Goal: Task Accomplishment & Management: Manage account settings

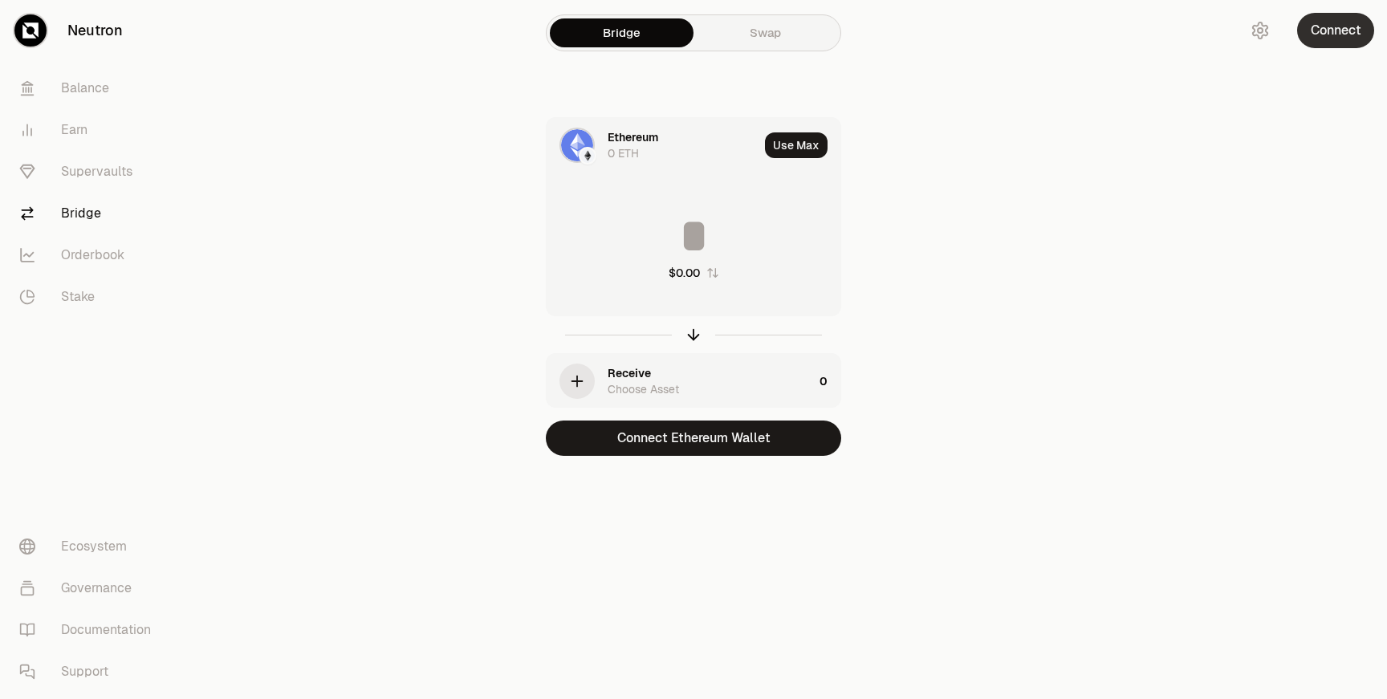
click at [1333, 43] on button "Connect" at bounding box center [1335, 30] width 77 height 35
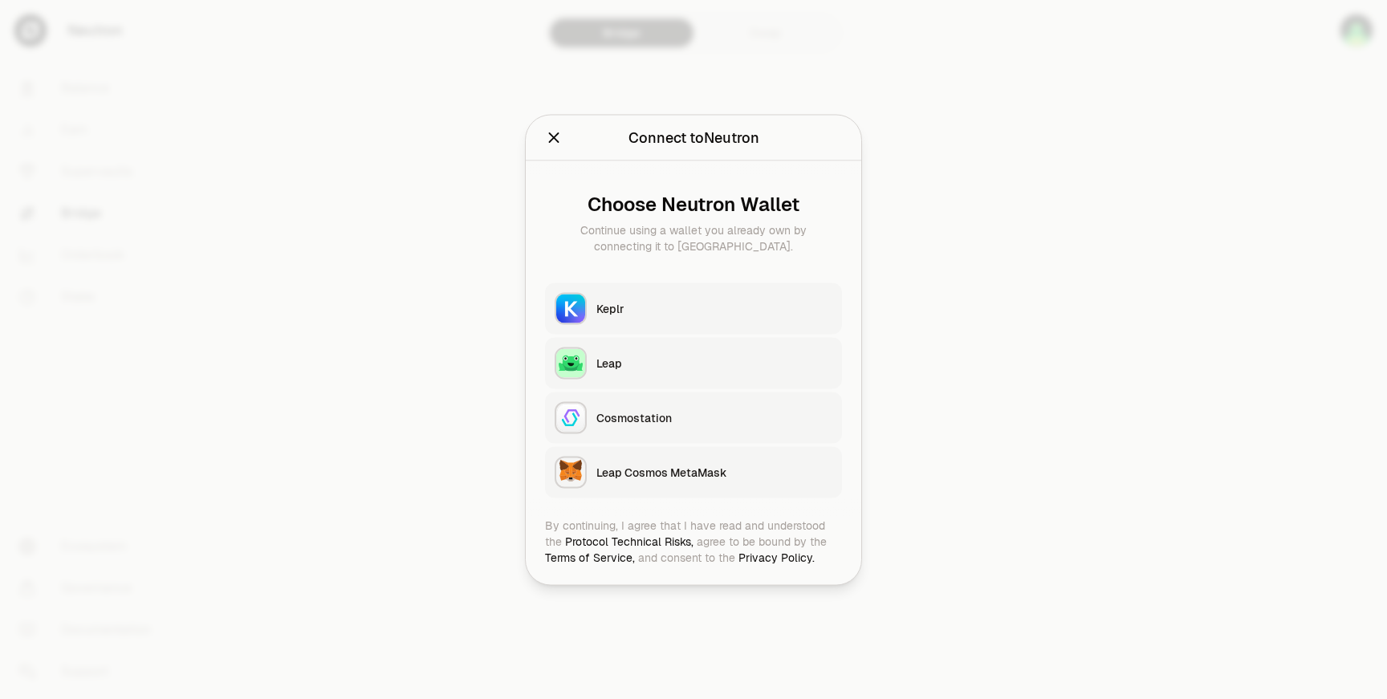
click at [757, 319] on button "Keplr" at bounding box center [693, 308] width 297 height 51
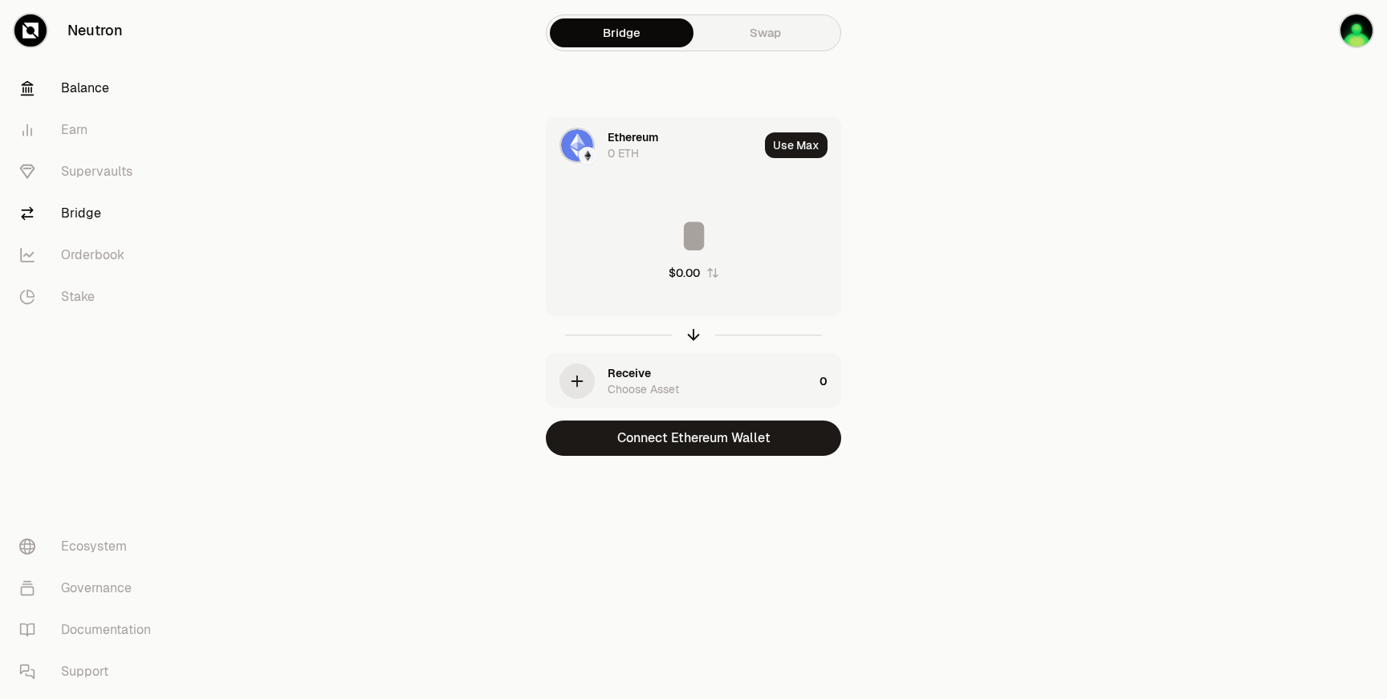
click at [67, 96] on link "Balance" at bounding box center [89, 88] width 167 height 42
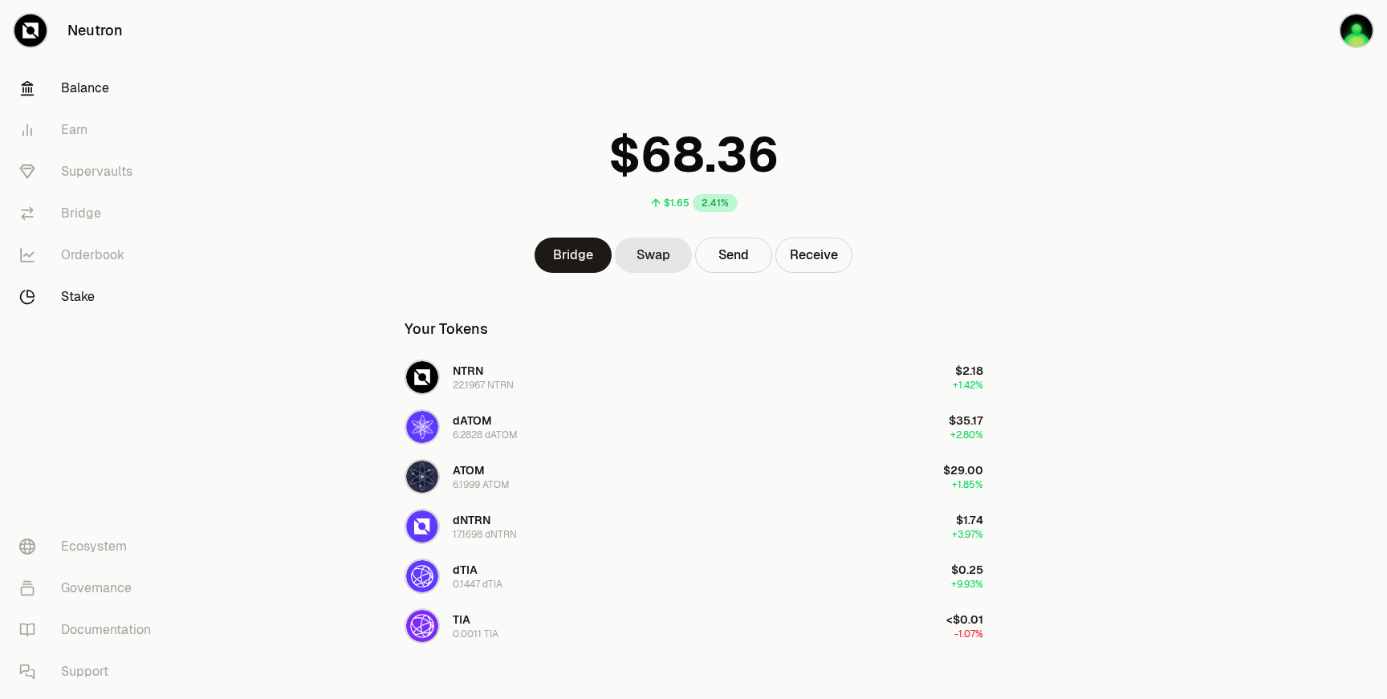
click at [63, 292] on link "Stake" at bounding box center [89, 297] width 167 height 42
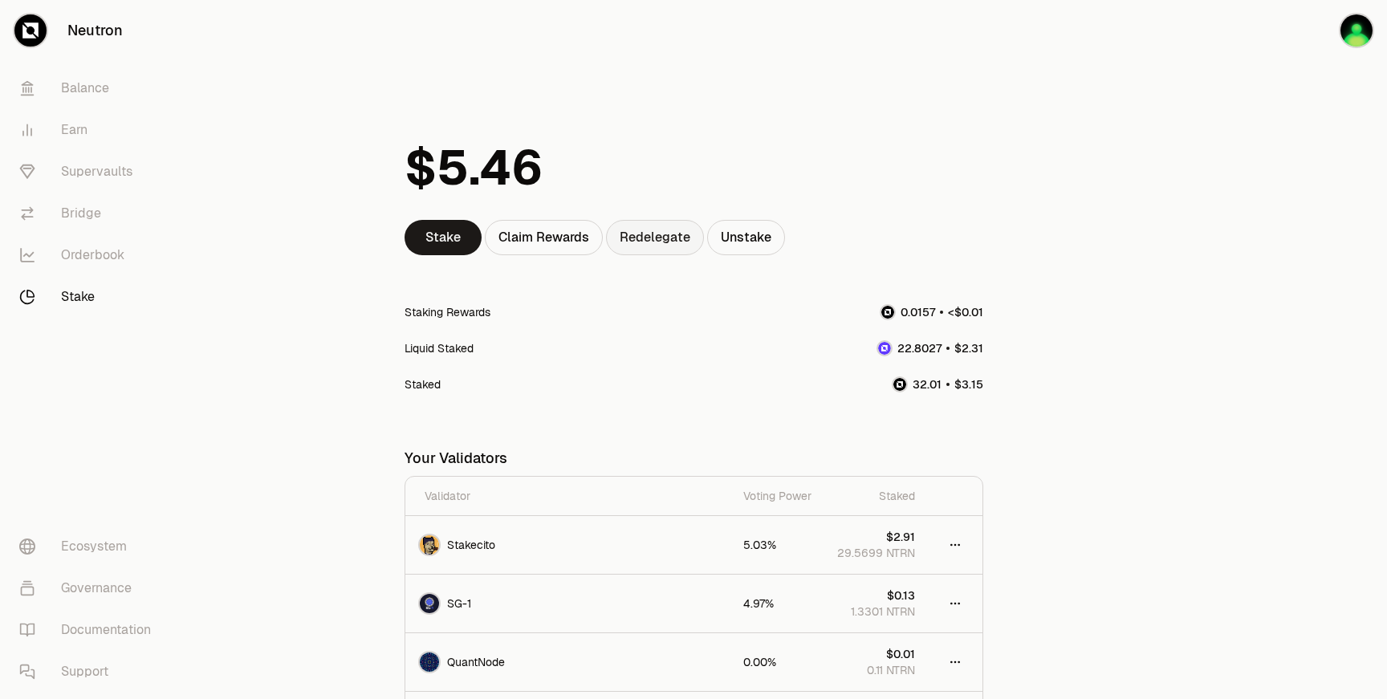
click at [677, 250] on link "Redelegate" at bounding box center [655, 237] width 98 height 35
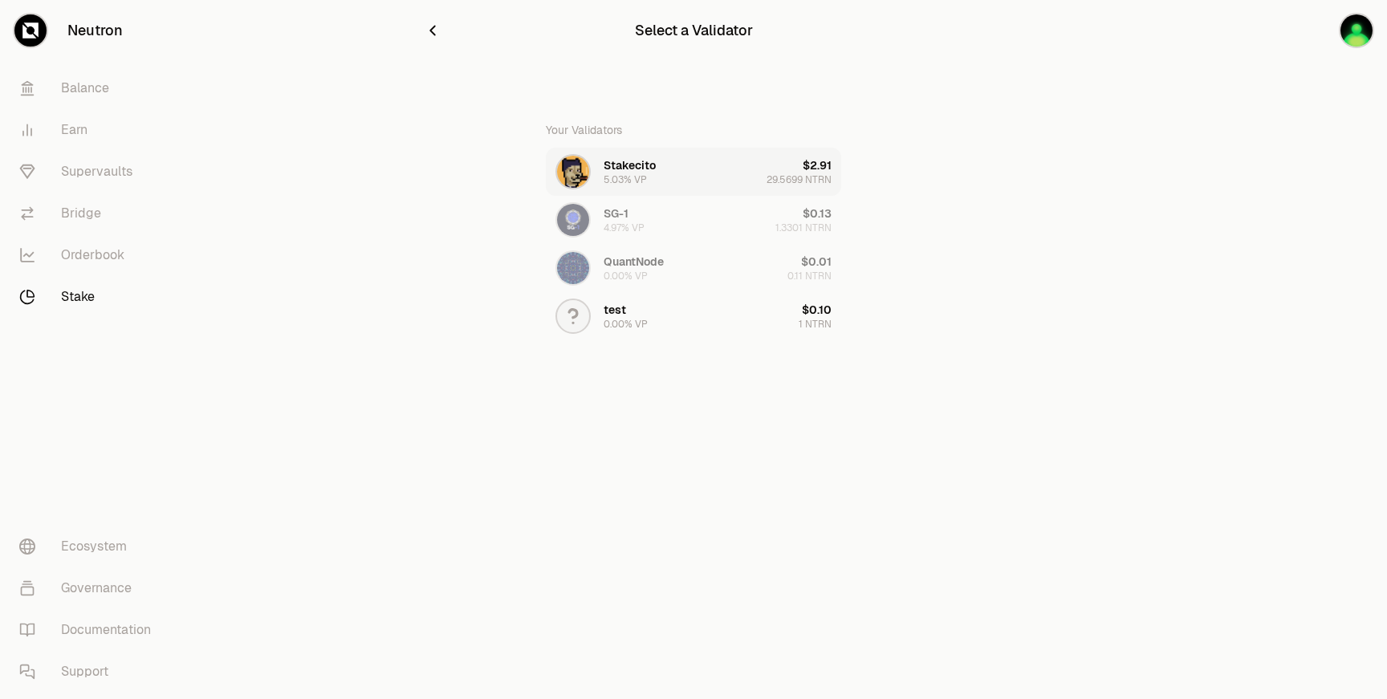
click at [701, 169] on button "Stakecito 5.03% VP $2.91 29.5699 NTRN" at bounding box center [693, 172] width 295 height 48
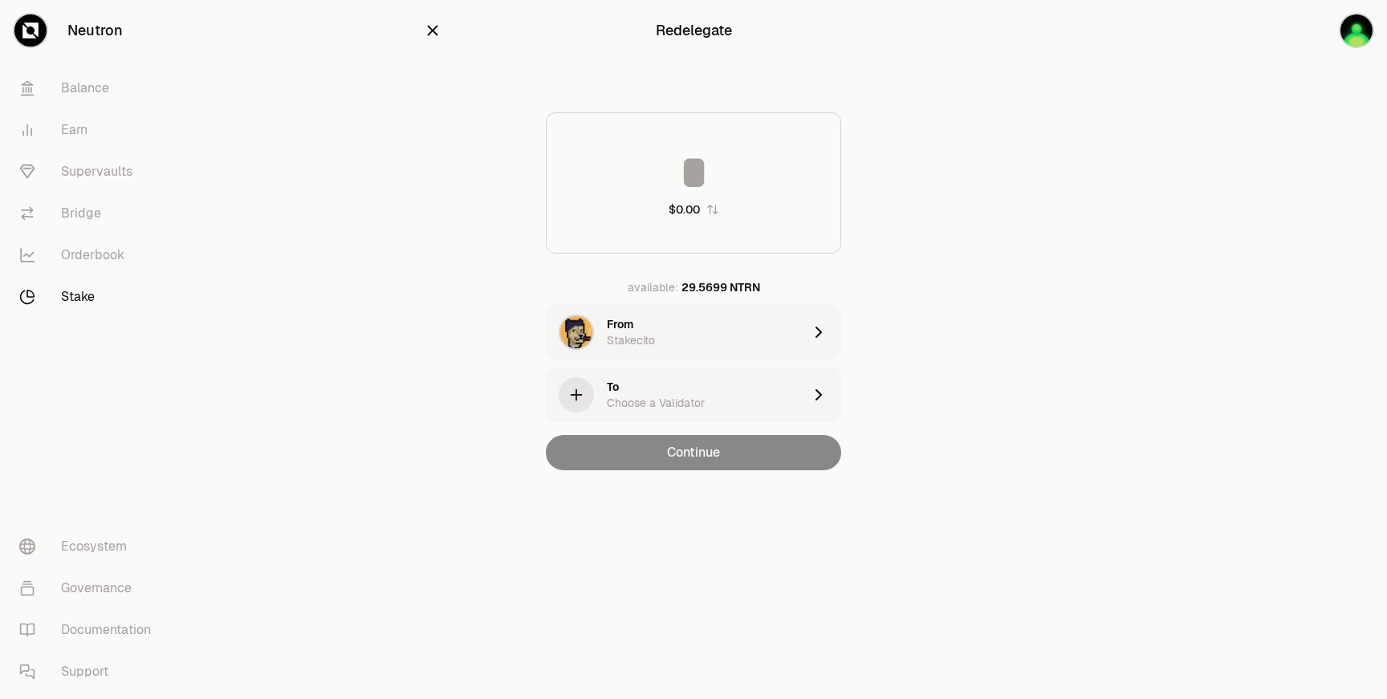
click at [727, 191] on input at bounding box center [694, 172] width 294 height 48
type input "***"
click at [698, 393] on div "To Choose a Validator" at bounding box center [705, 395] width 196 height 32
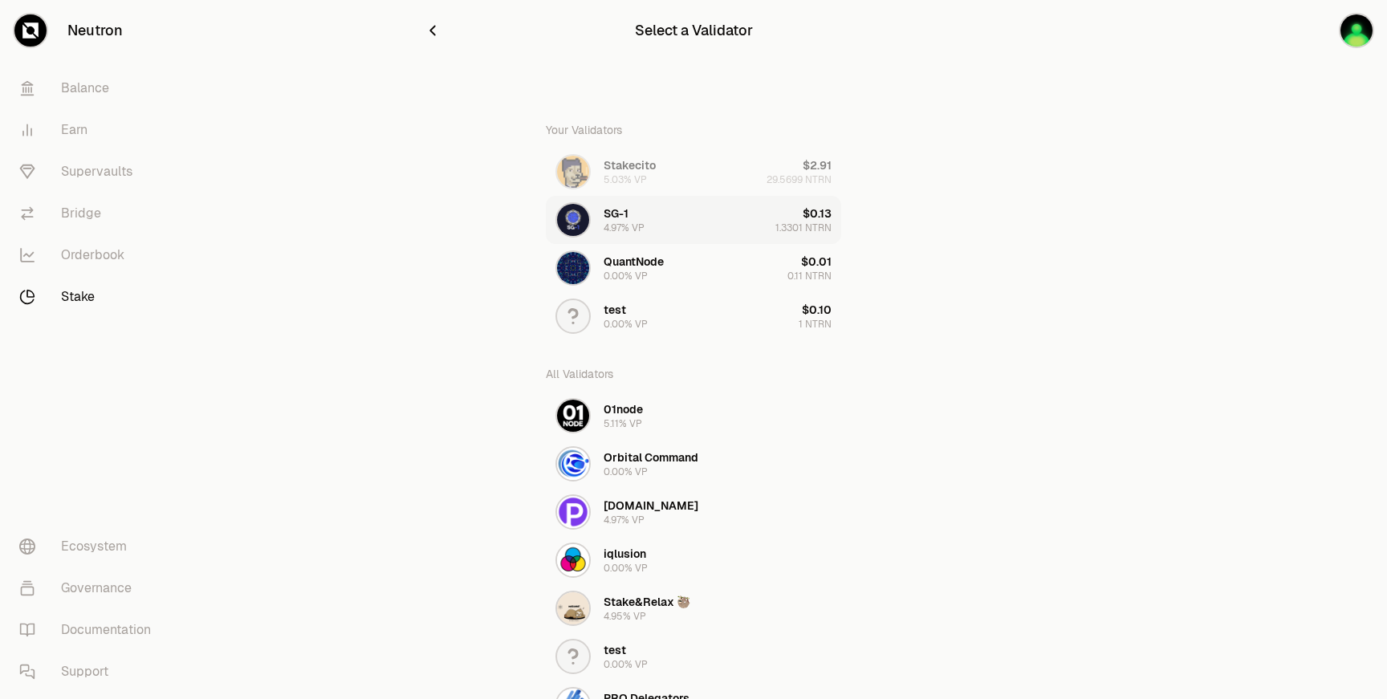
click at [657, 222] on button "SG-1 4.97% VP $0.13 1.3301 NTRN" at bounding box center [693, 220] width 295 height 48
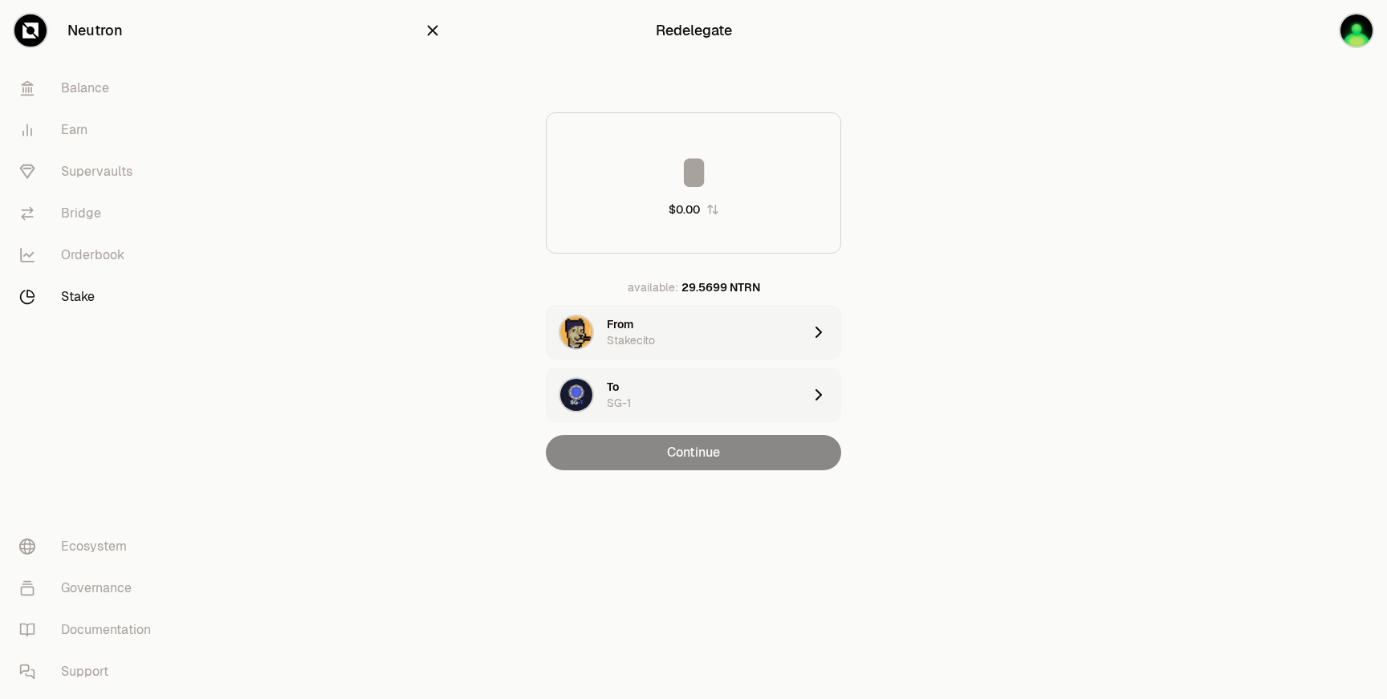
click at [726, 183] on input at bounding box center [694, 172] width 294 height 48
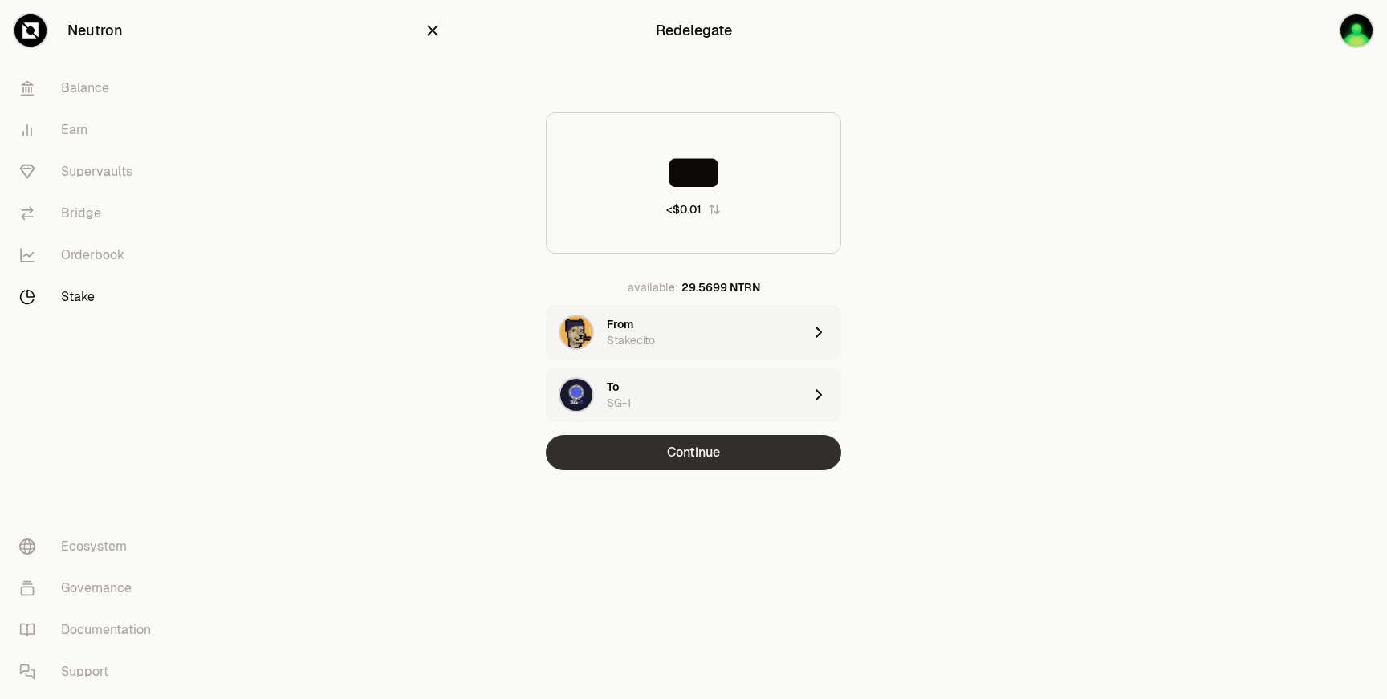
type input "***"
click at [652, 453] on button "Continue" at bounding box center [693, 452] width 295 height 35
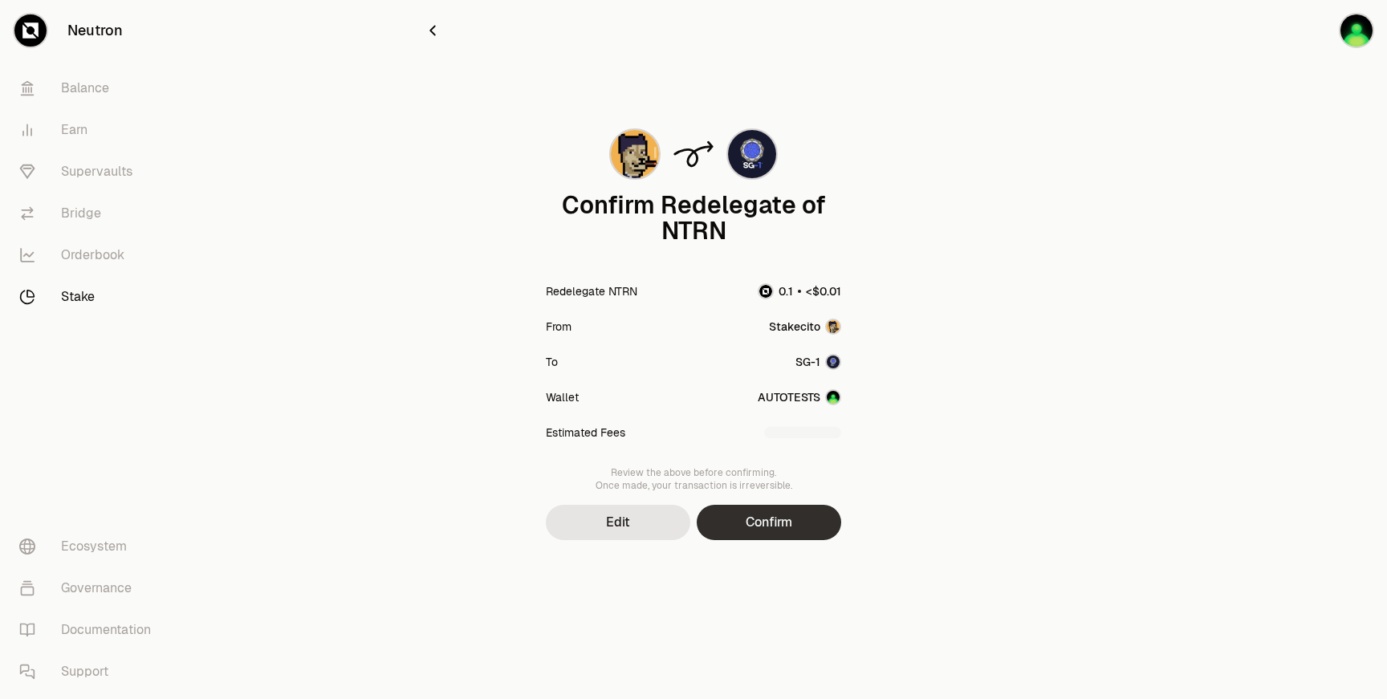
click at [756, 530] on button "Confirm" at bounding box center [769, 522] width 144 height 35
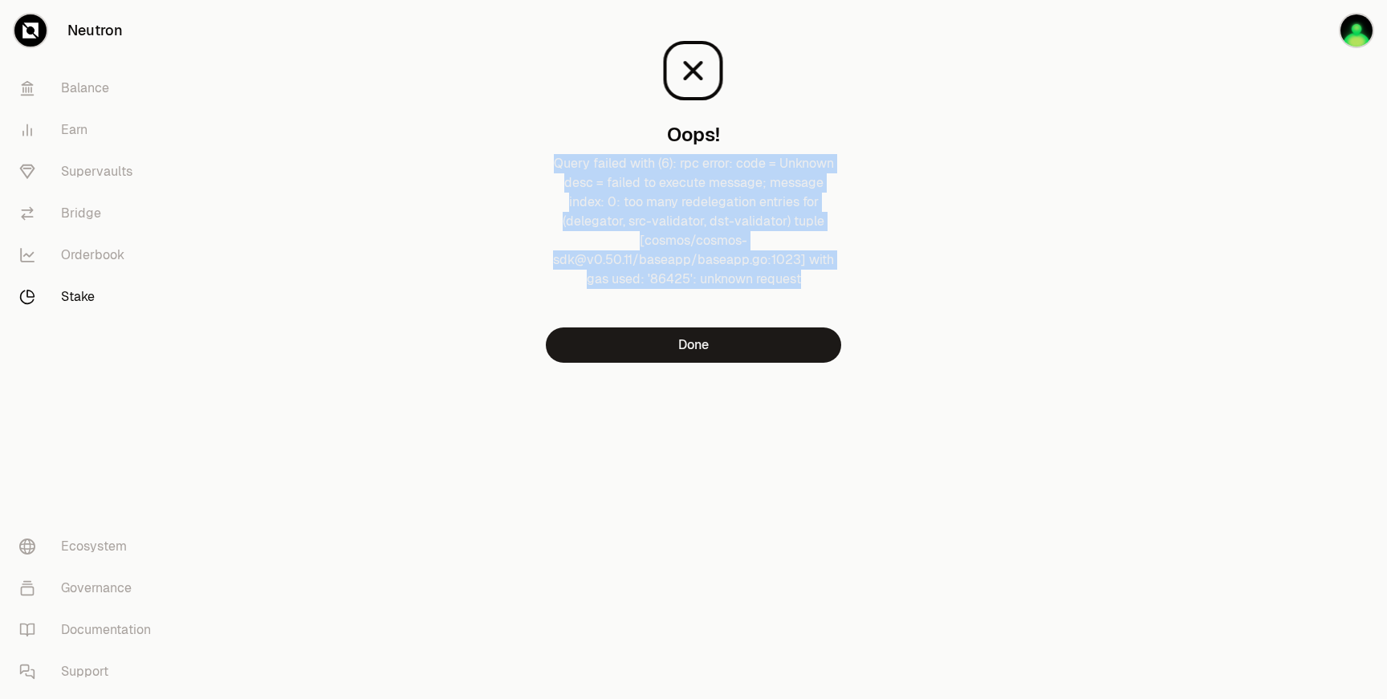
drag, startPoint x: 807, startPoint y: 281, endPoint x: 539, endPoint y: 165, distance: 291.5
click at [539, 165] on div "Oops! Query failed with (6): rpc error: code = Unknown desc = failed to execute…" at bounding box center [693, 188] width 539 height 350
copy p "Query failed with (6): rpc error: code = Unknown desc = failed to execute messa…"
click at [685, 349] on button "Done" at bounding box center [693, 344] width 295 height 35
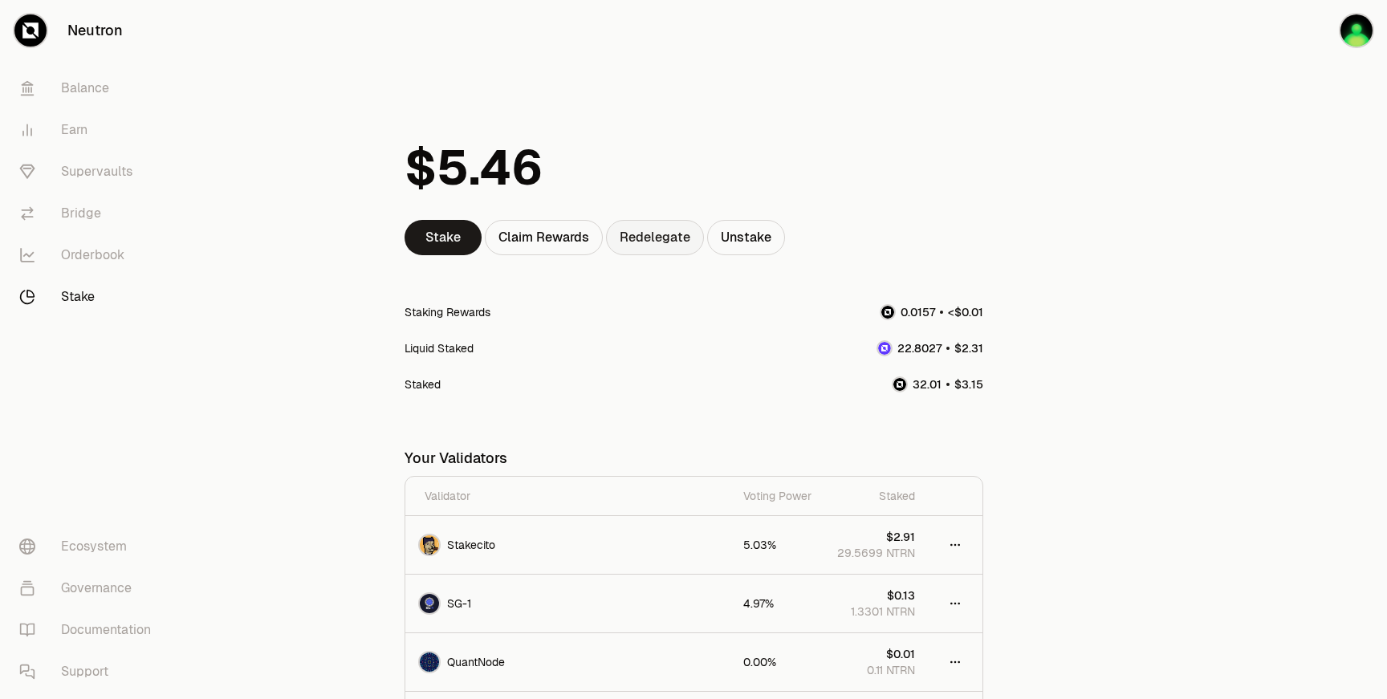
click at [671, 243] on link "Redelegate" at bounding box center [655, 237] width 98 height 35
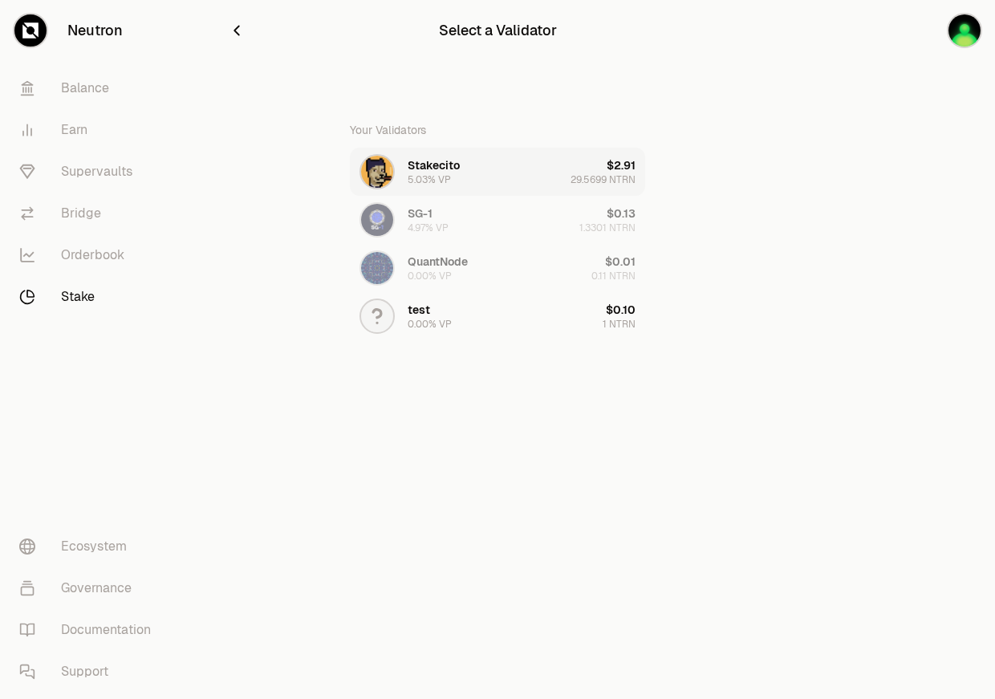
click at [551, 167] on button "Stakecito 5.03% VP $2.91 29.5699 NTRN" at bounding box center [497, 172] width 295 height 48
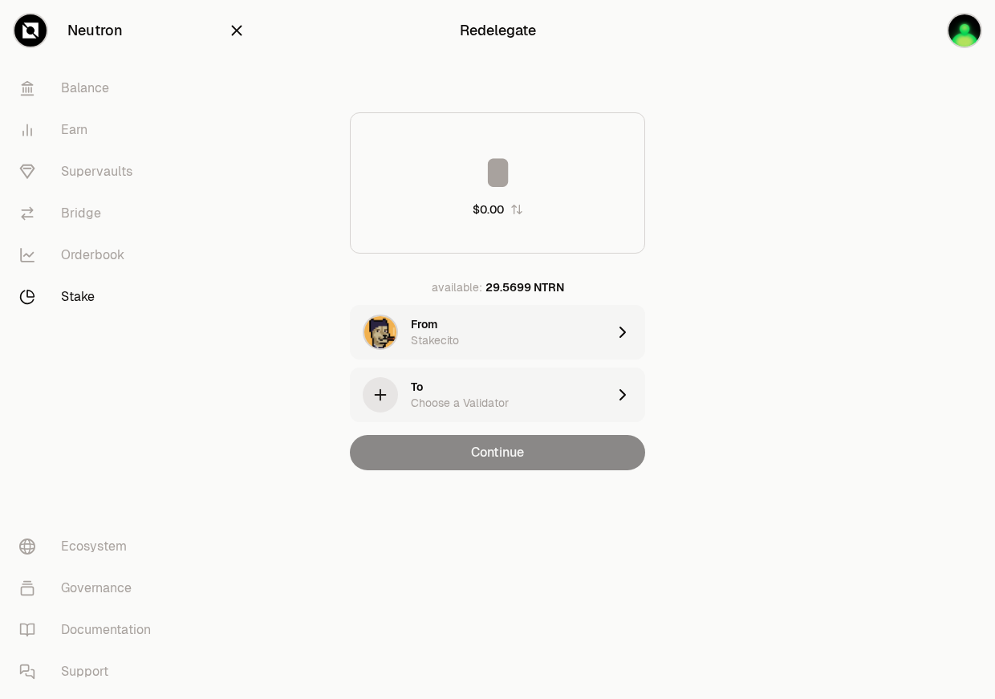
click at [500, 395] on div "Choose a Validator" at bounding box center [460, 403] width 98 height 16
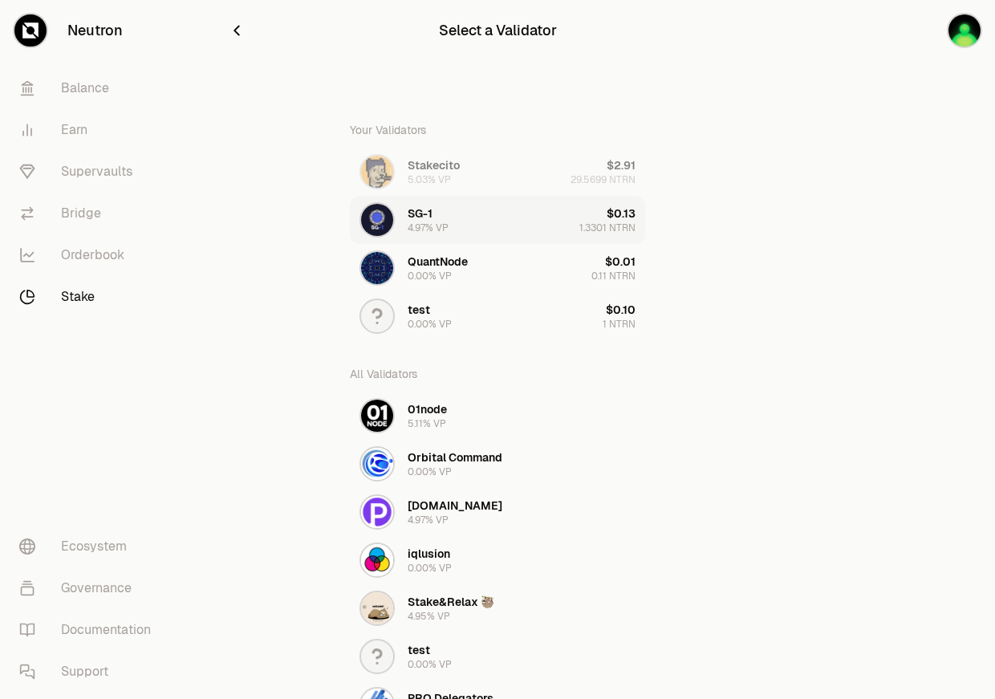
click at [466, 216] on button "SG-1 4.97% VP $0.13 1.3301 NTRN" at bounding box center [497, 220] width 295 height 48
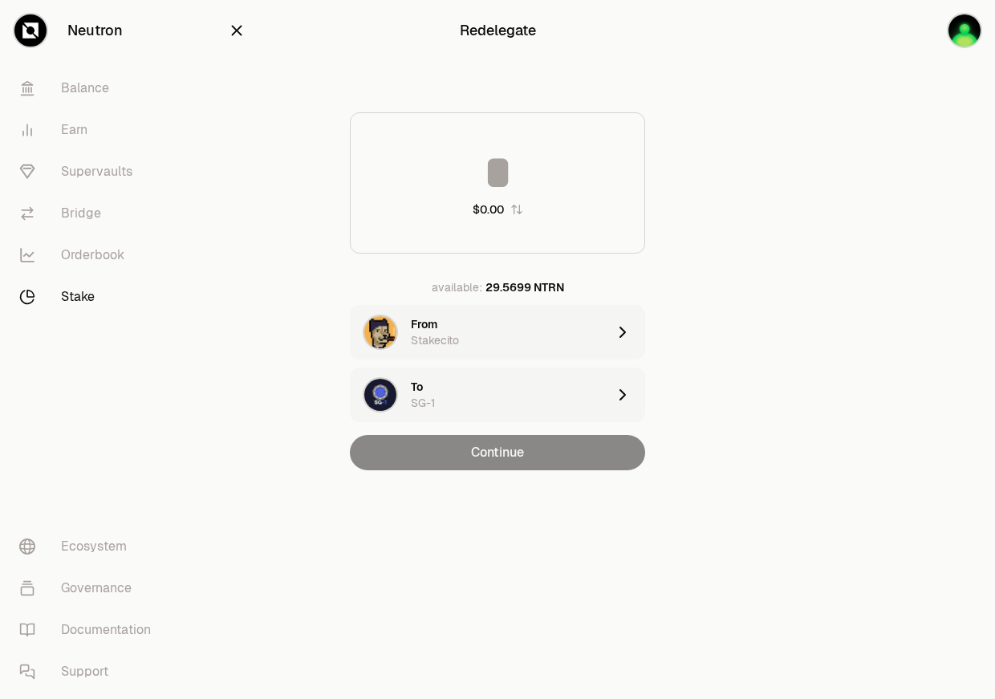
click at [530, 185] on input at bounding box center [498, 172] width 294 height 48
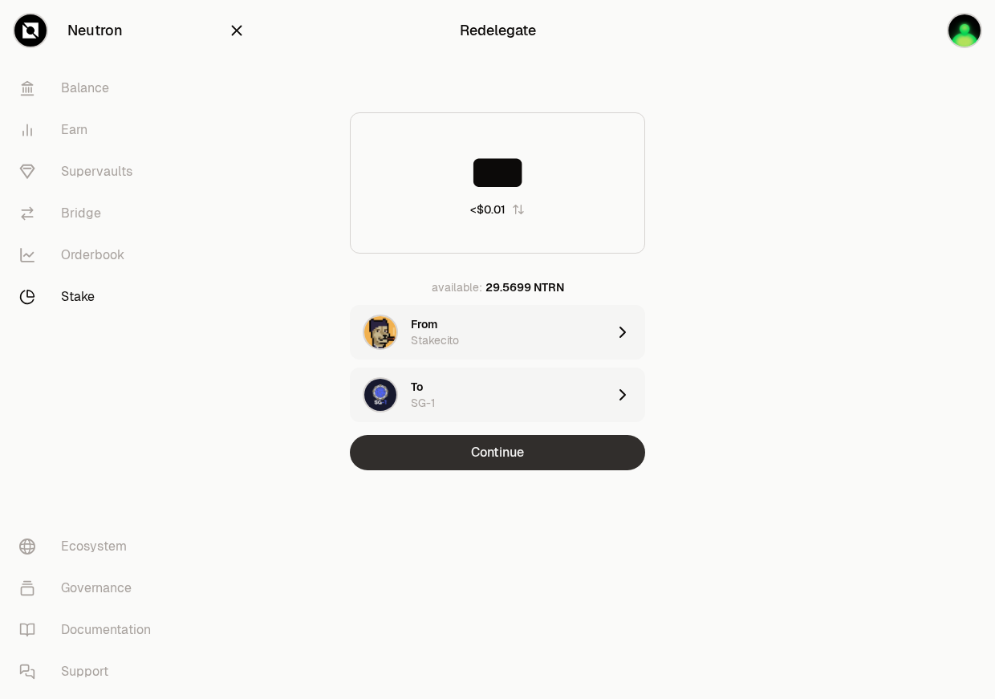
type input "***"
click at [541, 461] on button "Continue" at bounding box center [497, 452] width 295 height 35
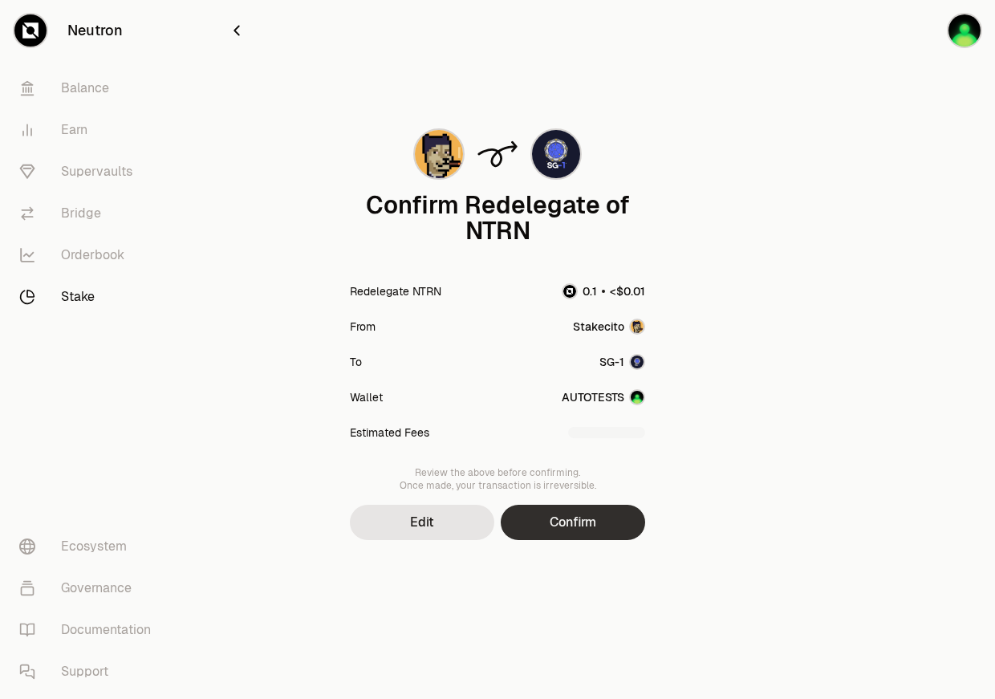
click at [610, 517] on button "Confirm" at bounding box center [573, 522] width 144 height 35
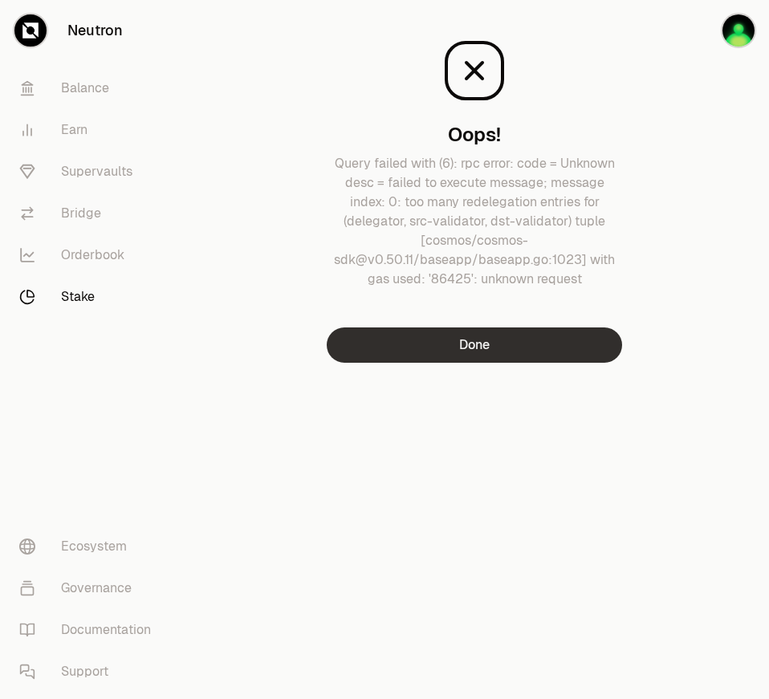
click at [494, 346] on button "Done" at bounding box center [474, 344] width 295 height 35
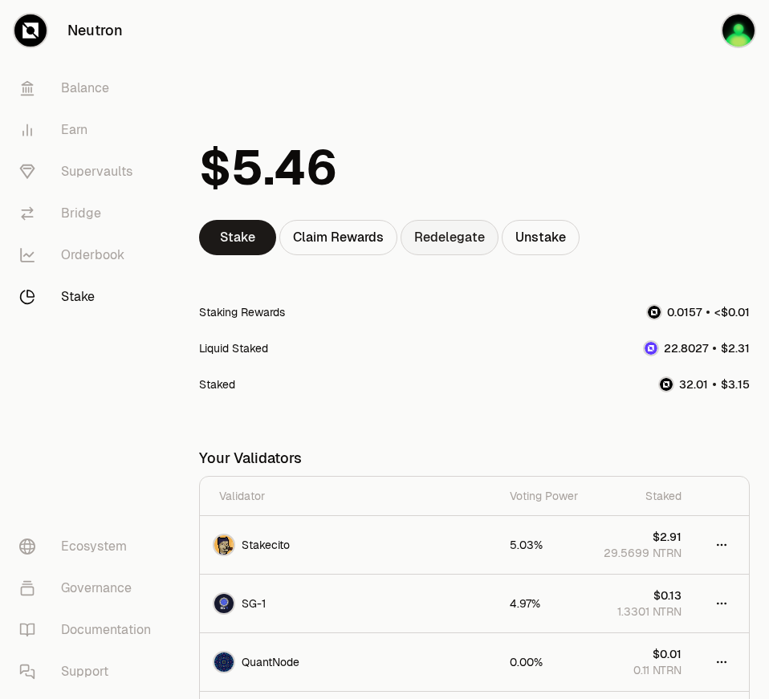
click at [459, 238] on link "Redelegate" at bounding box center [450, 237] width 98 height 35
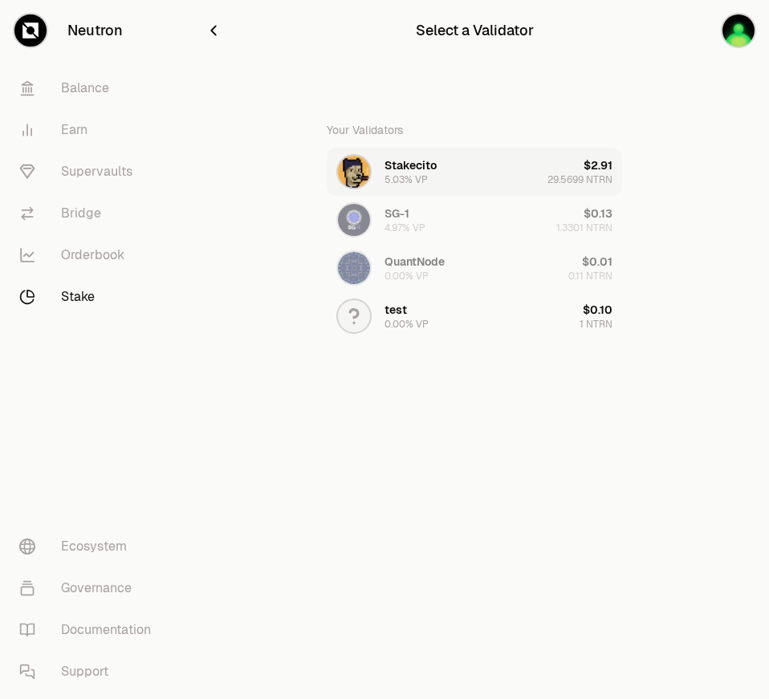
click at [490, 149] on button "Stakecito 5.03% VP $2.91 29.5699 NTRN" at bounding box center [474, 172] width 295 height 48
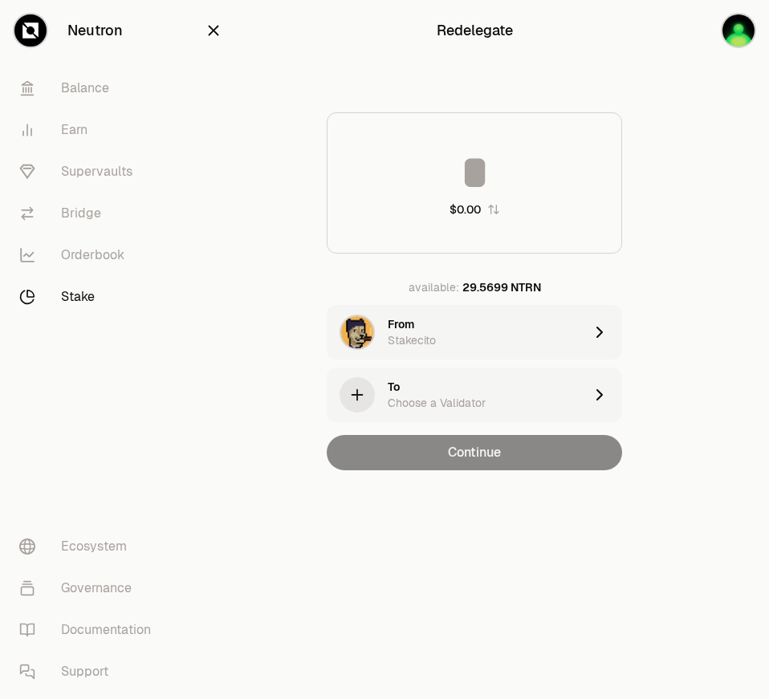
click at [500, 159] on input at bounding box center [474, 172] width 294 height 48
click at [484, 413] on div "To Choose a Validator" at bounding box center [455, 395] width 257 height 55
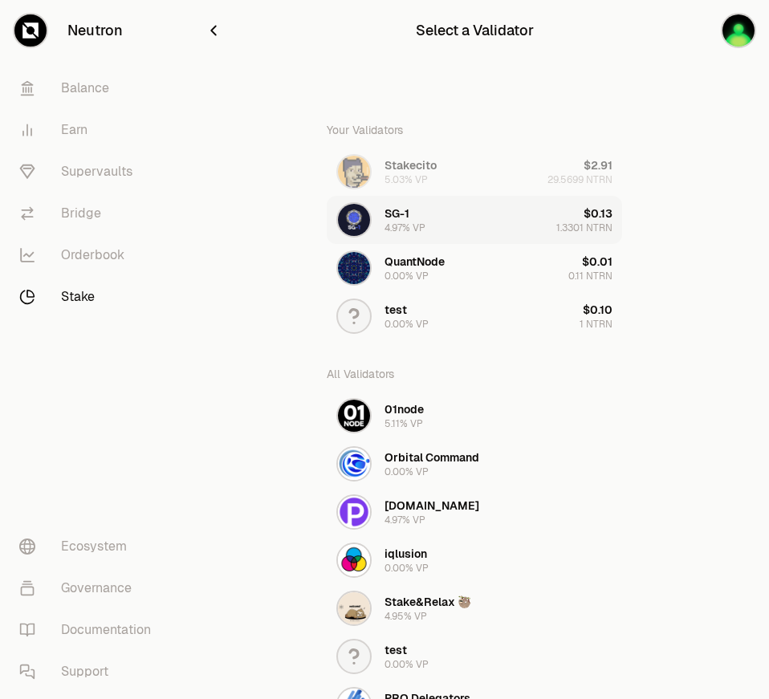
click at [479, 238] on button "SG-1 4.97% VP $0.13 1.3301 NTRN" at bounding box center [474, 220] width 295 height 48
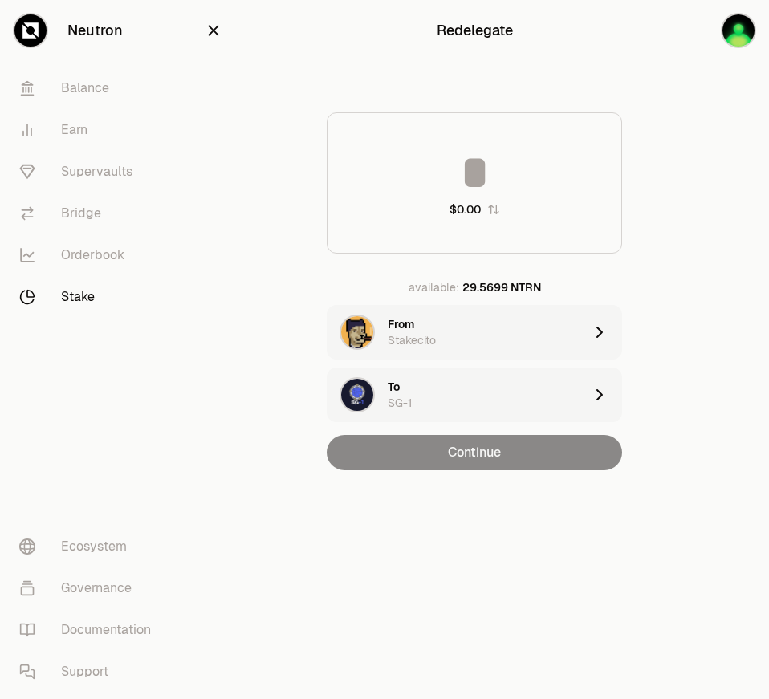
click at [493, 177] on input at bounding box center [474, 172] width 294 height 48
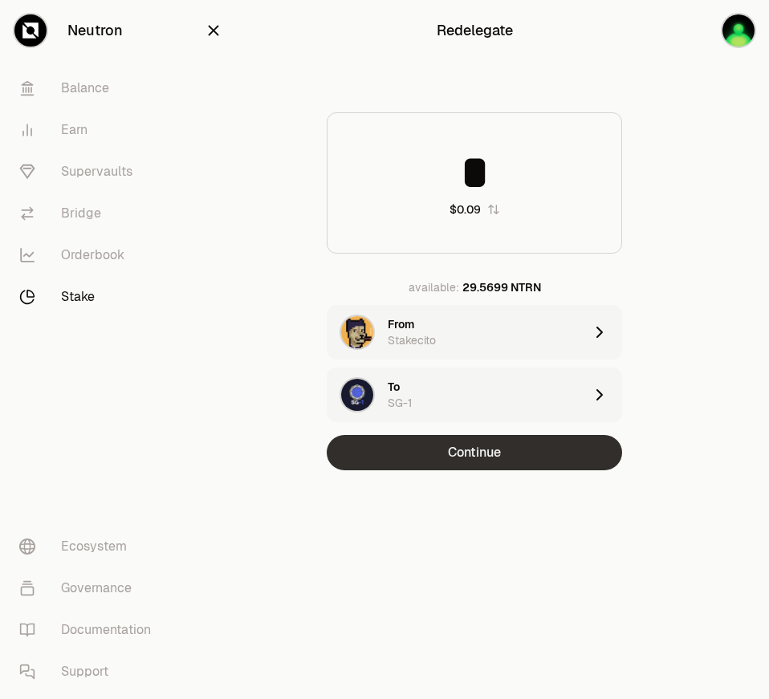
type input "*"
click at [558, 463] on button "Continue" at bounding box center [474, 452] width 295 height 35
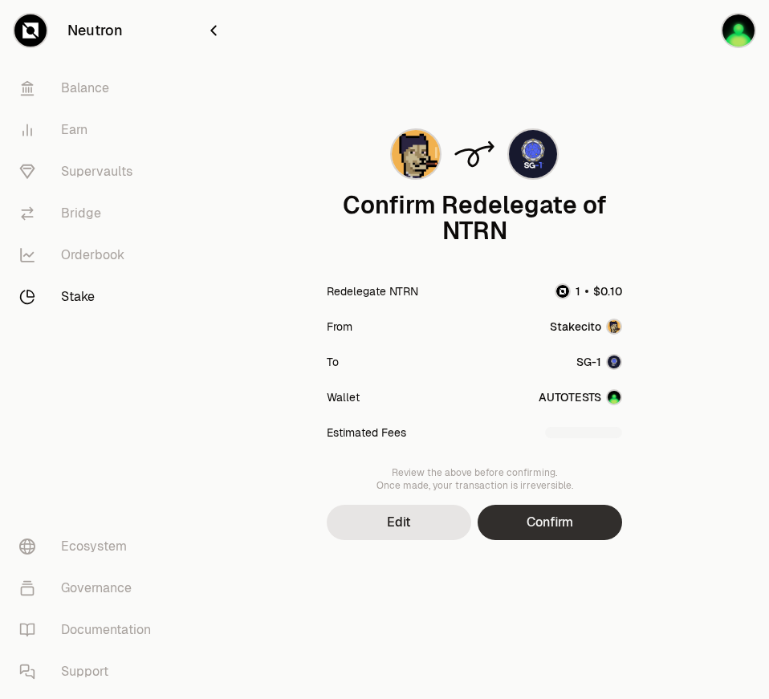
click at [556, 515] on button "Confirm" at bounding box center [550, 522] width 144 height 35
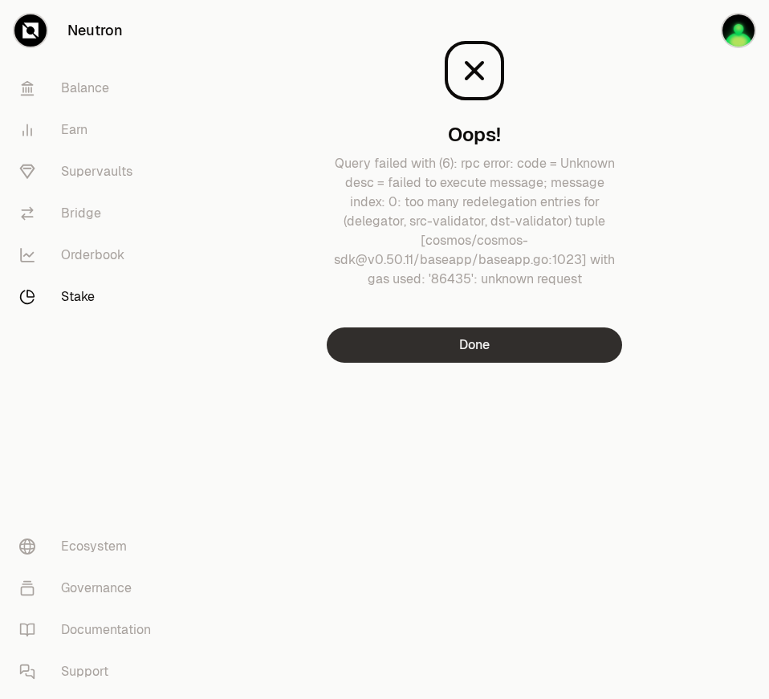
click at [526, 355] on button "Done" at bounding box center [474, 344] width 295 height 35
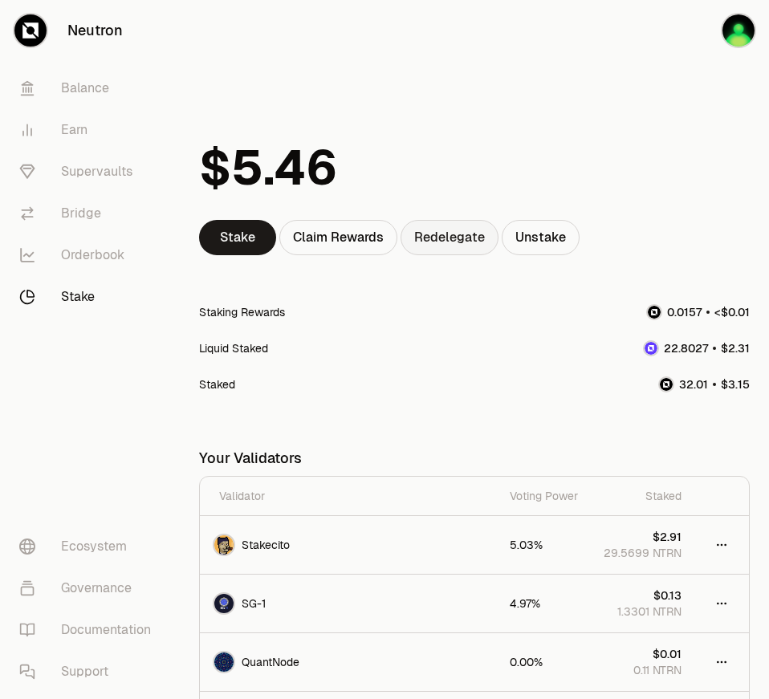
click at [462, 242] on link "Redelegate" at bounding box center [450, 237] width 98 height 35
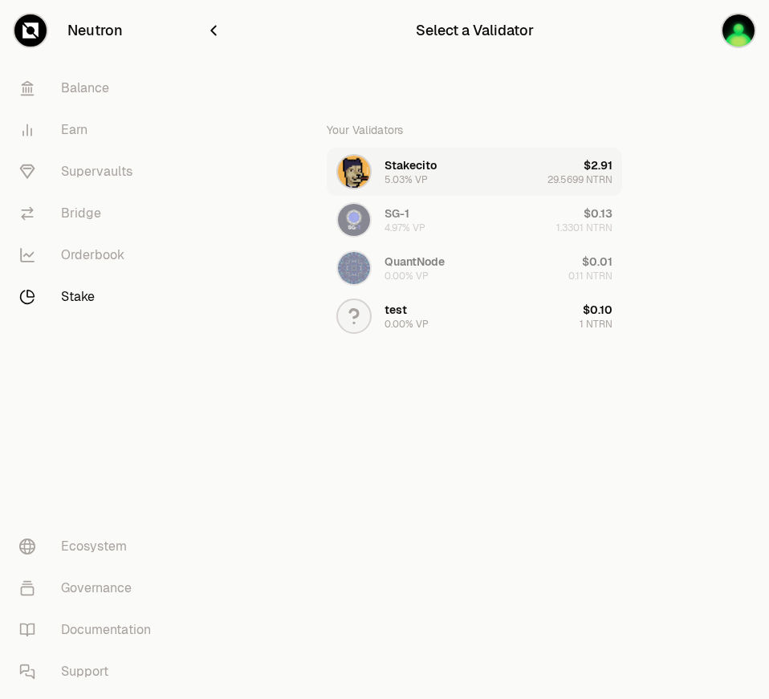
click at [423, 167] on div "Stakecito" at bounding box center [410, 165] width 52 height 16
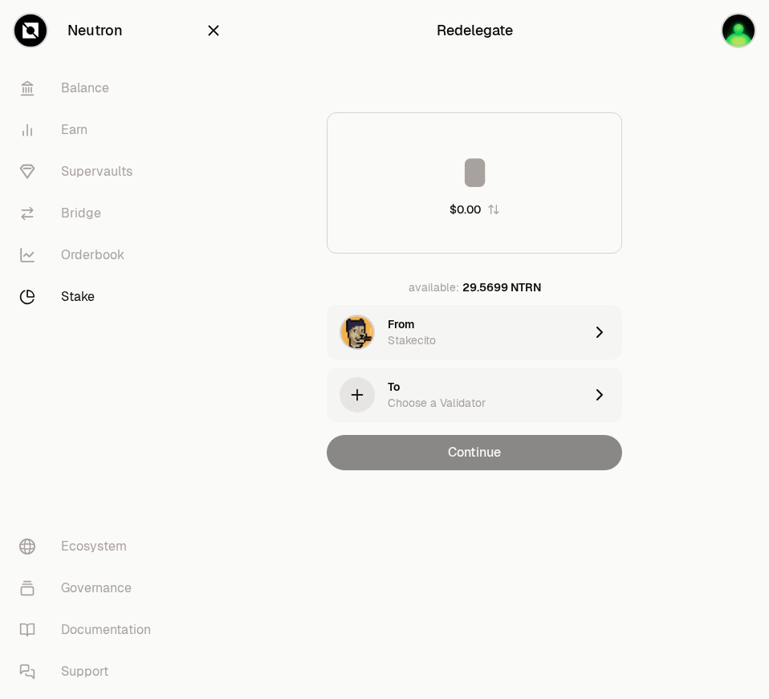
click at [426, 406] on div "Choose a Validator" at bounding box center [437, 403] width 98 height 16
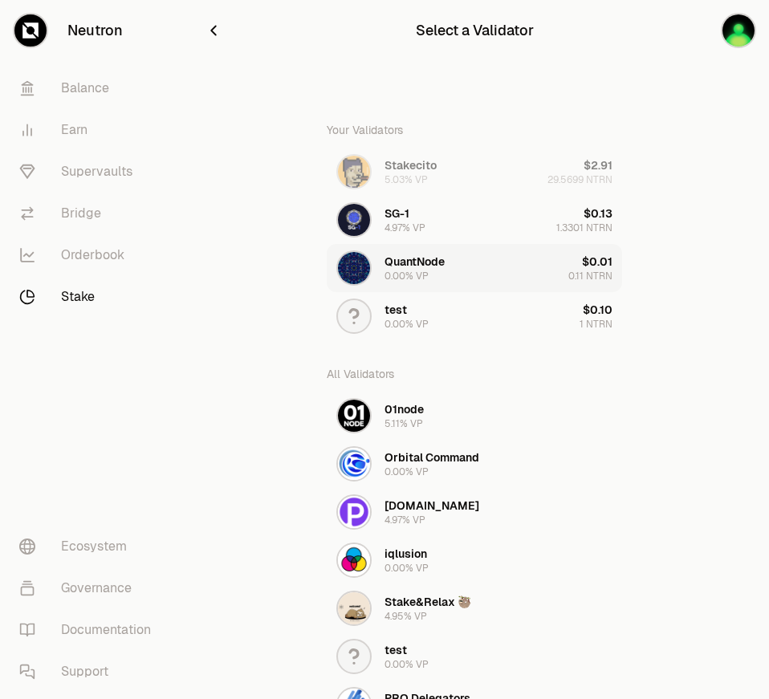
click at [444, 271] on div "QuantNode 0.00% VP" at bounding box center [414, 268] width 60 height 29
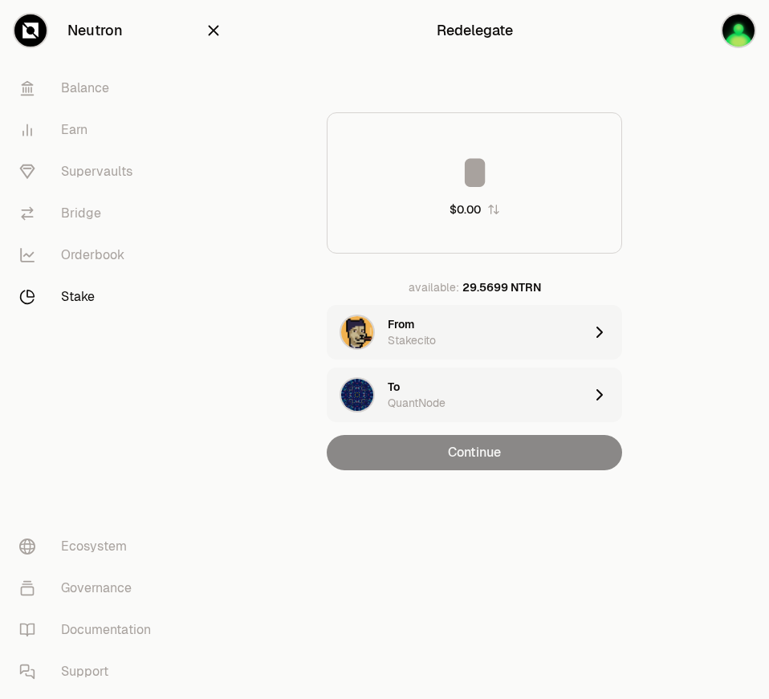
click at [516, 162] on input at bounding box center [474, 172] width 294 height 48
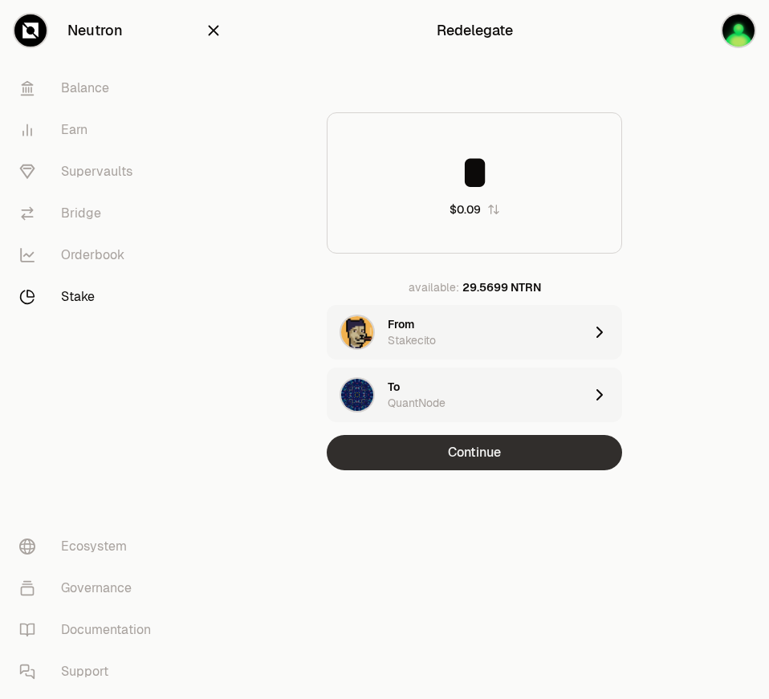
type input "*"
click at [511, 452] on button "Continue" at bounding box center [474, 452] width 295 height 35
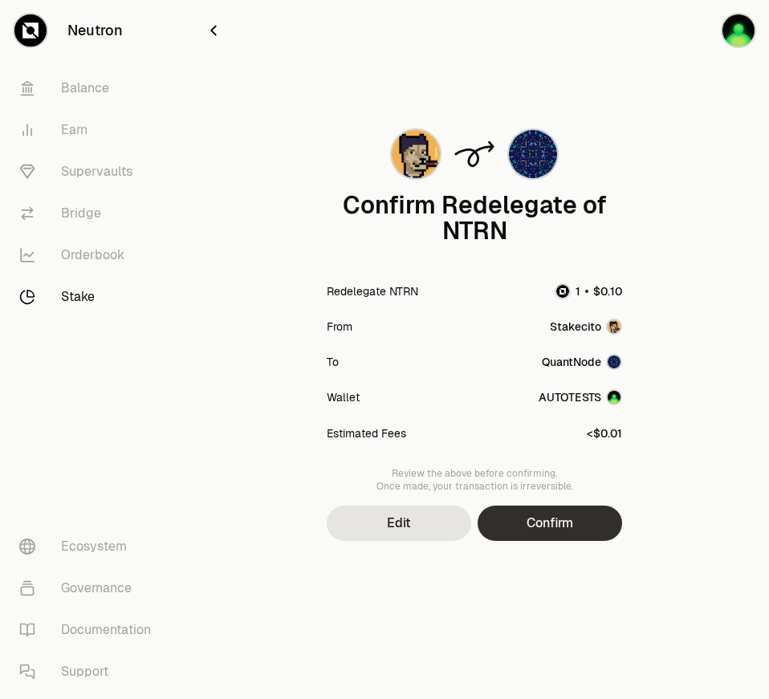
click at [557, 535] on button "Confirm" at bounding box center [550, 523] width 144 height 35
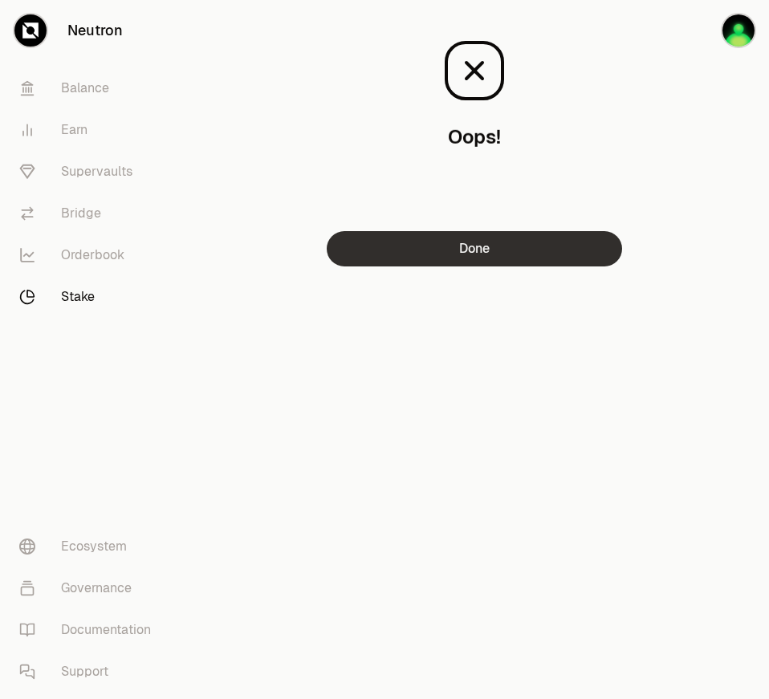
click at [572, 250] on button "Done" at bounding box center [474, 248] width 295 height 35
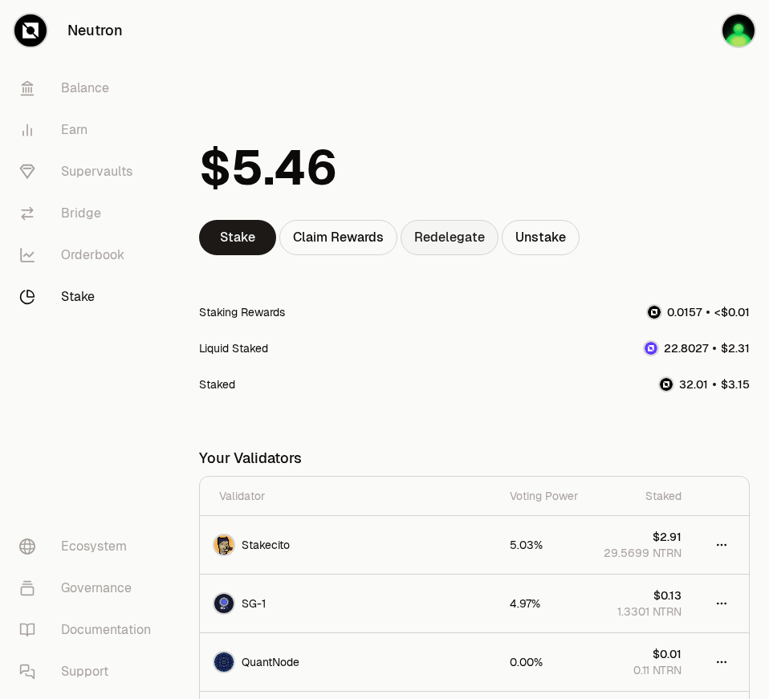
click at [476, 228] on link "Redelegate" at bounding box center [450, 237] width 98 height 35
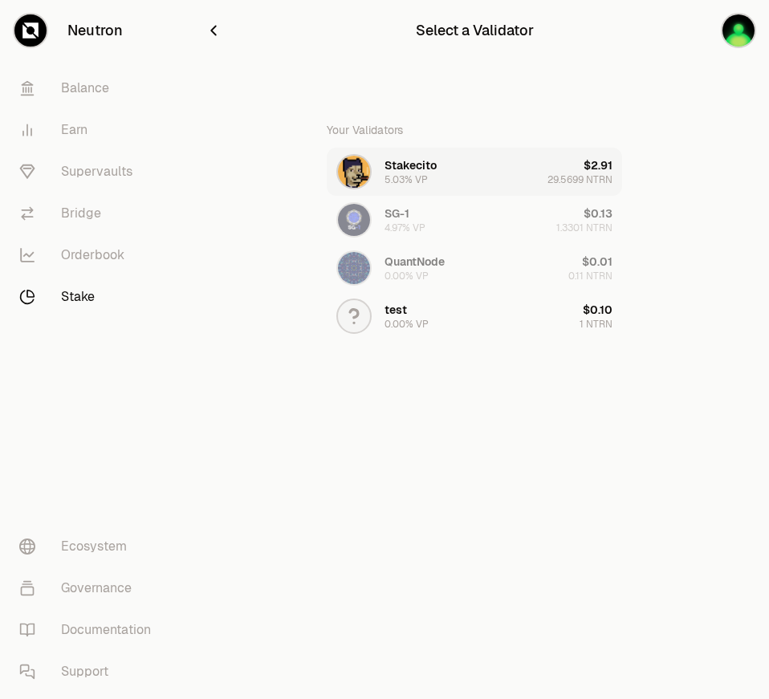
click at [449, 174] on button "Stakecito 5.03% VP $2.91 29.5699 NTRN" at bounding box center [474, 172] width 295 height 48
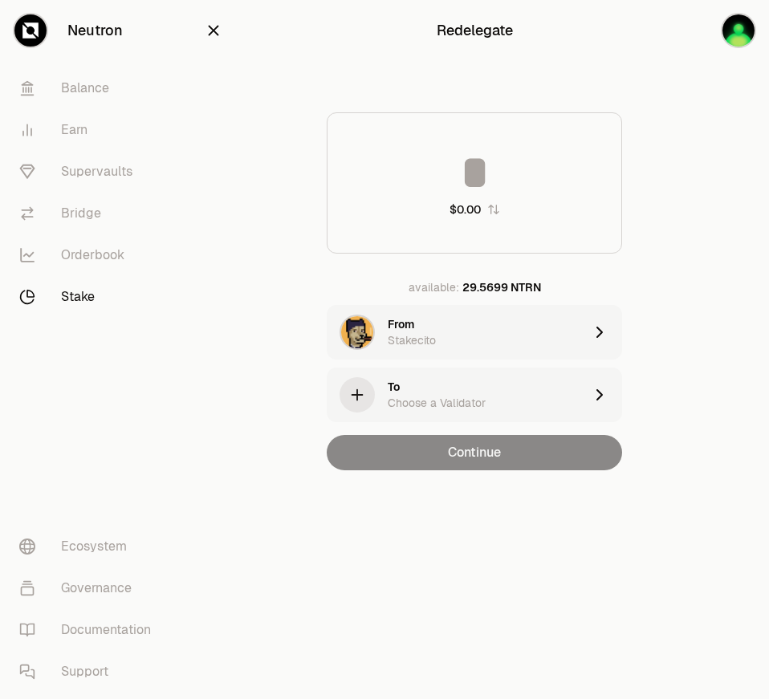
click at [467, 408] on div "Choose a Validator" at bounding box center [437, 403] width 98 height 16
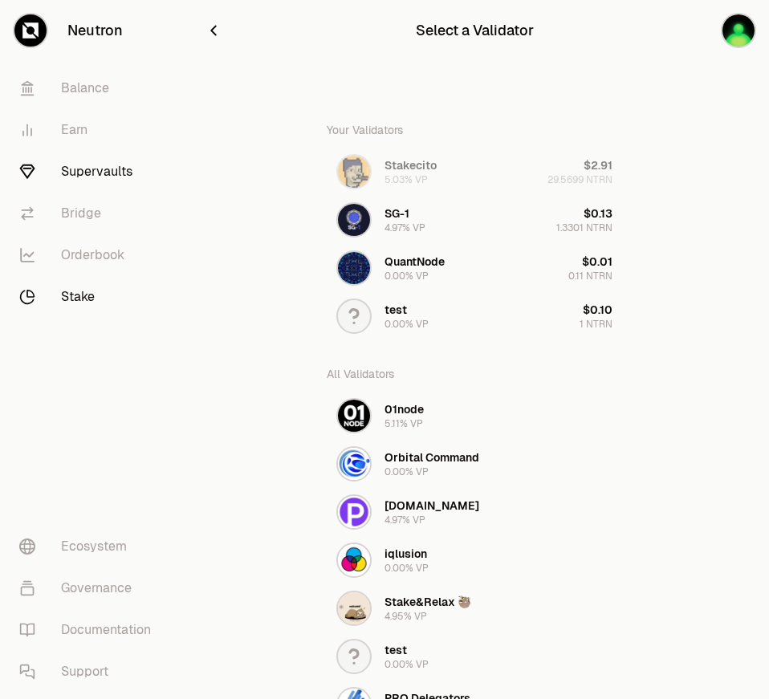
click at [61, 173] on link "Supervaults" at bounding box center [89, 172] width 167 height 42
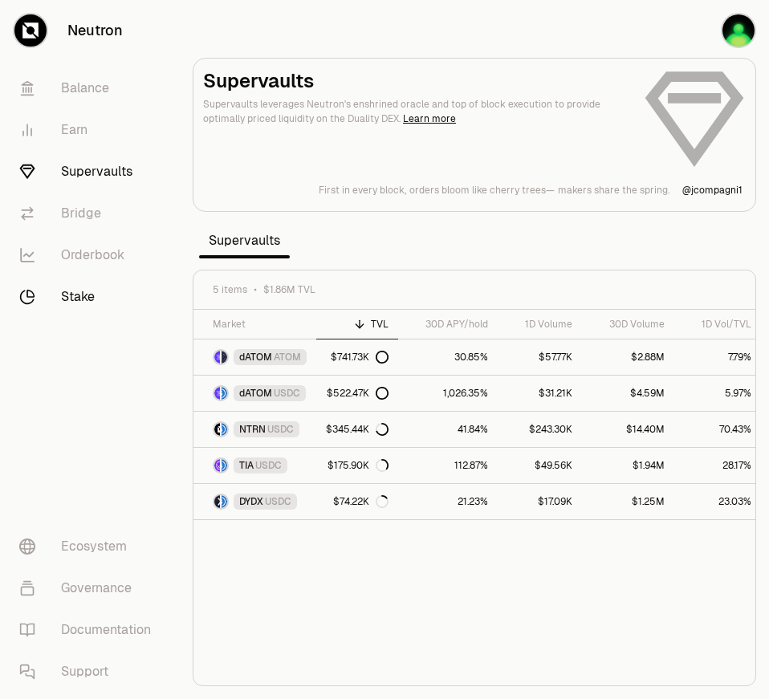
click at [74, 288] on link "Stake" at bounding box center [89, 297] width 167 height 42
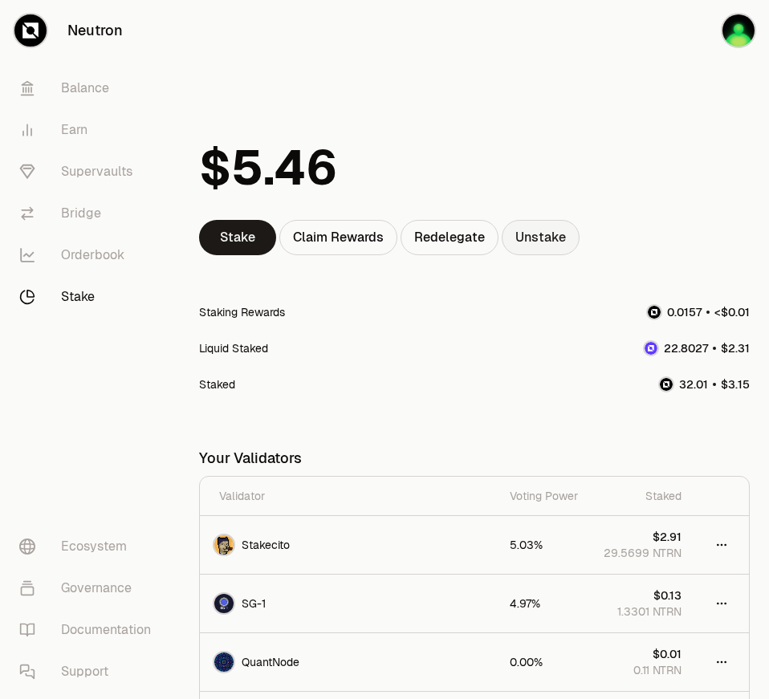
click at [530, 233] on link "Unstake" at bounding box center [541, 237] width 78 height 35
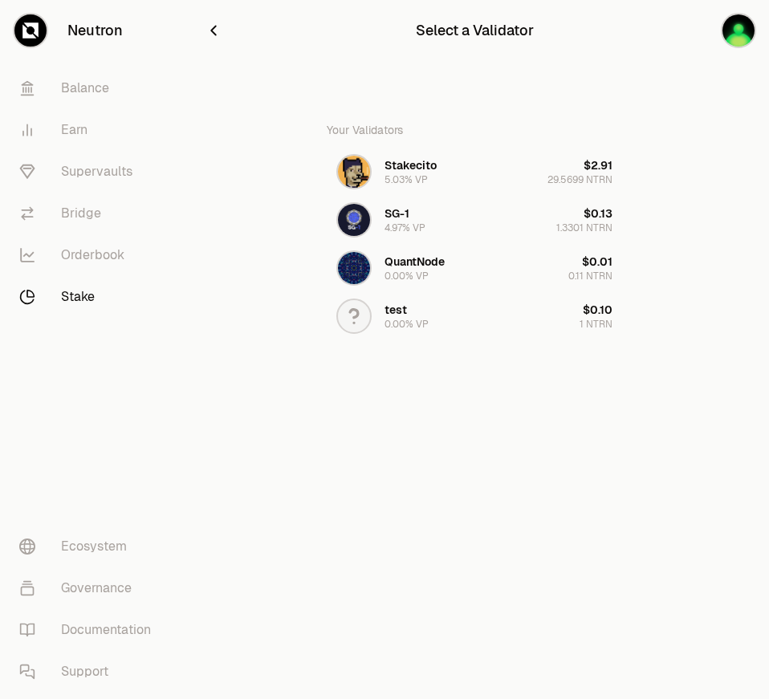
click at [209, 31] on icon "button" at bounding box center [214, 31] width 18 height 18
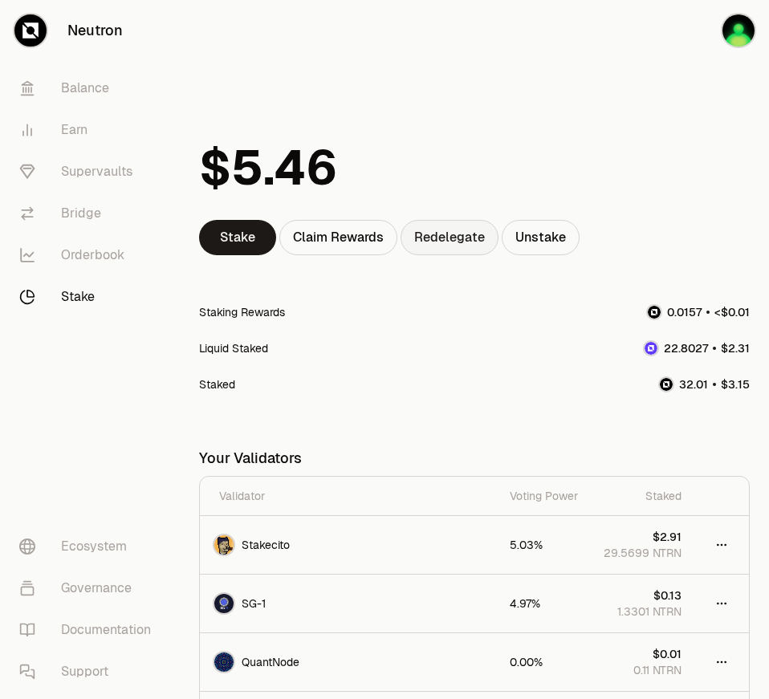
click at [442, 238] on link "Redelegate" at bounding box center [450, 237] width 98 height 35
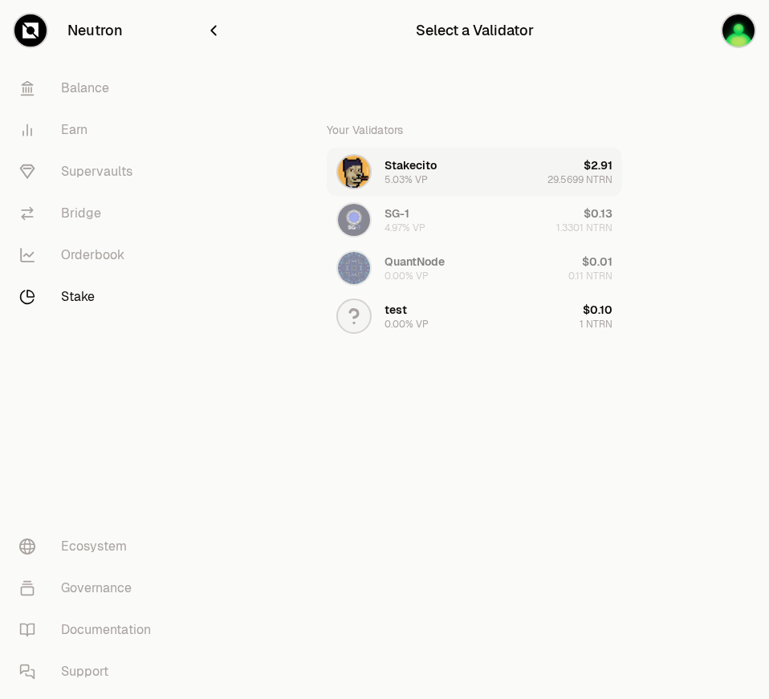
click at [438, 153] on button "Stakecito 5.03% VP $2.91 29.5699 NTRN" at bounding box center [474, 172] width 295 height 48
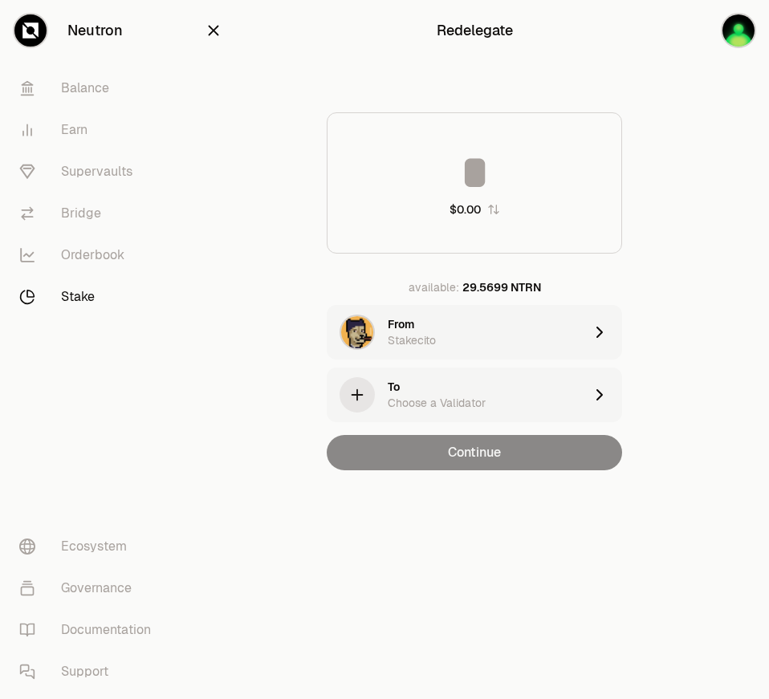
click at [494, 388] on div "To Choose a Validator" at bounding box center [486, 395] width 196 height 32
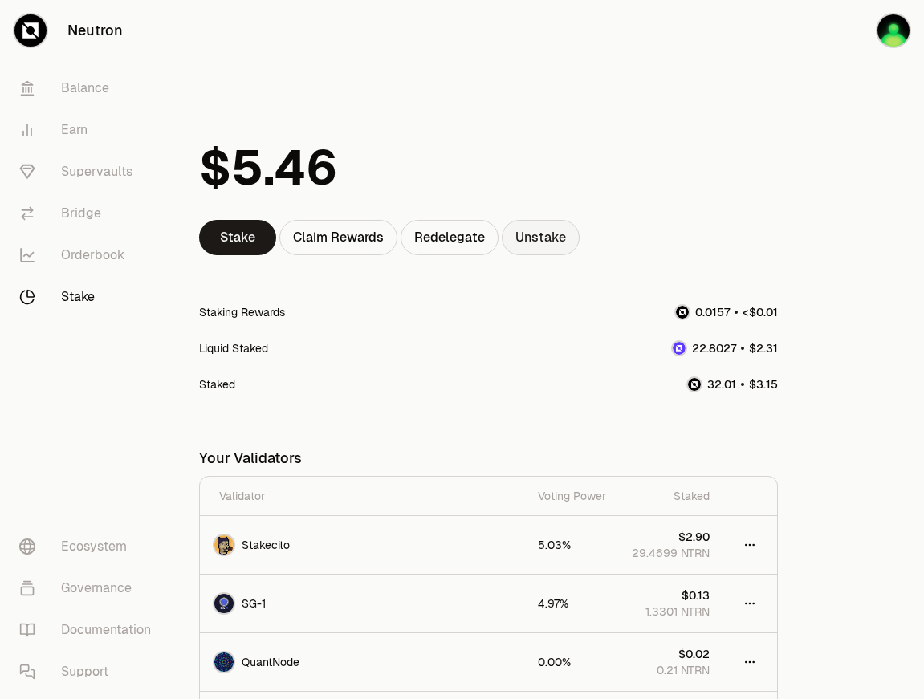
click at [551, 230] on link "Unstake" at bounding box center [541, 237] width 78 height 35
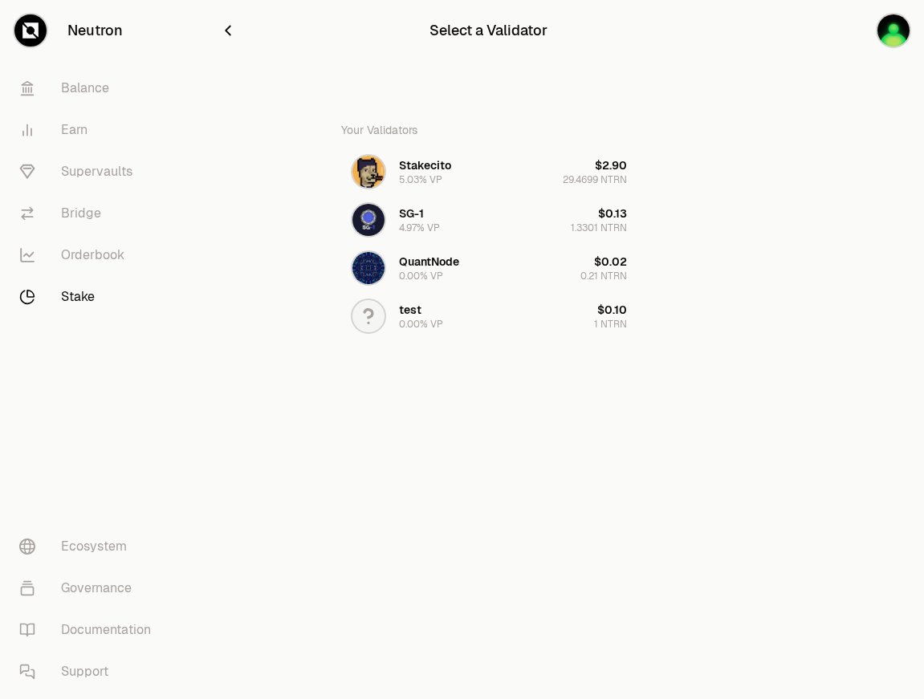
click at [224, 26] on icon "button" at bounding box center [228, 31] width 18 height 18
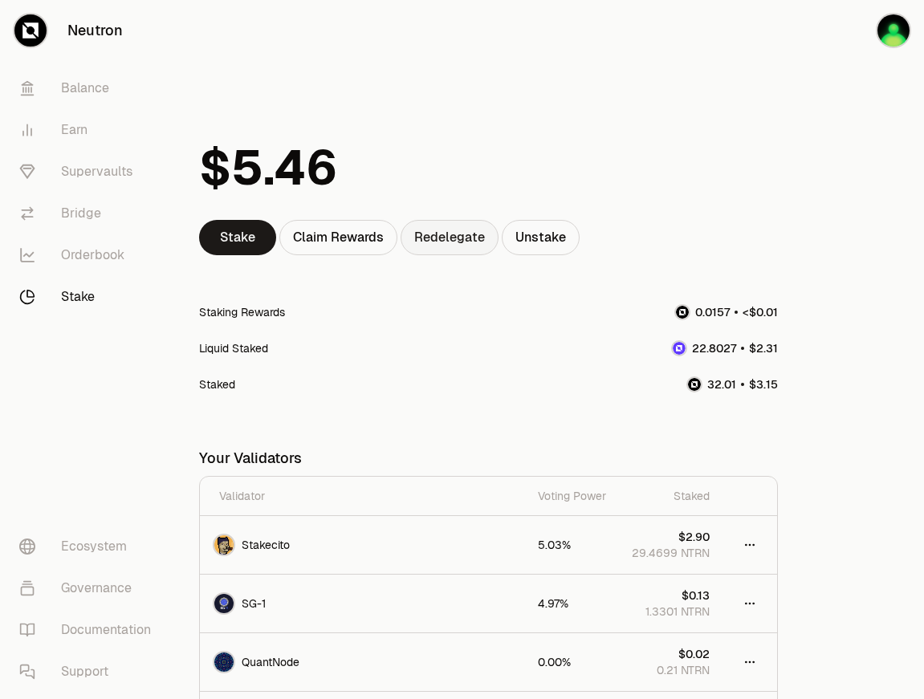
click at [453, 248] on link "Redelegate" at bounding box center [450, 237] width 98 height 35
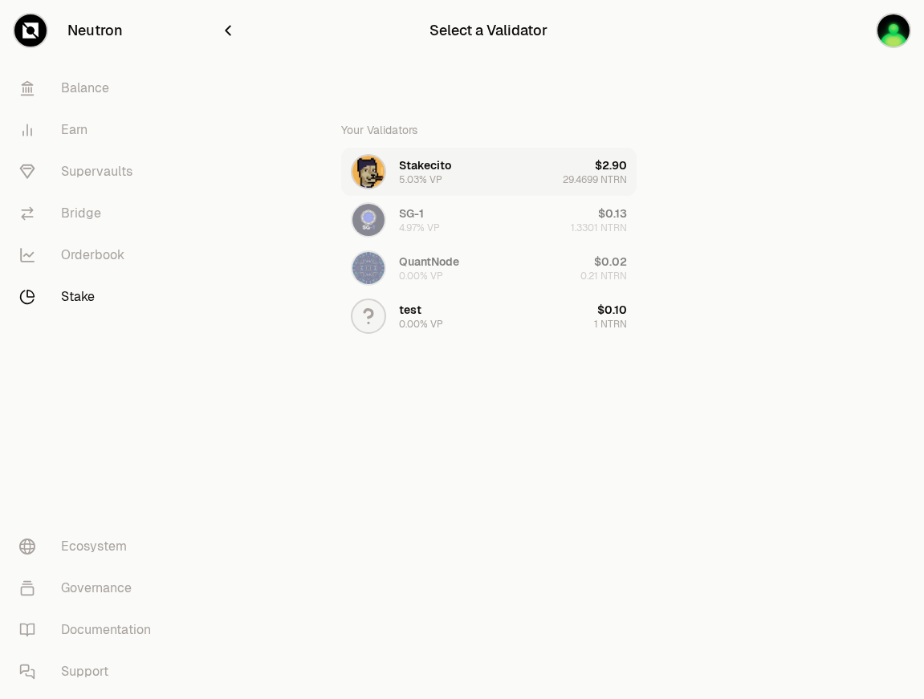
click at [521, 174] on button "Stakecito 5.03% VP $2.90 29.4699 NTRN" at bounding box center [488, 172] width 295 height 48
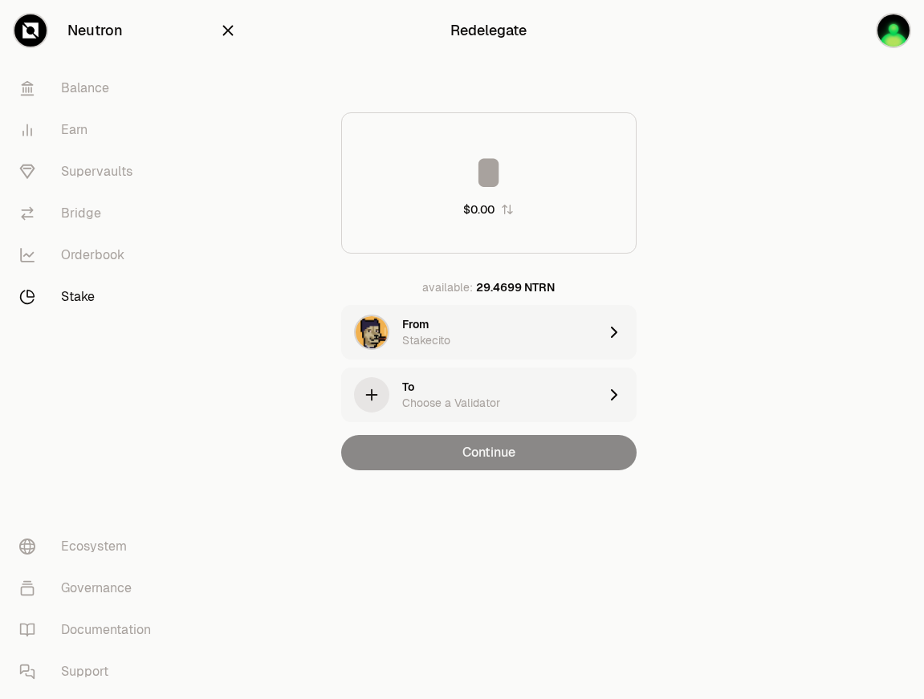
click at [519, 384] on div "To Choose a Validator" at bounding box center [500, 395] width 196 height 32
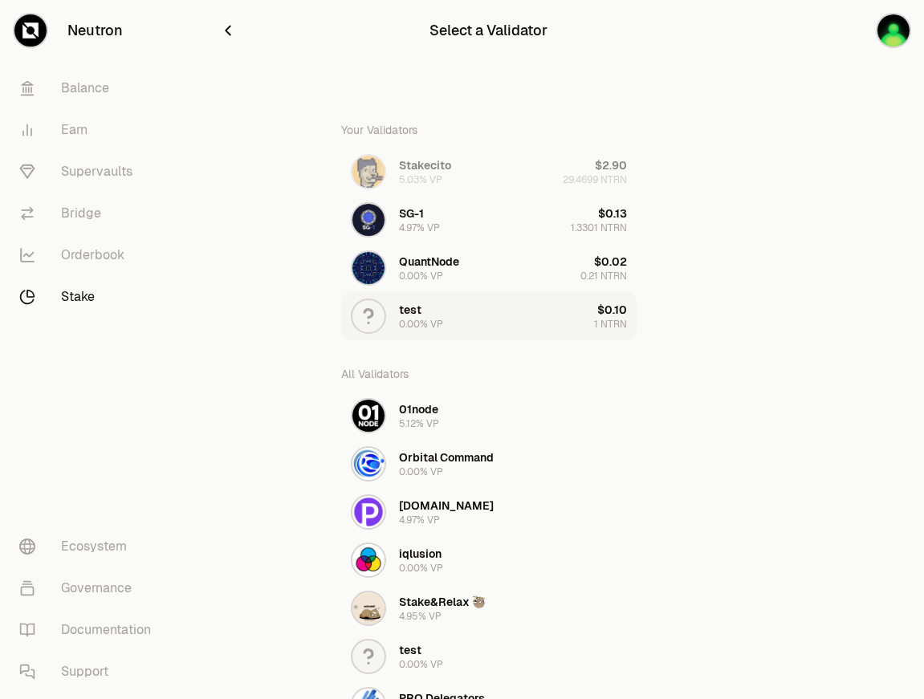
click at [495, 311] on button "test 0.00% VP $0.10 1 NTRN" at bounding box center [488, 316] width 295 height 48
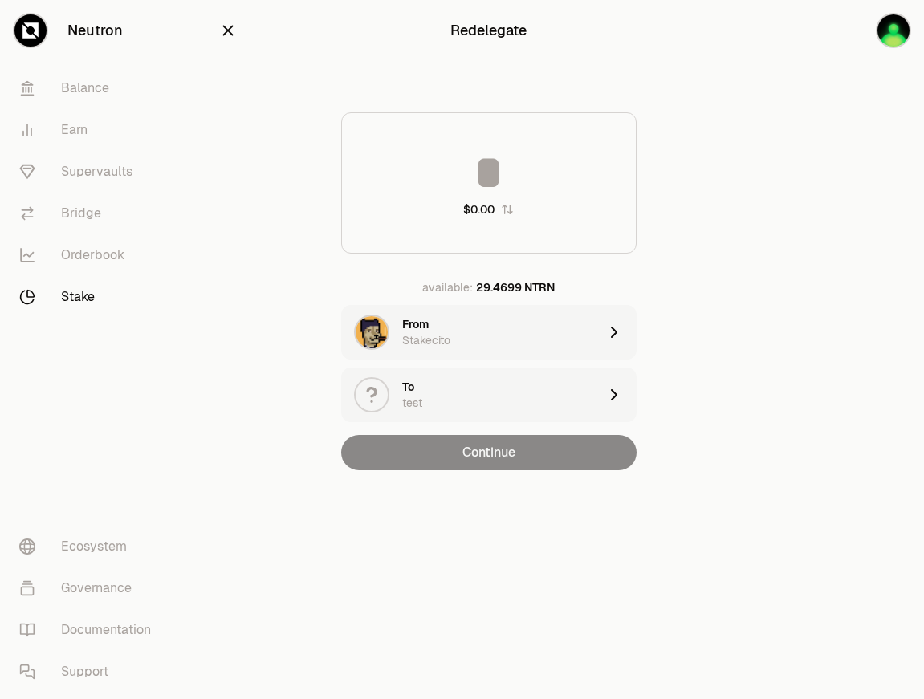
click at [546, 170] on input at bounding box center [489, 172] width 294 height 48
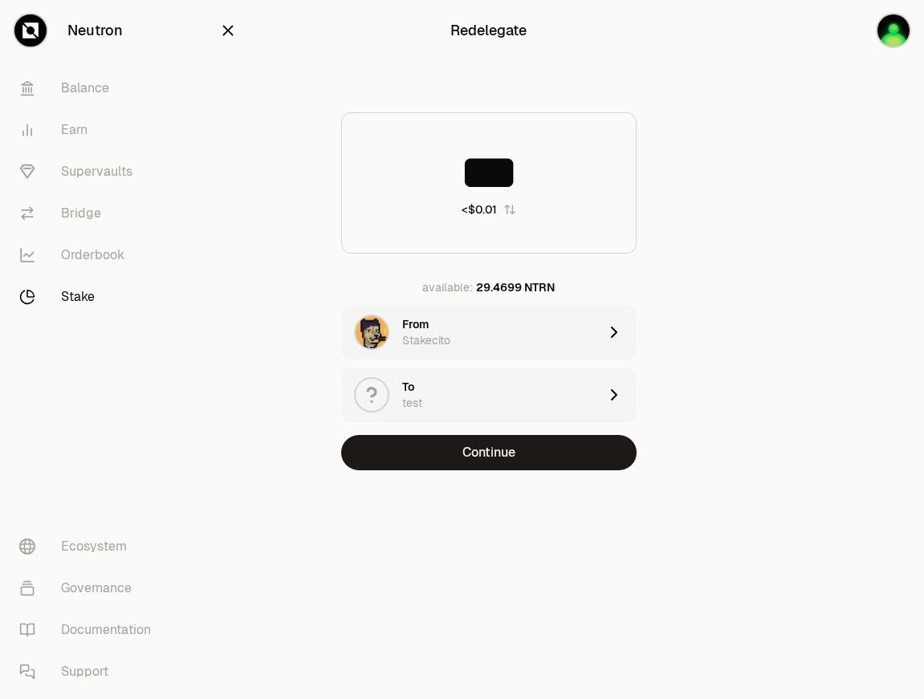
type input "***"
click at [221, 26] on icon "button" at bounding box center [228, 31] width 18 height 18
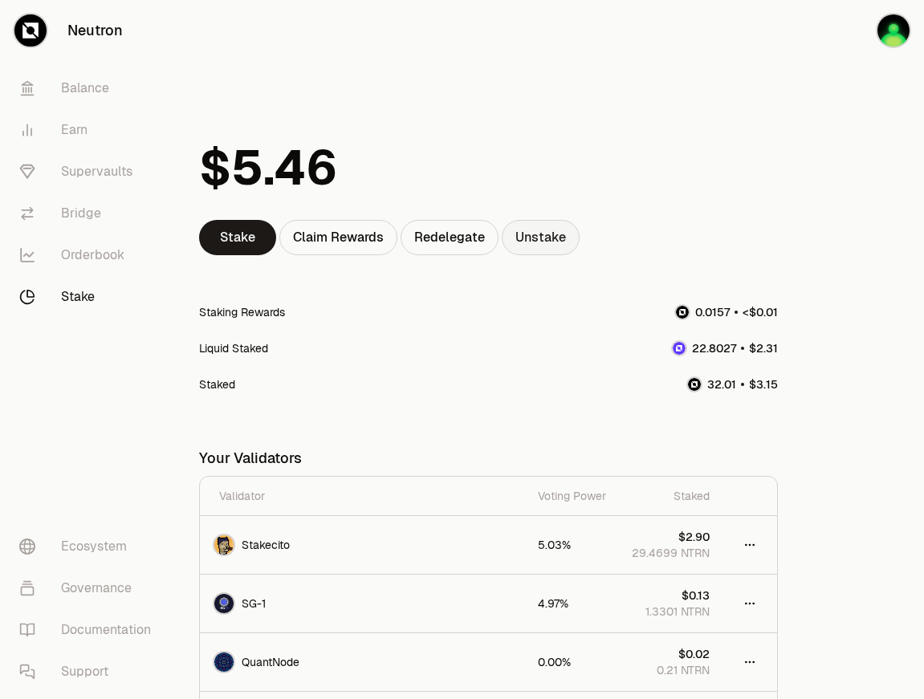
click at [528, 231] on link "Unstake" at bounding box center [541, 237] width 78 height 35
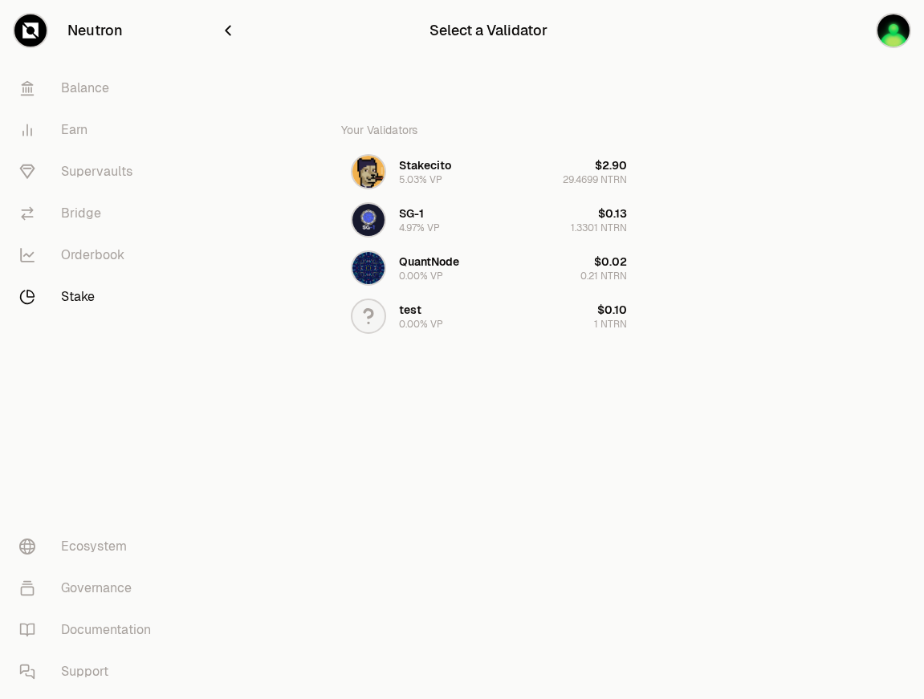
click at [225, 27] on icon "button" at bounding box center [228, 31] width 18 height 18
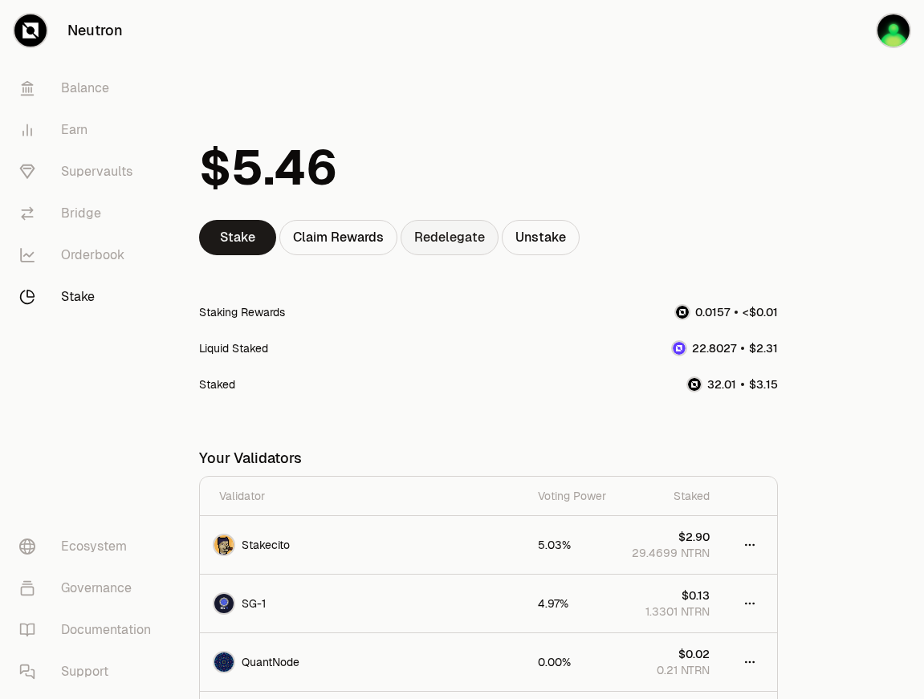
click at [454, 249] on link "Redelegate" at bounding box center [450, 237] width 98 height 35
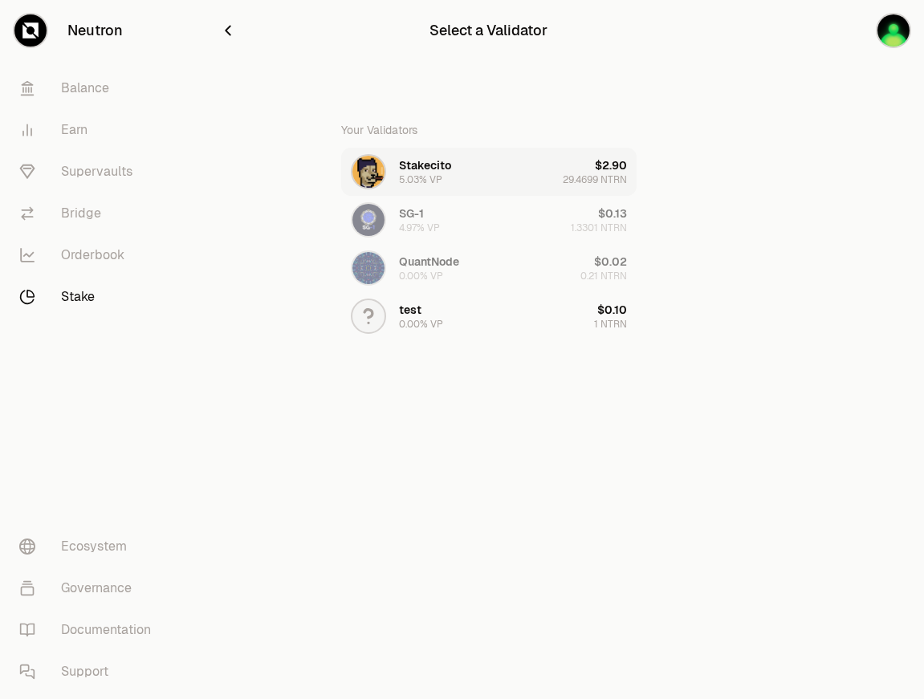
click at [456, 167] on button "Stakecito 5.03% VP $2.90 29.4699 NTRN" at bounding box center [488, 172] width 295 height 48
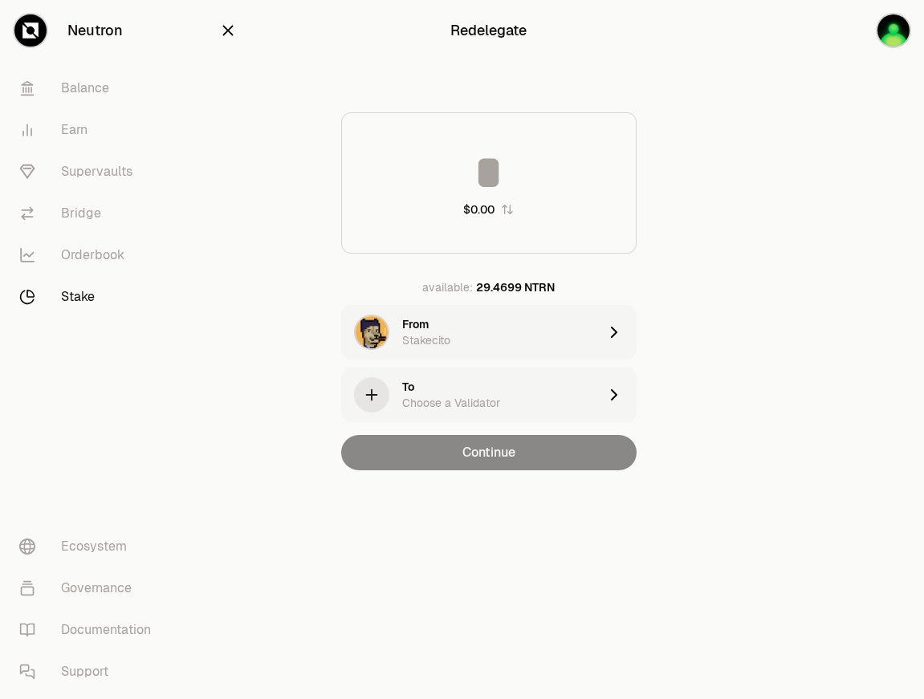
click at [478, 405] on div "Choose a Validator" at bounding box center [451, 403] width 98 height 16
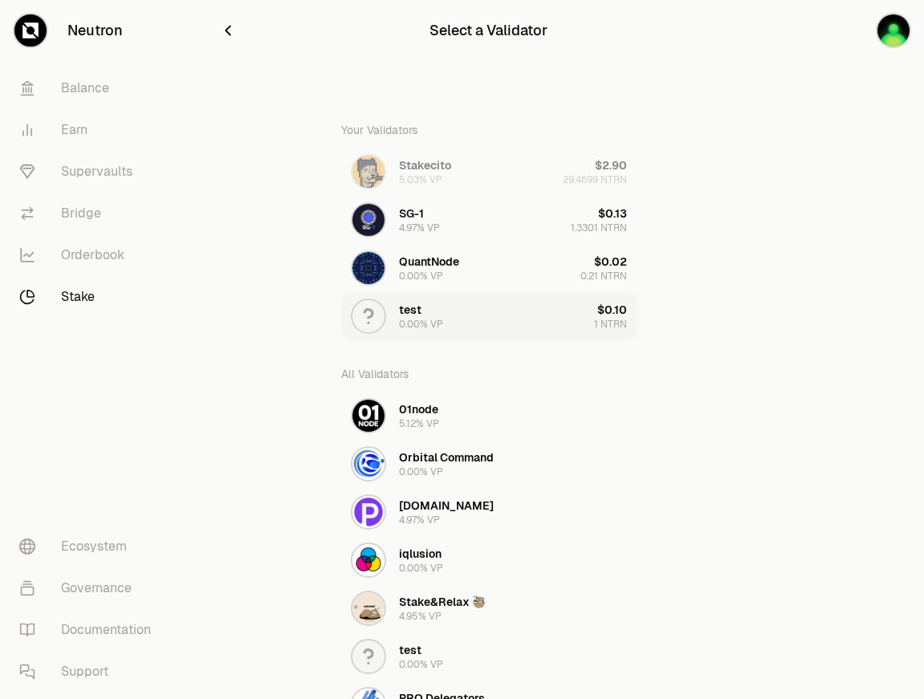
click at [450, 305] on button "test 0.00% VP $0.10 1 NTRN" at bounding box center [488, 316] width 295 height 48
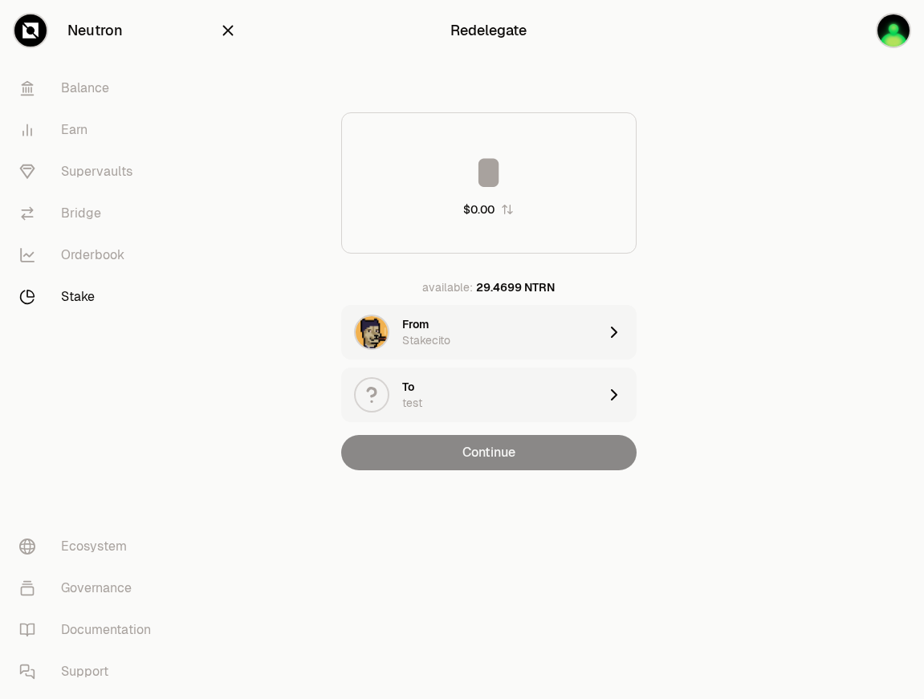
click at [500, 183] on input at bounding box center [489, 172] width 294 height 48
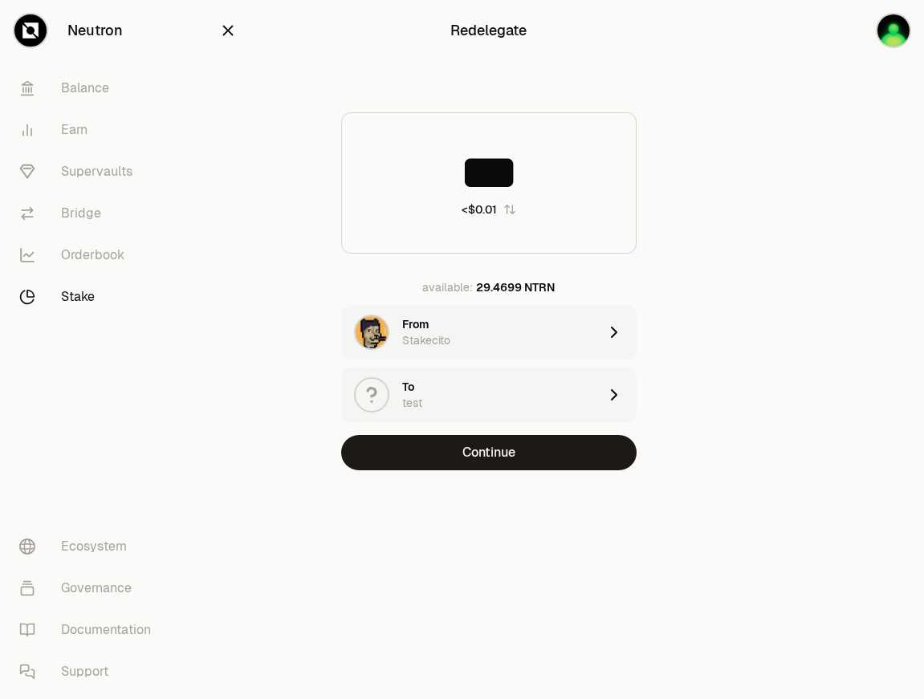
type input "***"
click at [548, 476] on div "Redelegate *** <$0.01 available: 29.4699 NTRN From Stakecito To test Continue" at bounding box center [489, 267] width 578 height 535
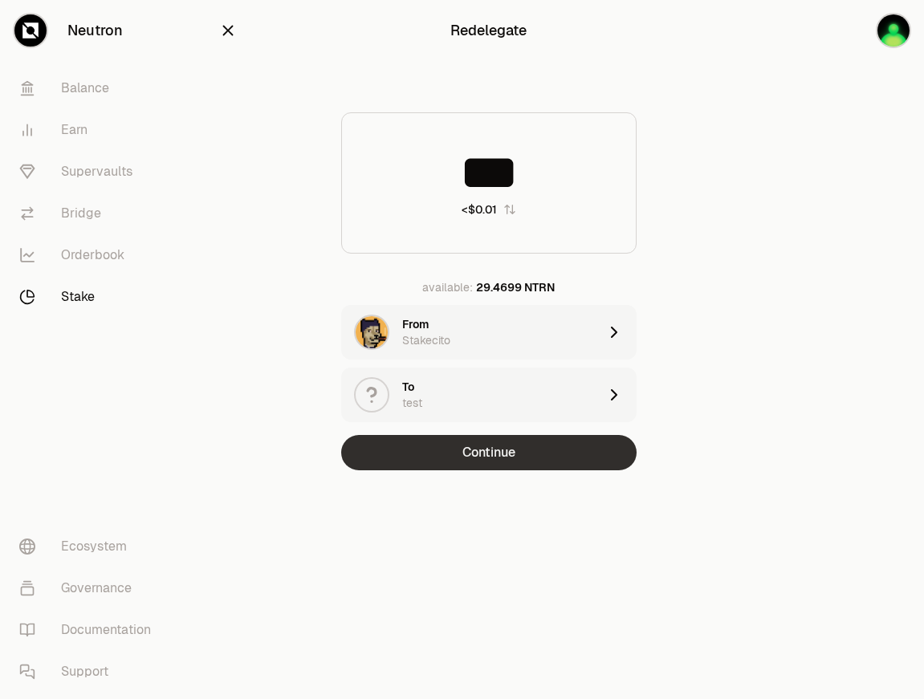
click at [548, 467] on button "Continue" at bounding box center [488, 452] width 295 height 35
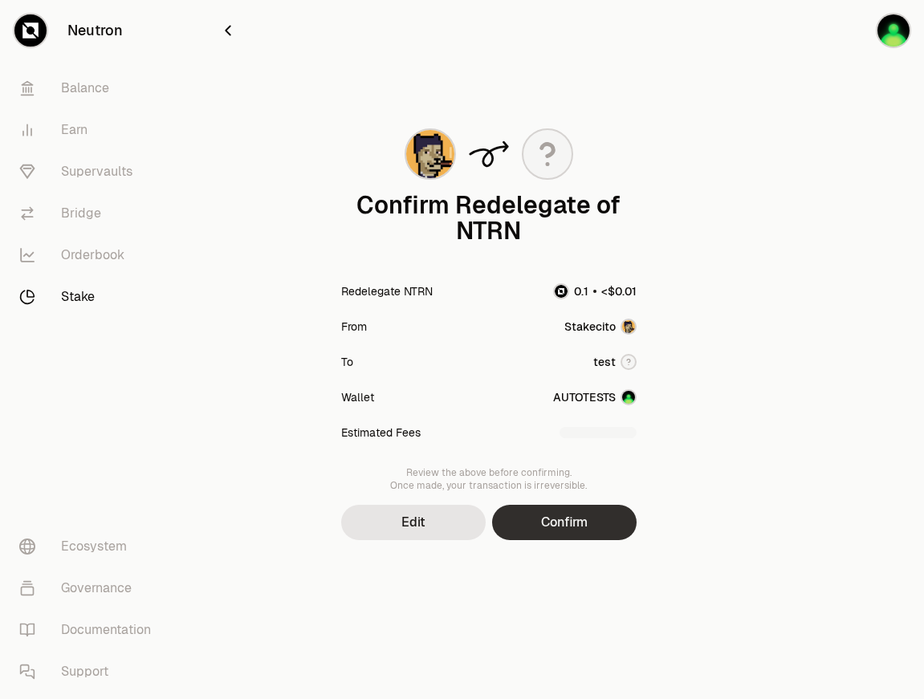
click at [559, 511] on button "Confirm" at bounding box center [564, 522] width 144 height 35
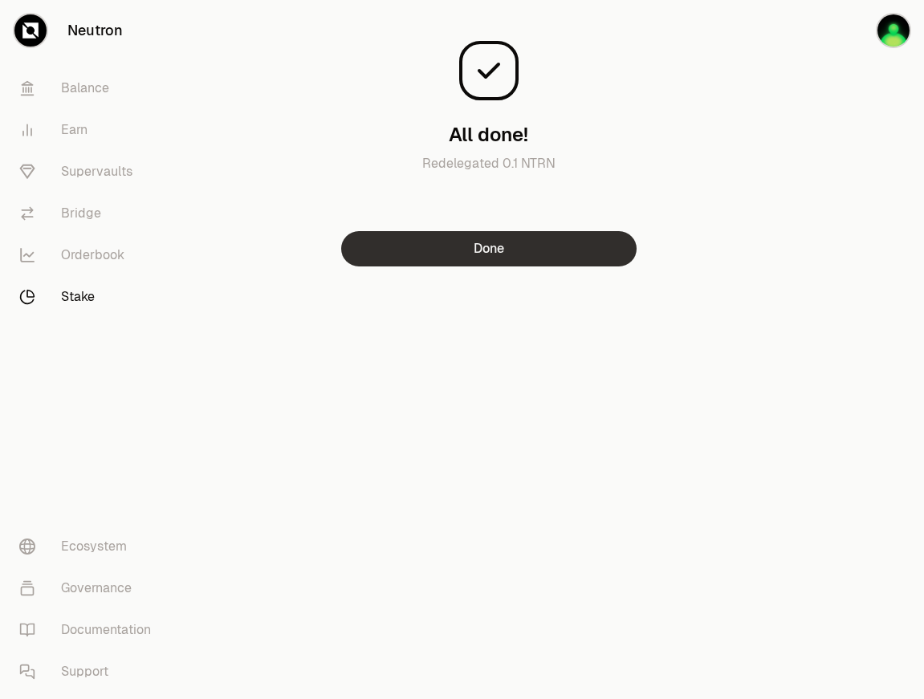
click at [502, 260] on button "Done" at bounding box center [488, 248] width 295 height 35
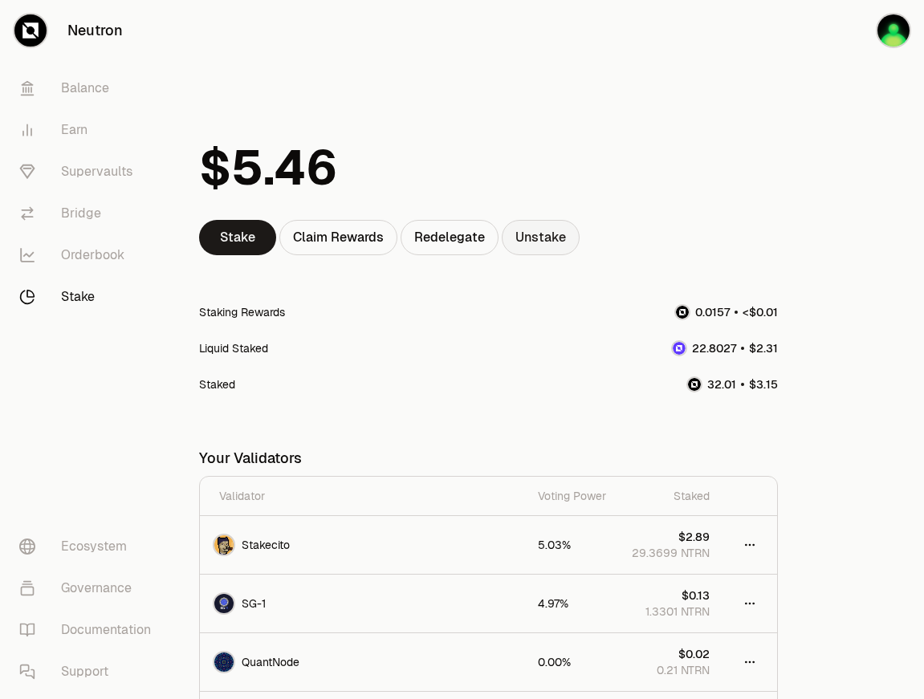
click at [538, 230] on link "Unstake" at bounding box center [541, 237] width 78 height 35
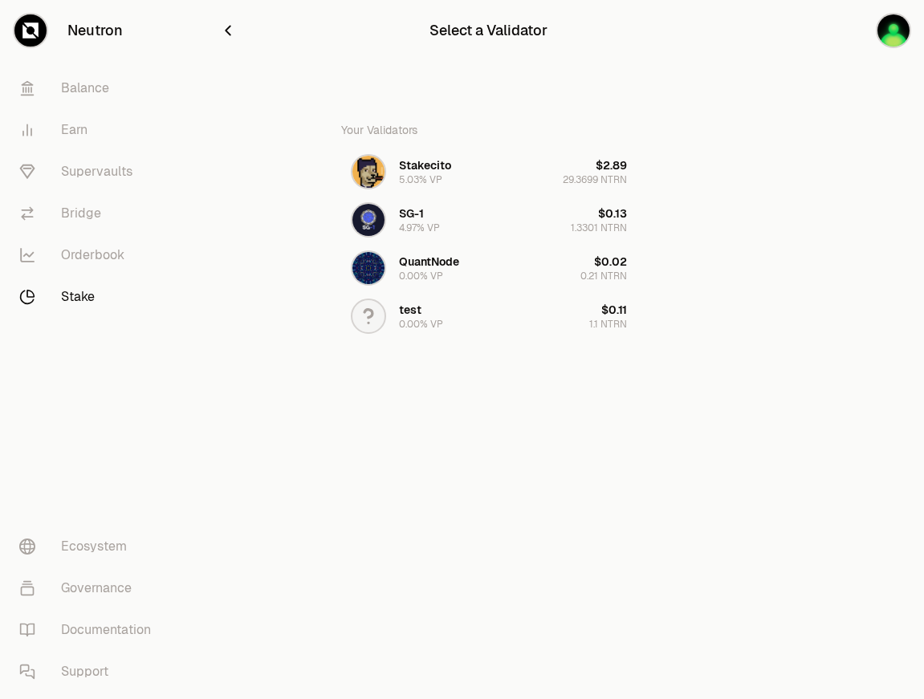
click at [234, 30] on icon "button" at bounding box center [228, 31] width 18 height 18
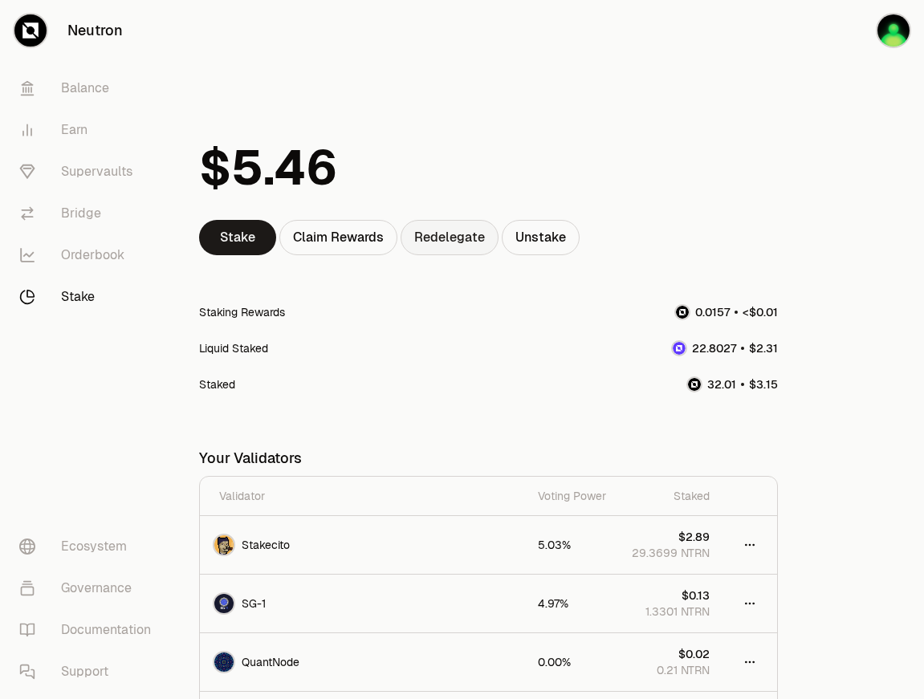
click at [472, 249] on link "Redelegate" at bounding box center [450, 237] width 98 height 35
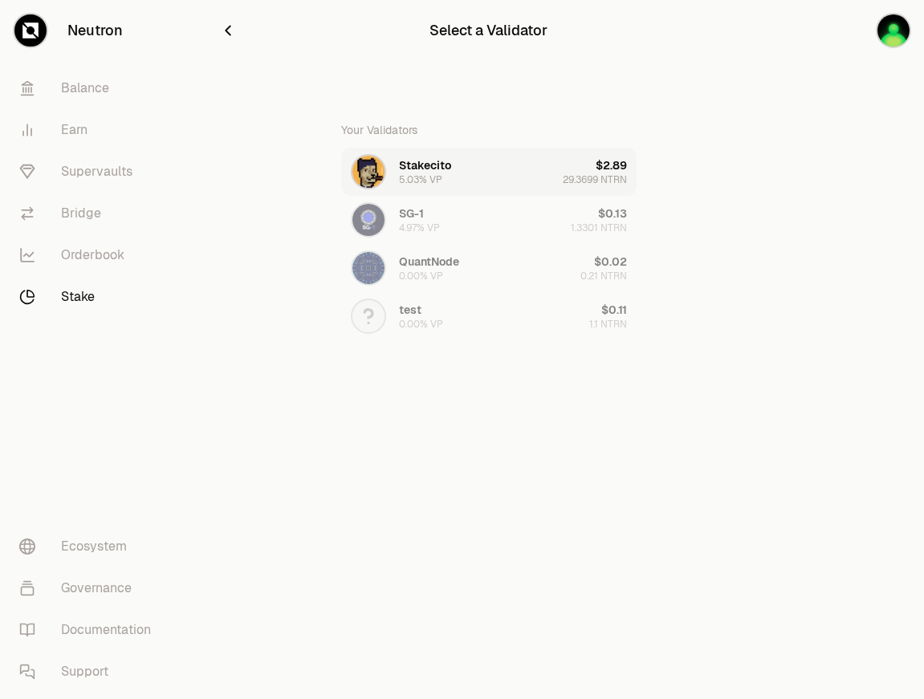
click at [485, 168] on button "Stakecito 5.03% VP $2.89 29.3699 NTRN" at bounding box center [488, 172] width 295 height 48
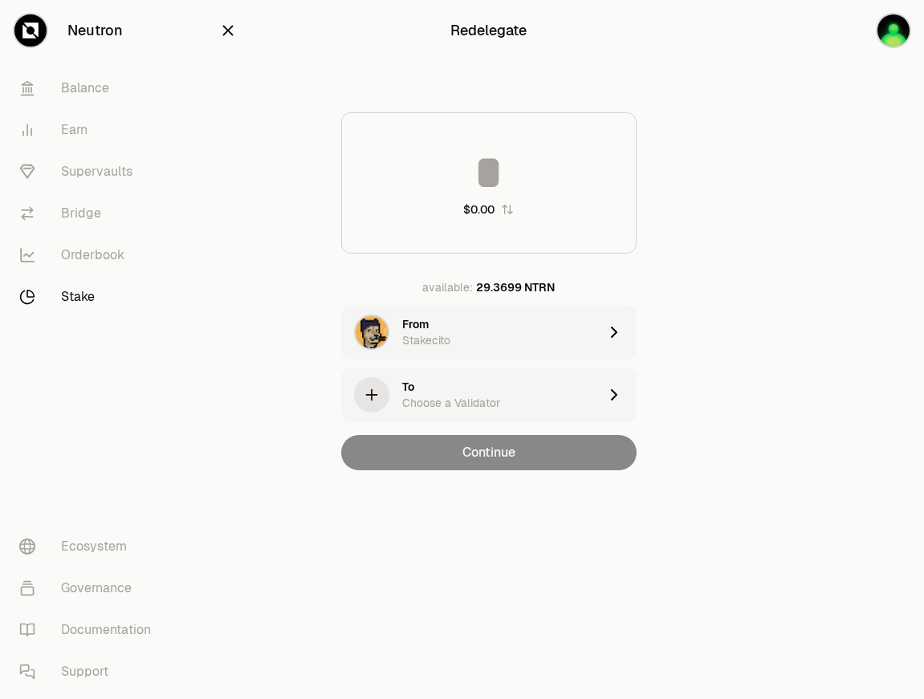
click at [517, 179] on input at bounding box center [489, 172] width 294 height 48
click at [506, 382] on div "To Choose a Validator" at bounding box center [500, 395] width 196 height 32
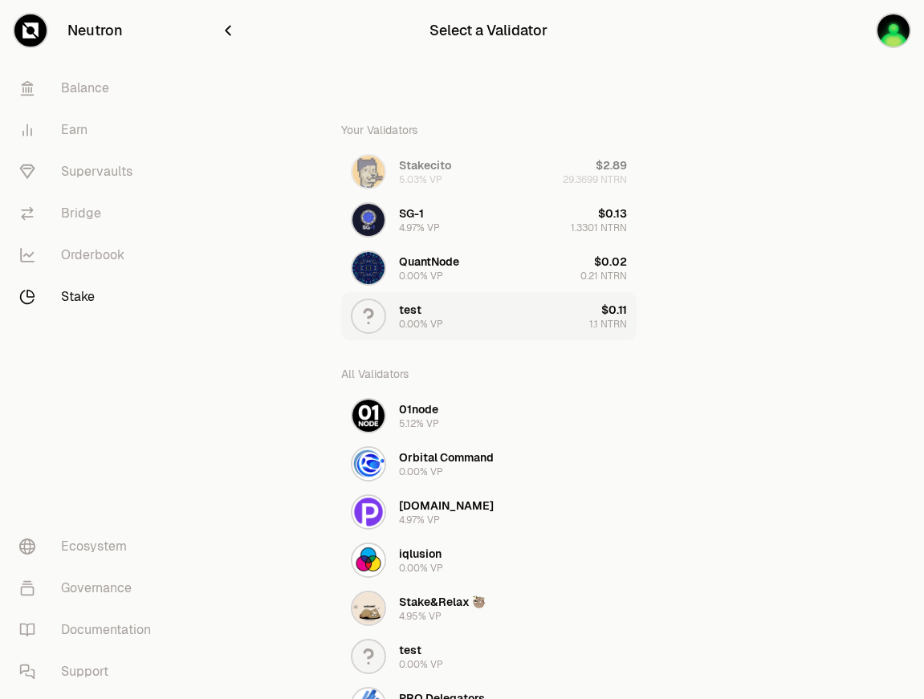
click at [498, 304] on button "test 0.00% VP $0.11 1.1 NTRN" at bounding box center [488, 316] width 295 height 48
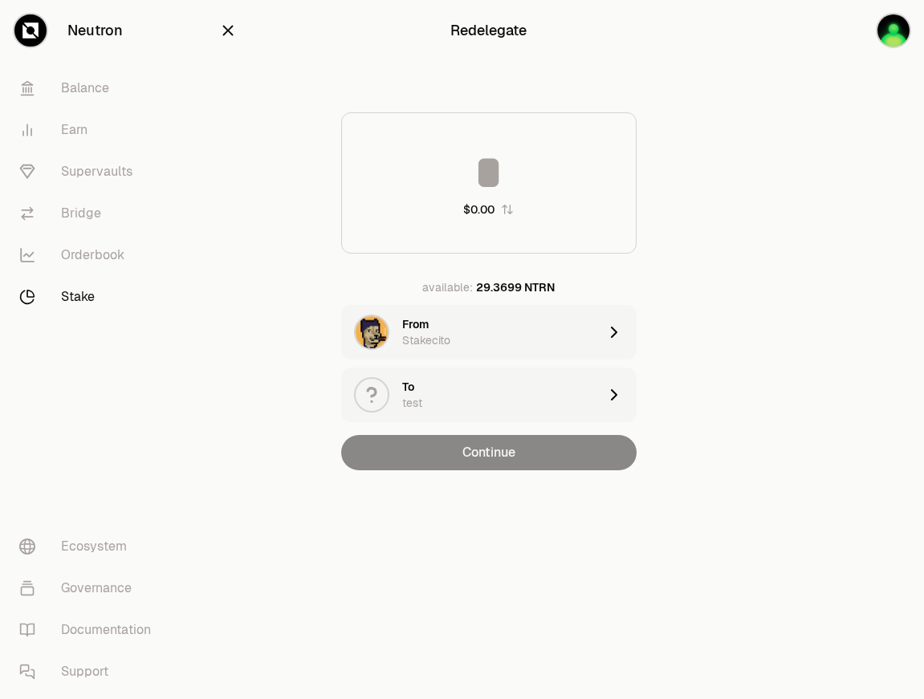
click at [526, 171] on input at bounding box center [489, 172] width 294 height 48
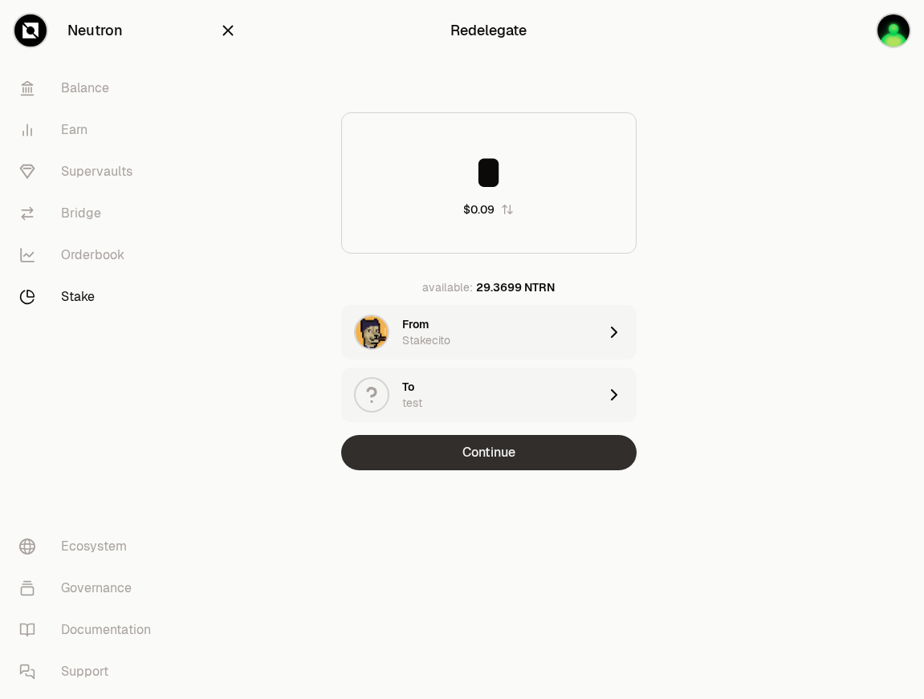
type input "*"
click at [544, 455] on button "Continue" at bounding box center [488, 452] width 295 height 35
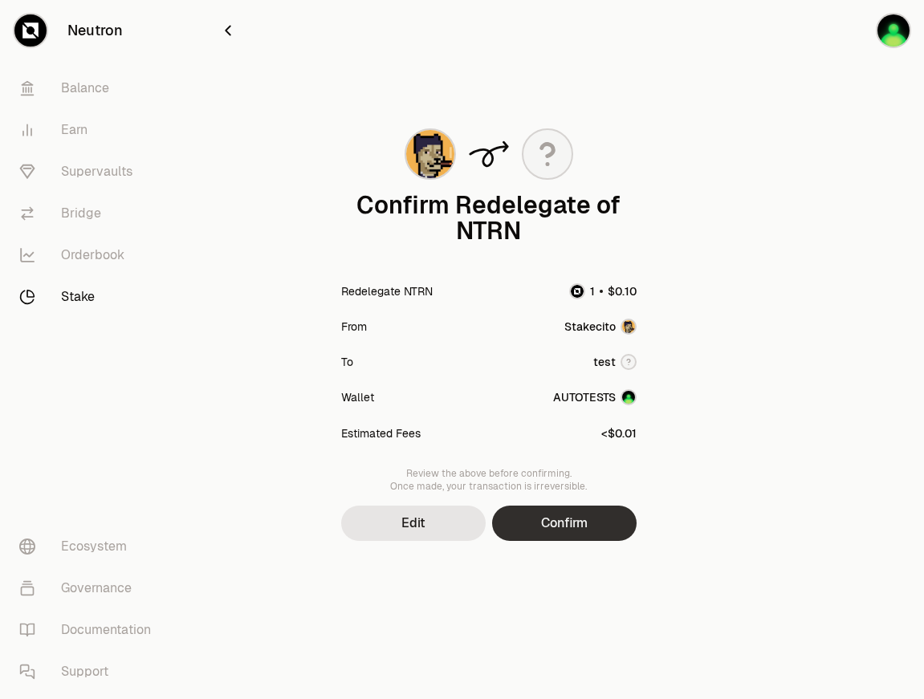
click at [601, 530] on button "Confirm" at bounding box center [564, 523] width 144 height 35
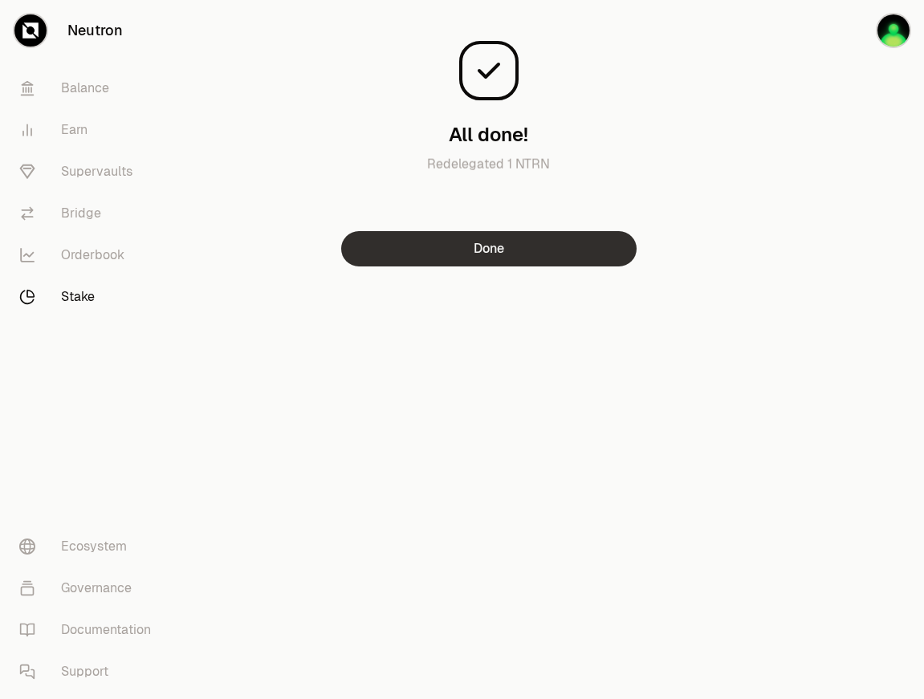
click at [570, 258] on button "Done" at bounding box center [488, 248] width 295 height 35
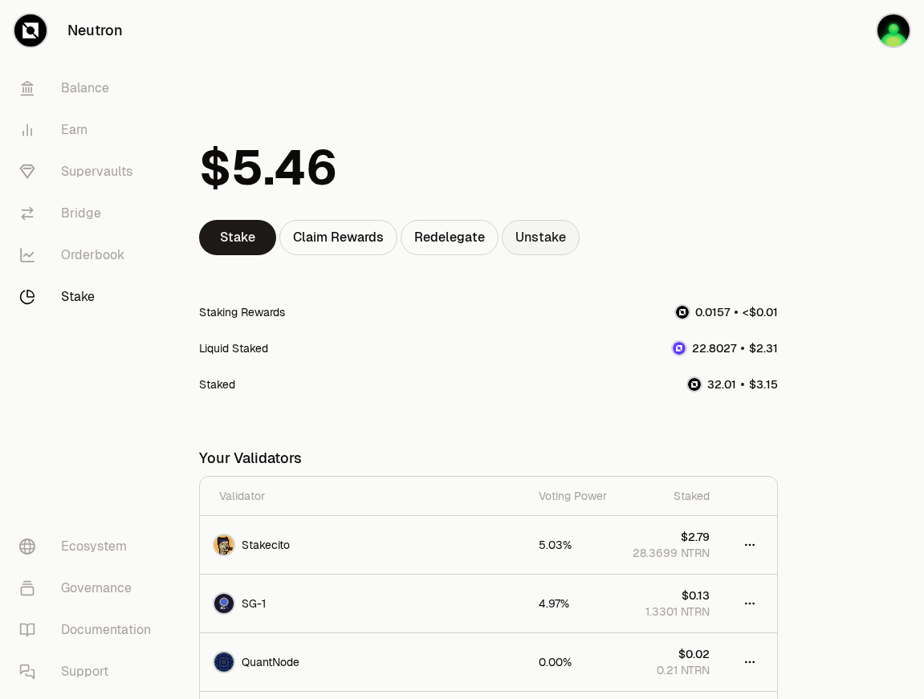
click at [540, 233] on link "Unstake" at bounding box center [541, 237] width 78 height 35
click at [530, 243] on link "Unstake" at bounding box center [541, 237] width 78 height 35
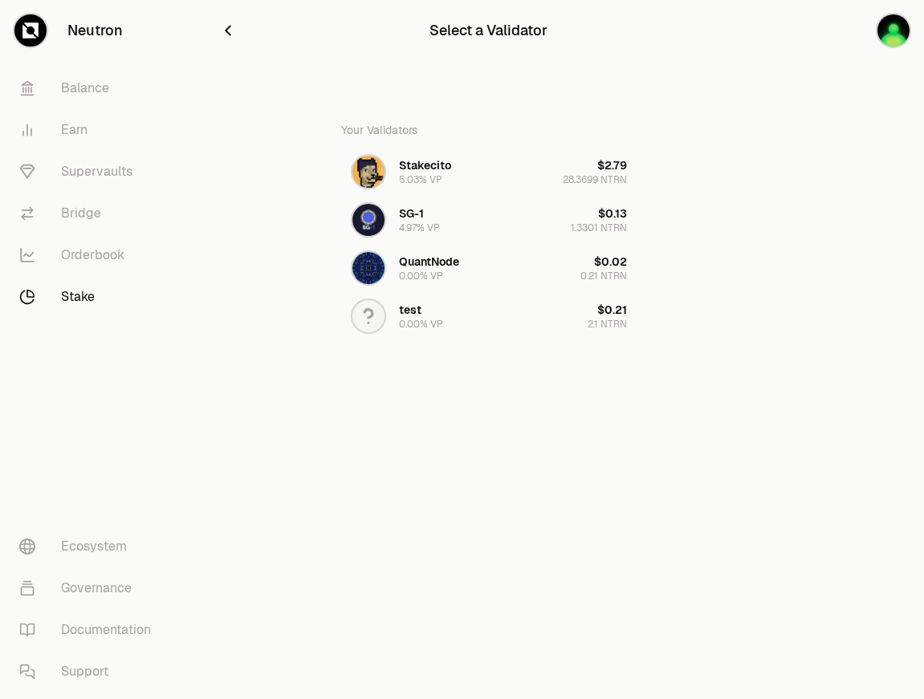
click at [230, 31] on icon "button" at bounding box center [228, 31] width 18 height 18
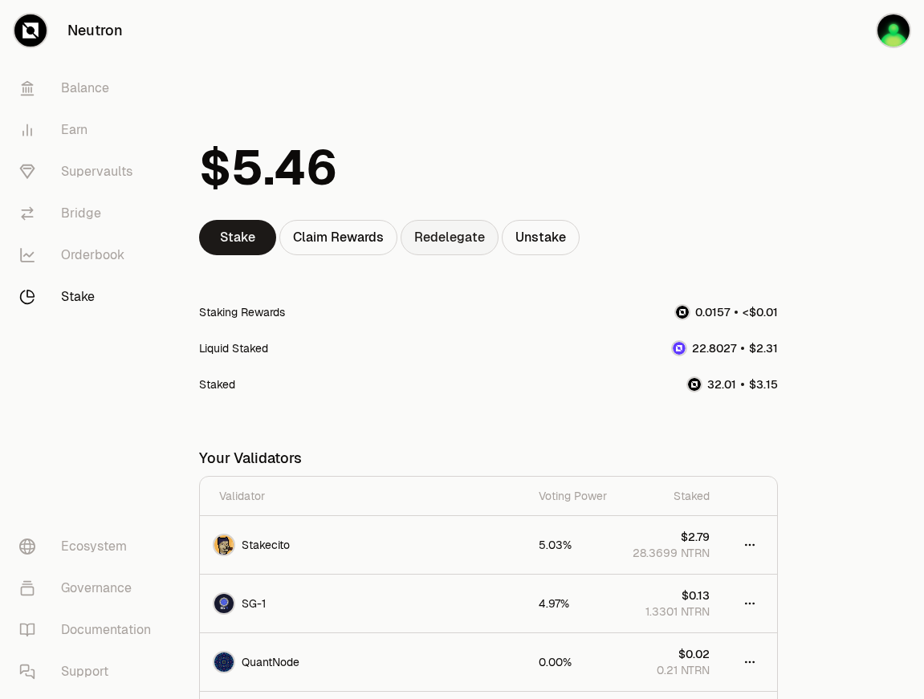
click at [449, 232] on link "Redelegate" at bounding box center [450, 237] width 98 height 35
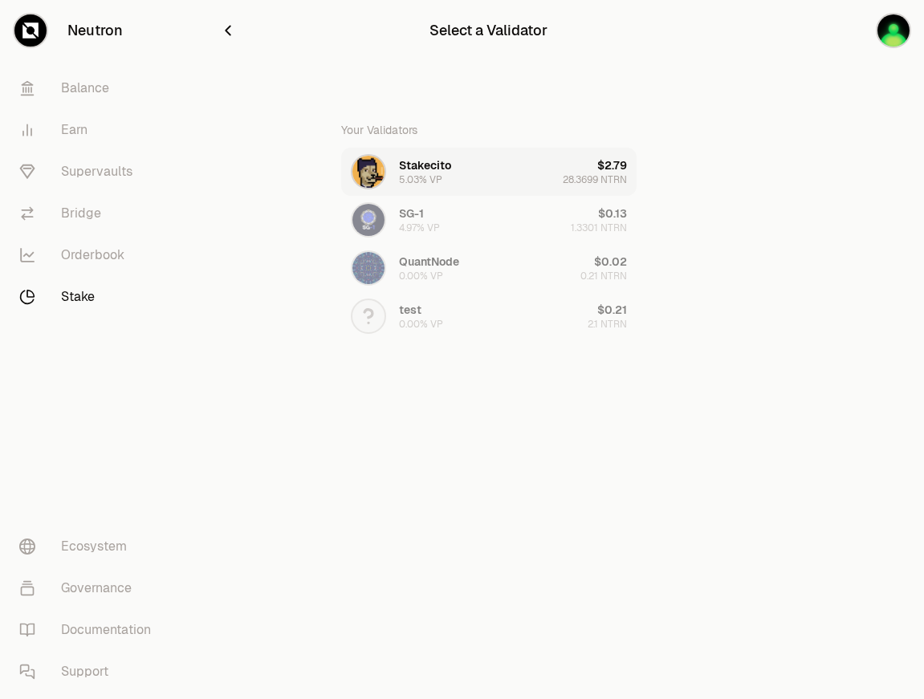
click at [447, 182] on div "Stakecito 5.03% VP" at bounding box center [425, 171] width 52 height 29
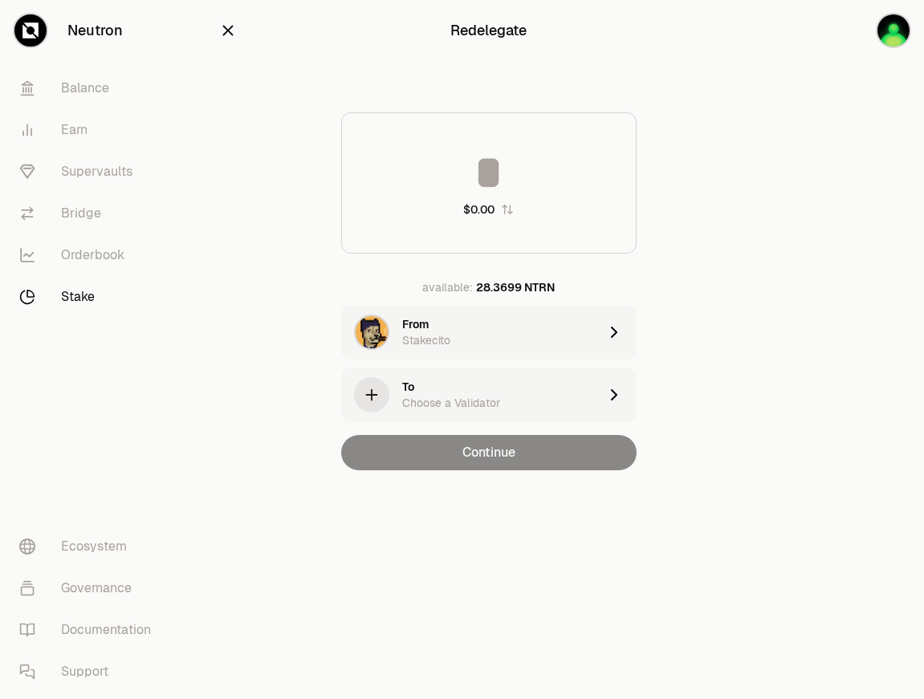
click at [496, 165] on input at bounding box center [489, 172] width 294 height 48
click at [510, 211] on icon "button" at bounding box center [507, 210] width 10 height 10
click at [497, 209] on button "1" at bounding box center [489, 209] width 47 height 16
type input "*"
click at [503, 178] on input "*" at bounding box center [489, 172] width 294 height 48
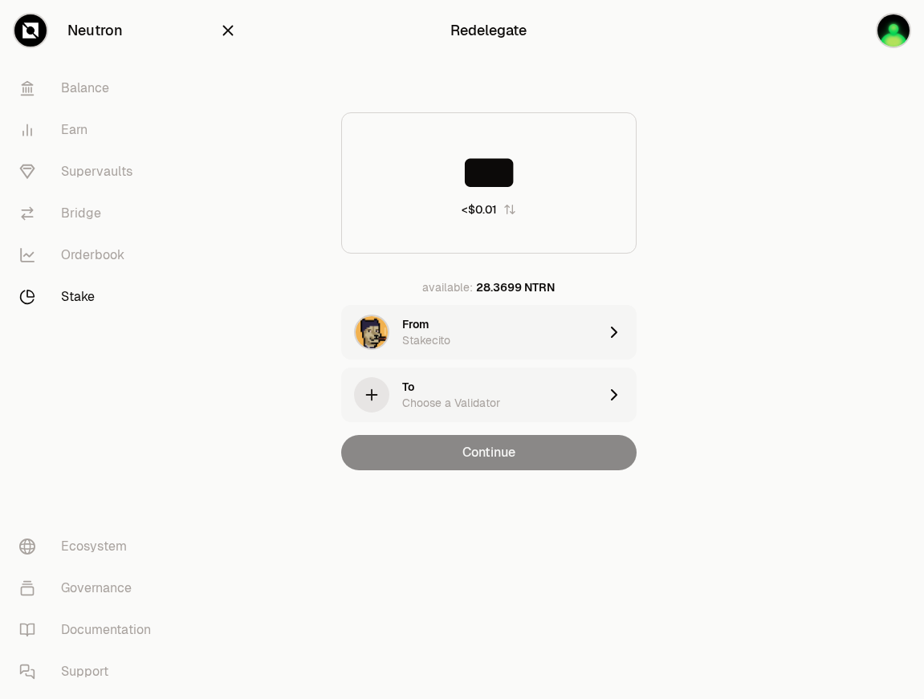
click at [714, 231] on div "*** <$0.01 available: 28.3699 NTRN From Stakecito To Choose a Validator Continue" at bounding box center [488, 291] width 539 height 358
click at [503, 208] on icon "button" at bounding box center [509, 209] width 13 height 13
click at [508, 212] on icon "button" at bounding box center [509, 209] width 13 height 13
click at [506, 180] on input "***" at bounding box center [489, 172] width 294 height 48
click at [531, 154] on input "***" at bounding box center [489, 172] width 294 height 48
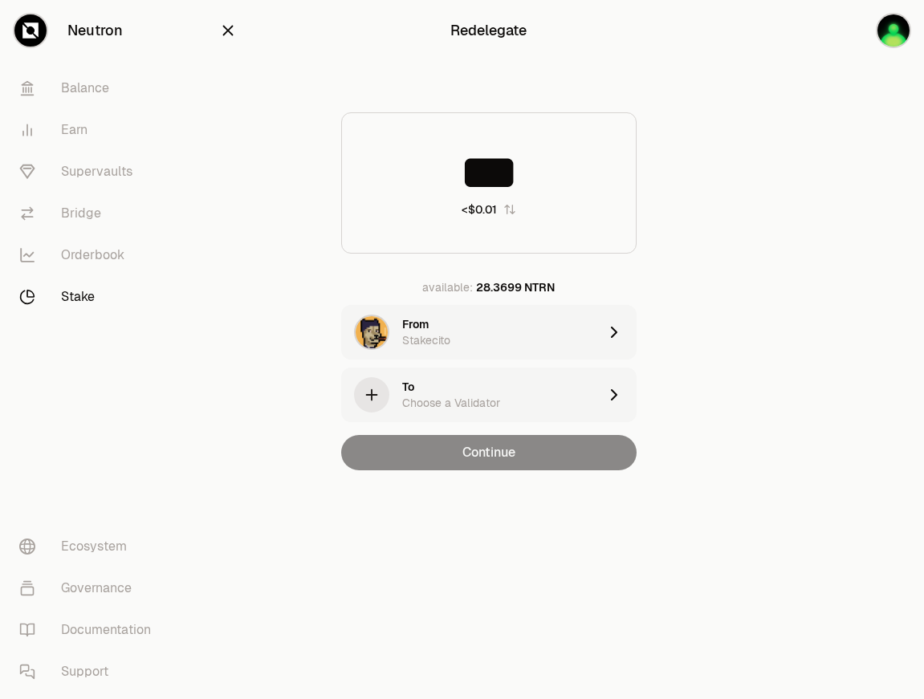
drag, startPoint x: 527, startPoint y: 171, endPoint x: 433, endPoint y: 171, distance: 93.9
click at [433, 171] on input "***" at bounding box center [489, 172] width 294 height 48
click at [491, 178] on input "***" at bounding box center [489, 172] width 294 height 48
drag, startPoint x: 523, startPoint y: 178, endPoint x: 360, endPoint y: 178, distance: 163.7
click at [360, 178] on input "***" at bounding box center [489, 172] width 294 height 48
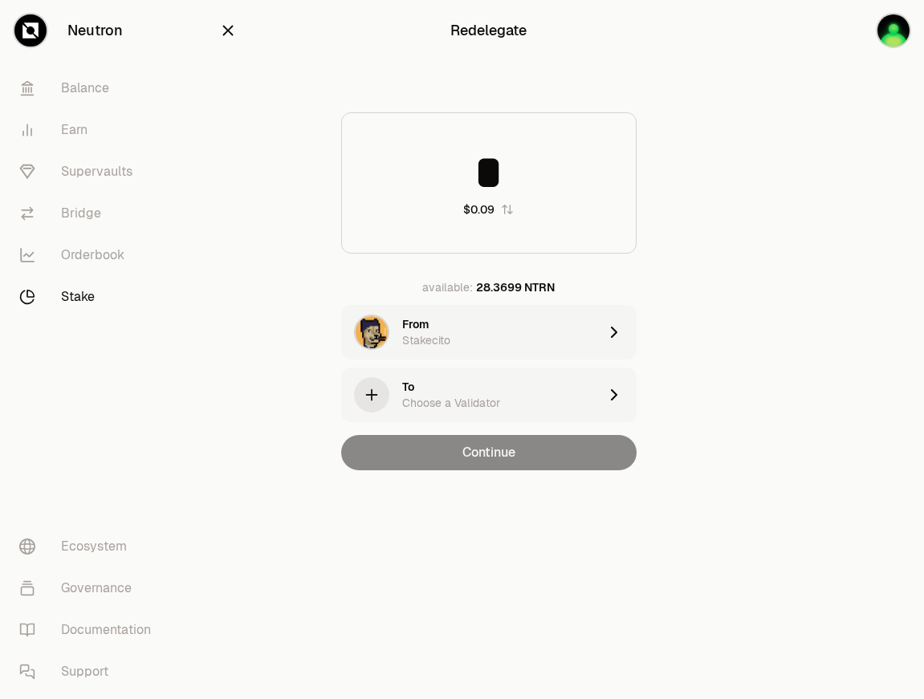
click at [506, 210] on icon "button" at bounding box center [507, 209] width 13 height 13
type input "*****"
click at [555, 183] on input "*****" at bounding box center [489, 172] width 294 height 48
click at [223, 29] on icon "button" at bounding box center [228, 31] width 18 height 18
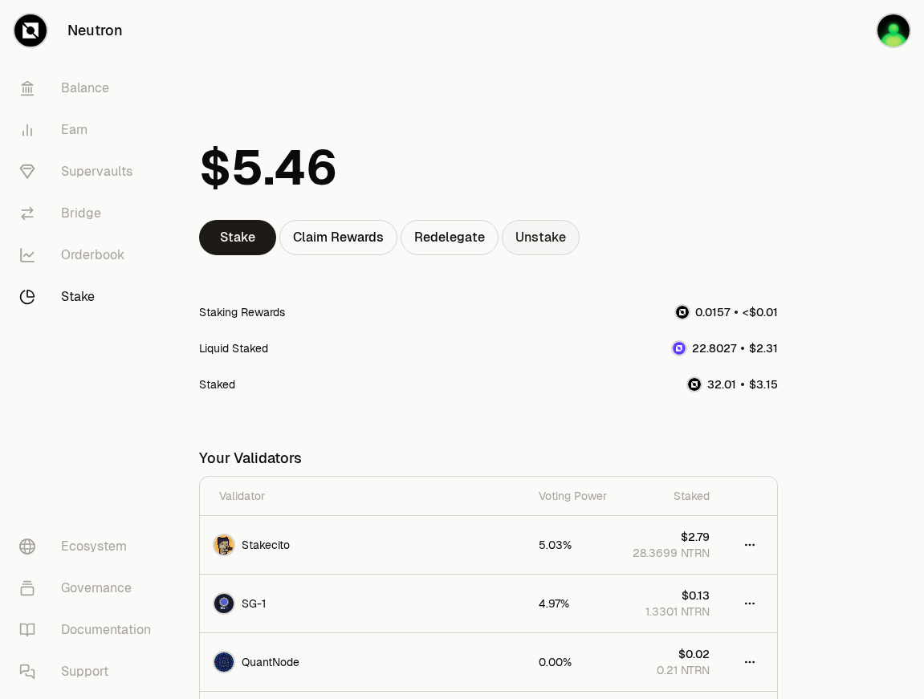
click at [534, 227] on link "Unstake" at bounding box center [541, 237] width 78 height 35
click at [541, 244] on link "Unstake" at bounding box center [541, 237] width 78 height 35
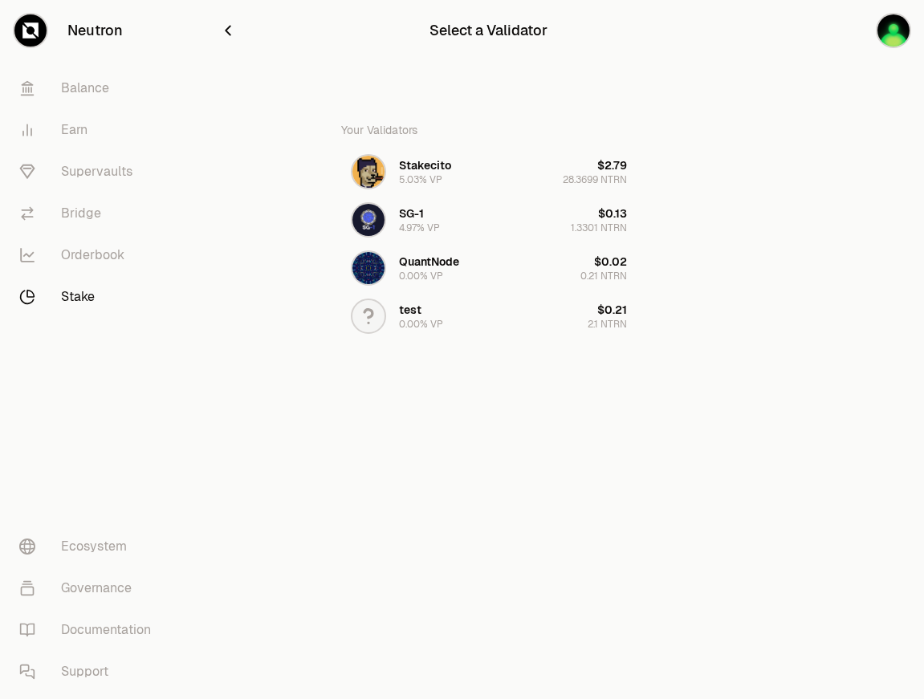
click at [230, 31] on icon "button" at bounding box center [228, 31] width 18 height 18
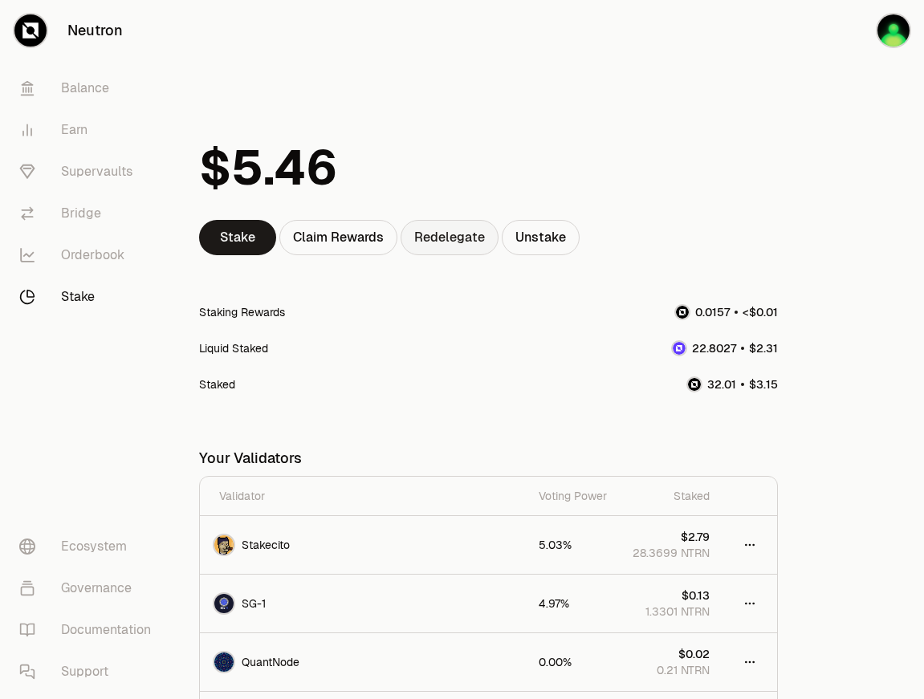
click at [451, 244] on link "Redelegate" at bounding box center [450, 237] width 98 height 35
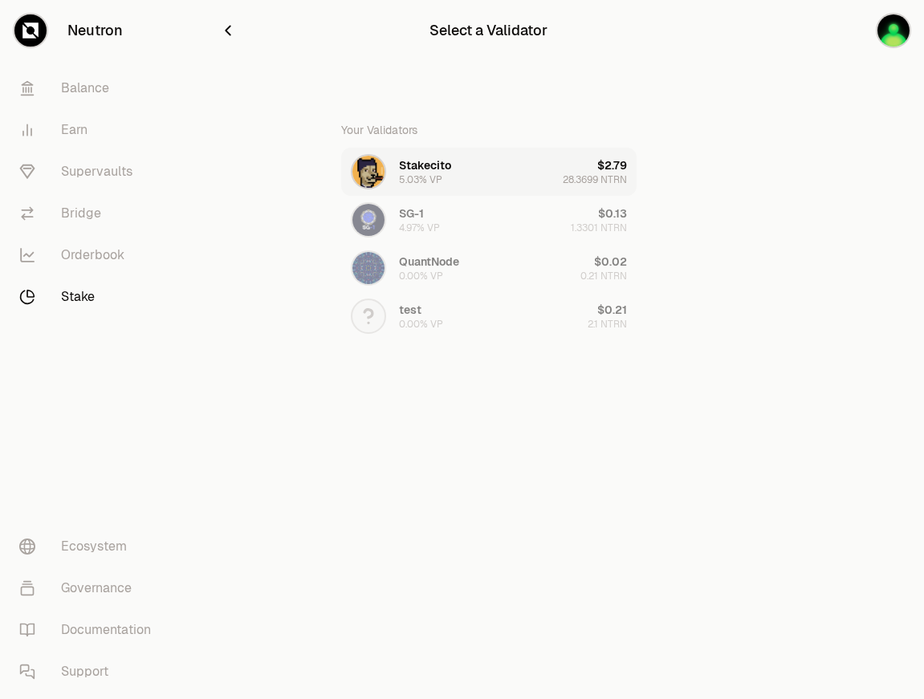
click at [437, 174] on div "5.03% VP" at bounding box center [420, 179] width 43 height 13
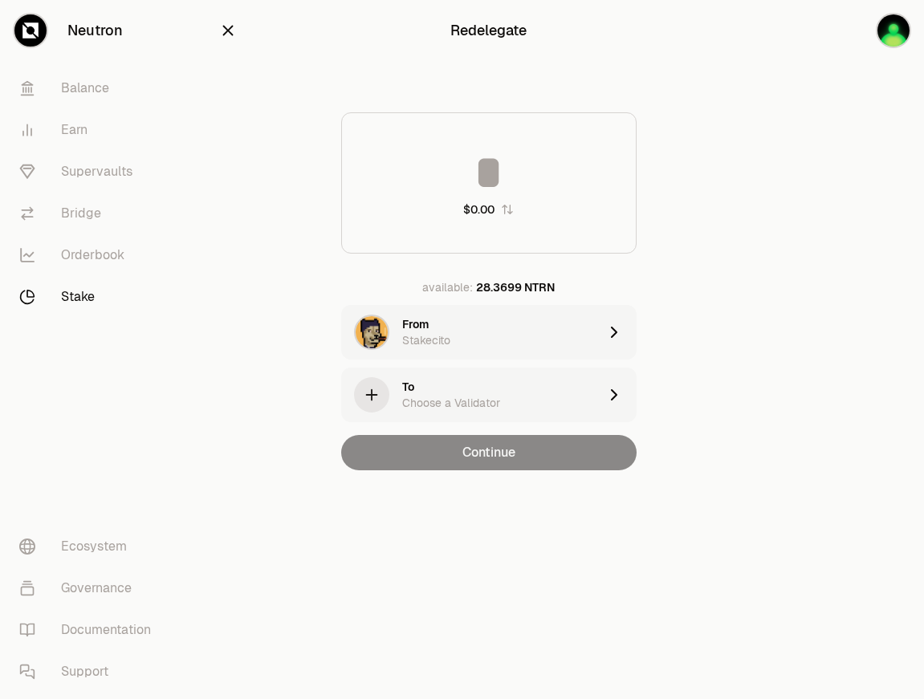
click at [515, 389] on div "To Choose a Validator" at bounding box center [500, 395] width 196 height 32
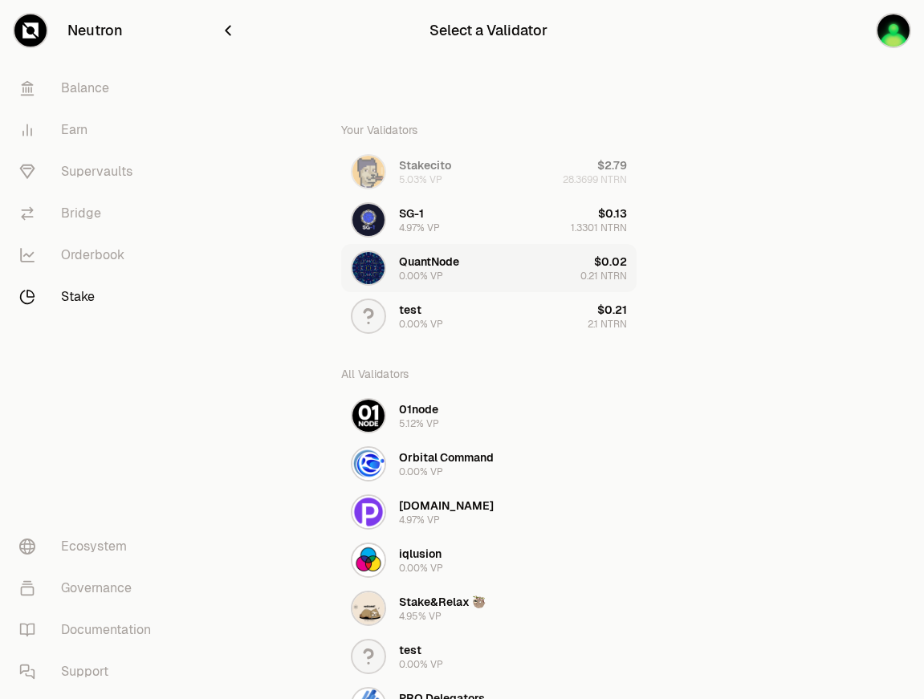
click at [489, 261] on button "QuantNode 0.00% VP $0.02 0.21 NTRN" at bounding box center [488, 268] width 295 height 48
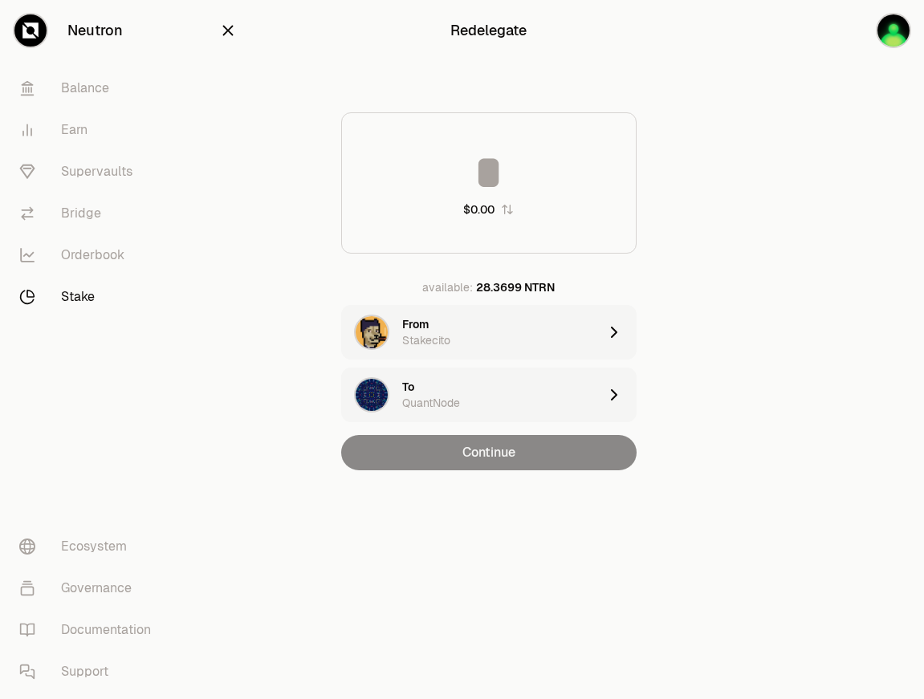
click at [519, 162] on input at bounding box center [489, 172] width 294 height 48
click at [515, 289] on div "28.3699 NTRN" at bounding box center [515, 287] width 79 height 16
type input "*******"
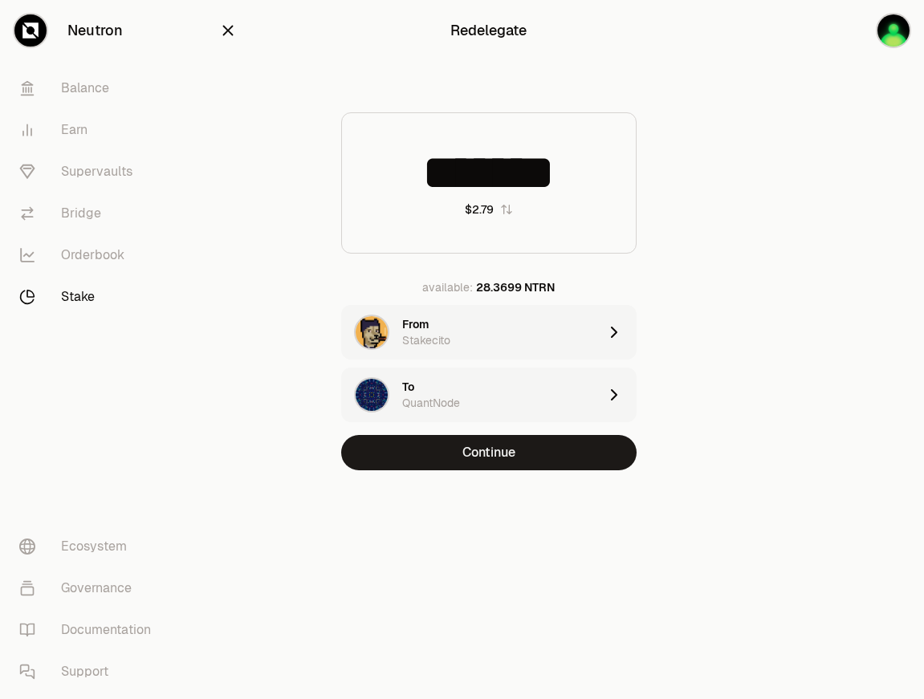
drag, startPoint x: 612, startPoint y: 172, endPoint x: 311, endPoint y: 179, distance: 301.1
click at [311, 179] on div "******* $2.79 available: 28.3699 NTRN From Stakecito To QuantNode Continue" at bounding box center [488, 291] width 539 height 358
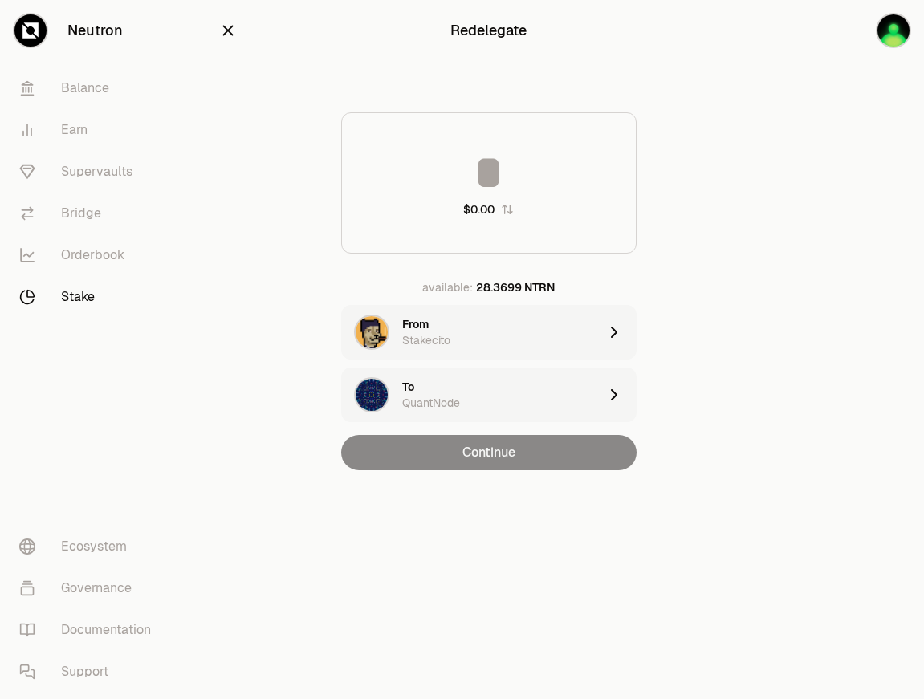
click at [287, 234] on div "$0.00 available: 28.3699 NTRN From Stakecito To QuantNode Continue" at bounding box center [488, 291] width 539 height 358
click at [495, 182] on input at bounding box center [489, 172] width 294 height 48
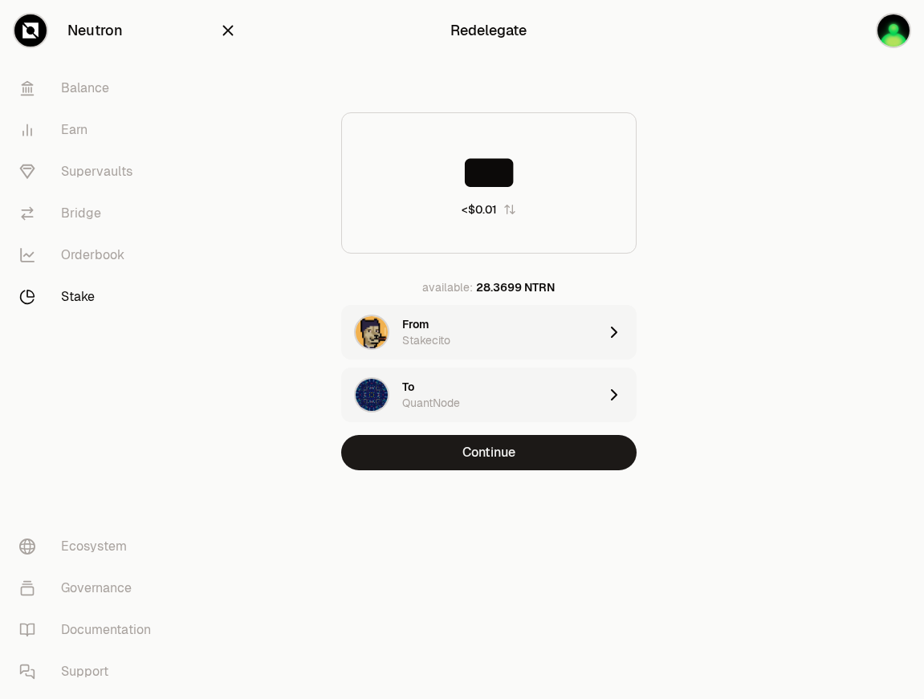
type input "***"
click at [234, 30] on icon "button" at bounding box center [228, 31] width 18 height 18
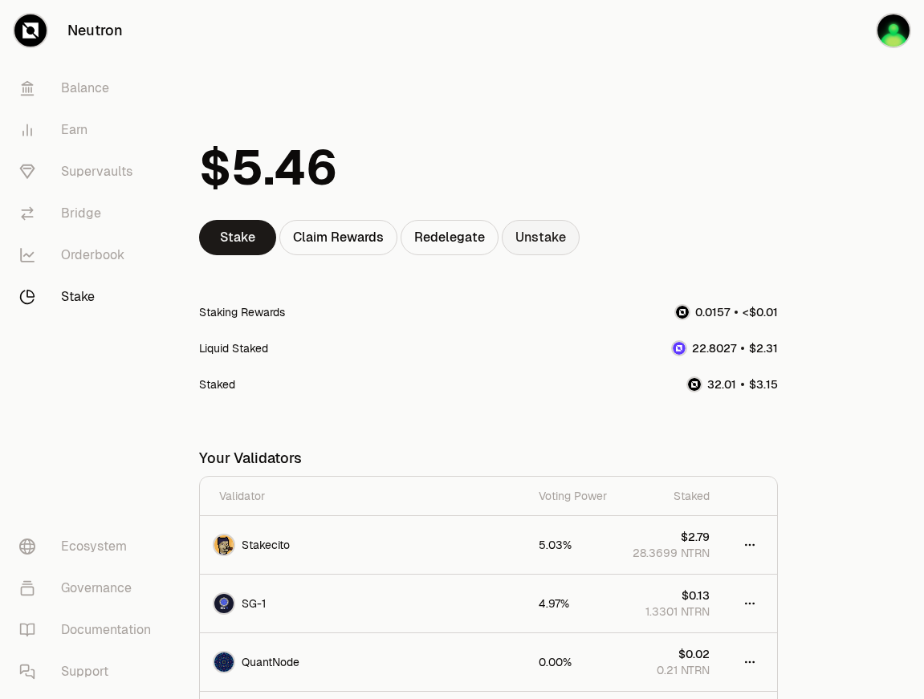
click at [539, 232] on link "Unstake" at bounding box center [541, 237] width 78 height 35
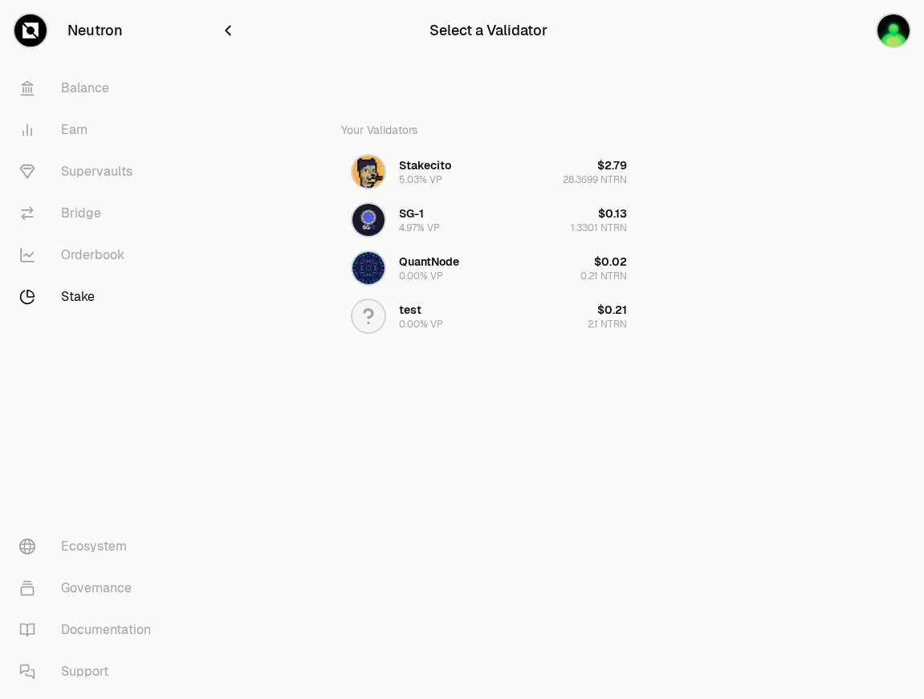
click at [236, 34] on icon "button" at bounding box center [228, 31] width 18 height 18
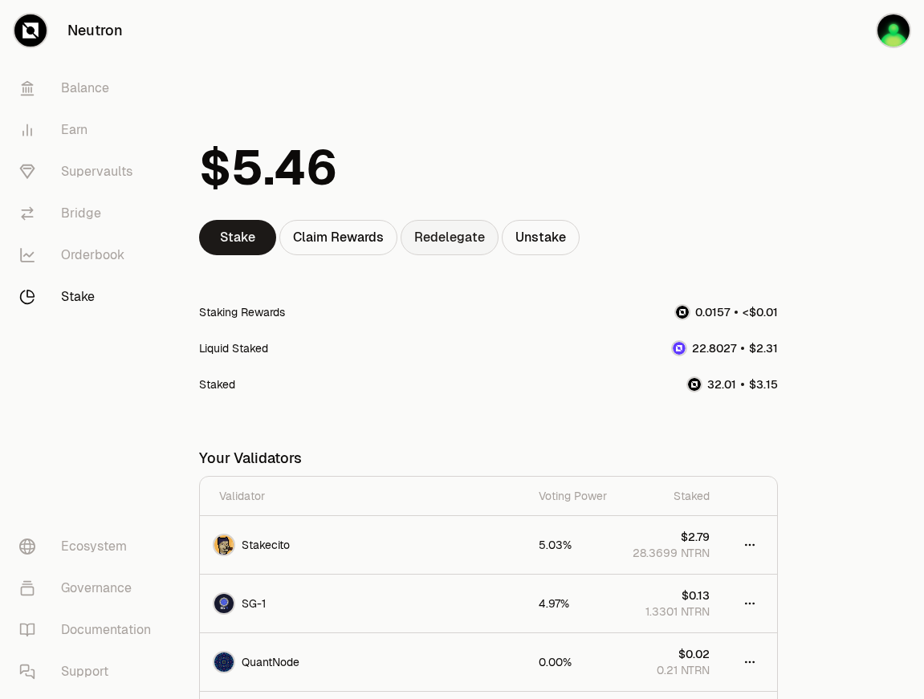
click at [435, 229] on link "Redelegate" at bounding box center [450, 237] width 98 height 35
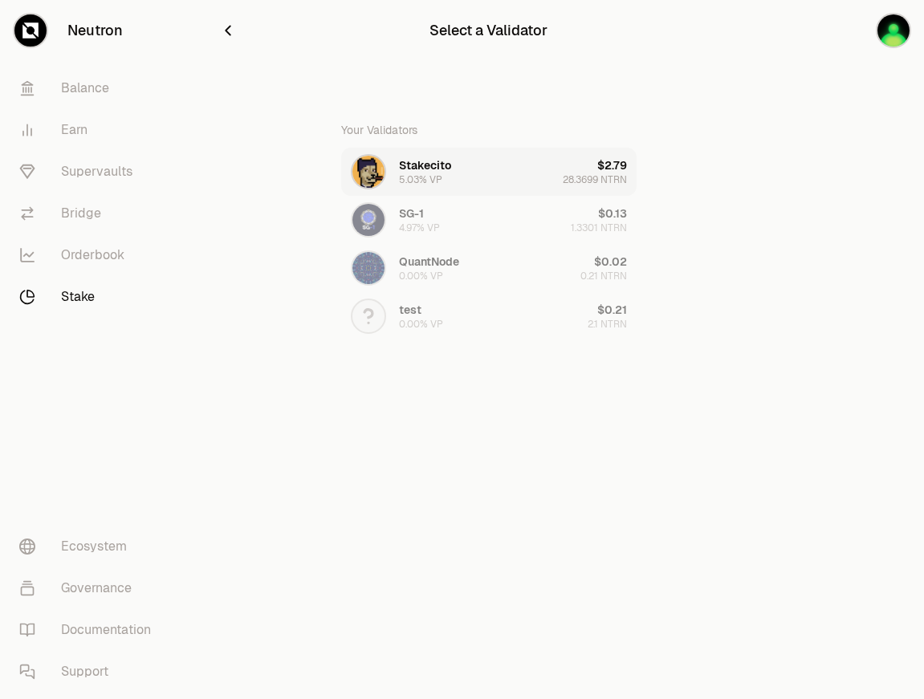
click at [498, 181] on button "Stakecito 5.03% VP $2.79 28.3699 NTRN" at bounding box center [488, 172] width 295 height 48
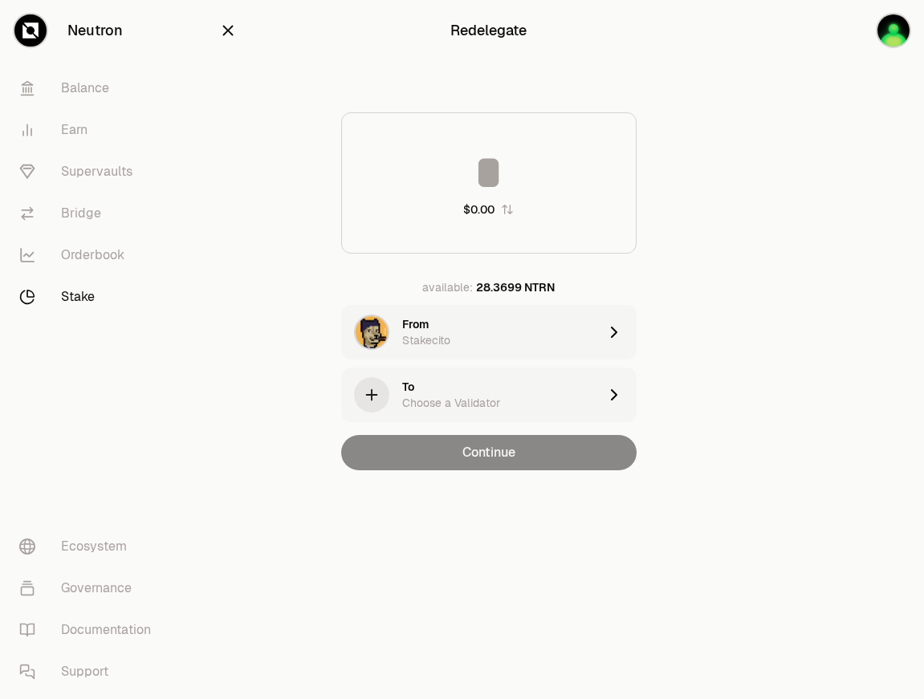
click at [514, 402] on div "To Choose a Validator" at bounding box center [500, 395] width 196 height 32
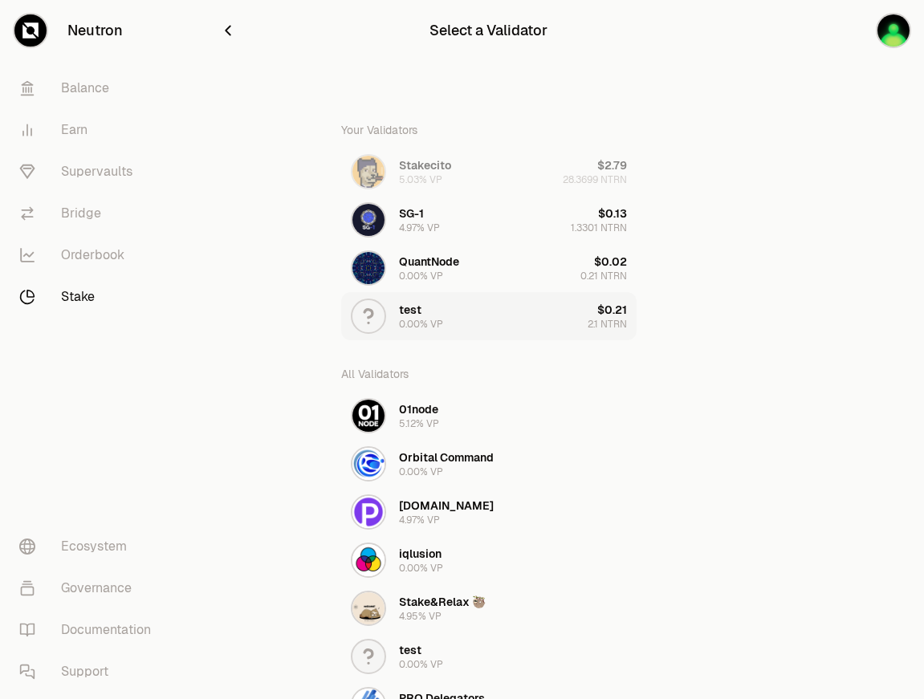
click at [478, 332] on button "test 0.00% VP $0.21 2.1 NTRN" at bounding box center [488, 316] width 295 height 48
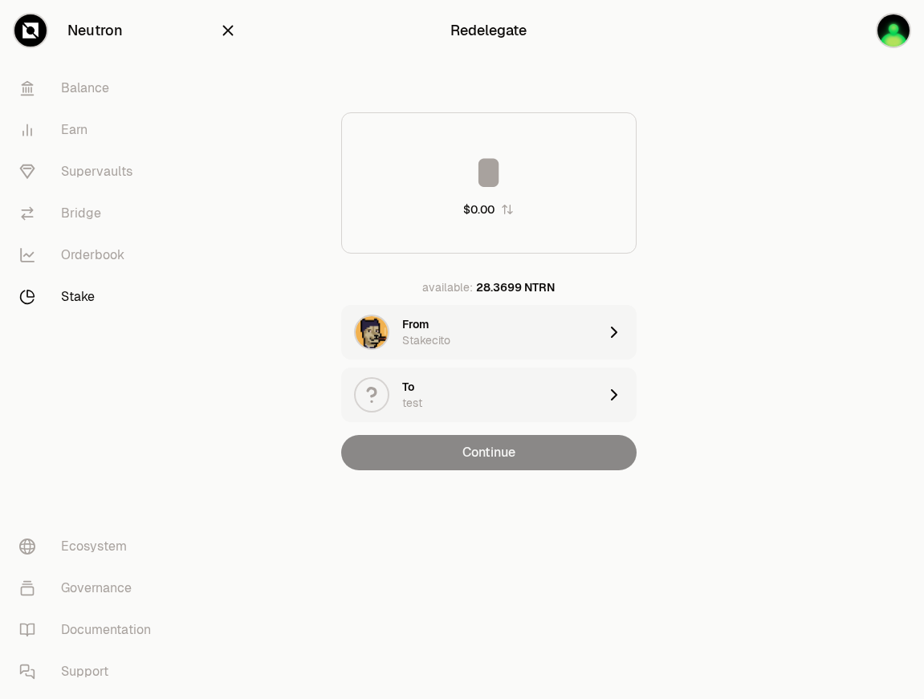
click at [523, 148] on input at bounding box center [489, 172] width 294 height 48
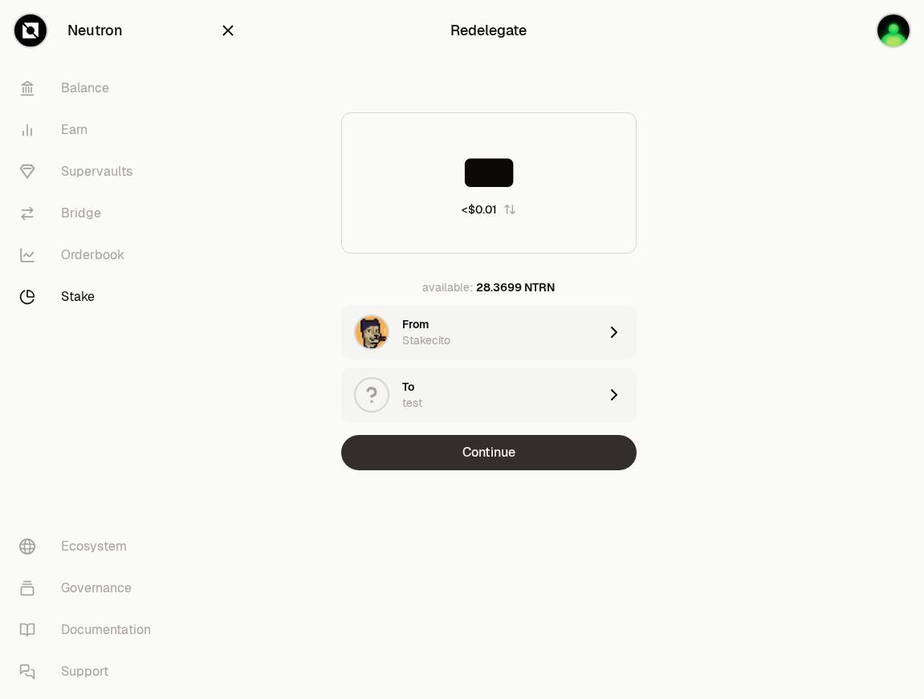
type input "***"
click at [529, 454] on button "Continue" at bounding box center [488, 452] width 295 height 35
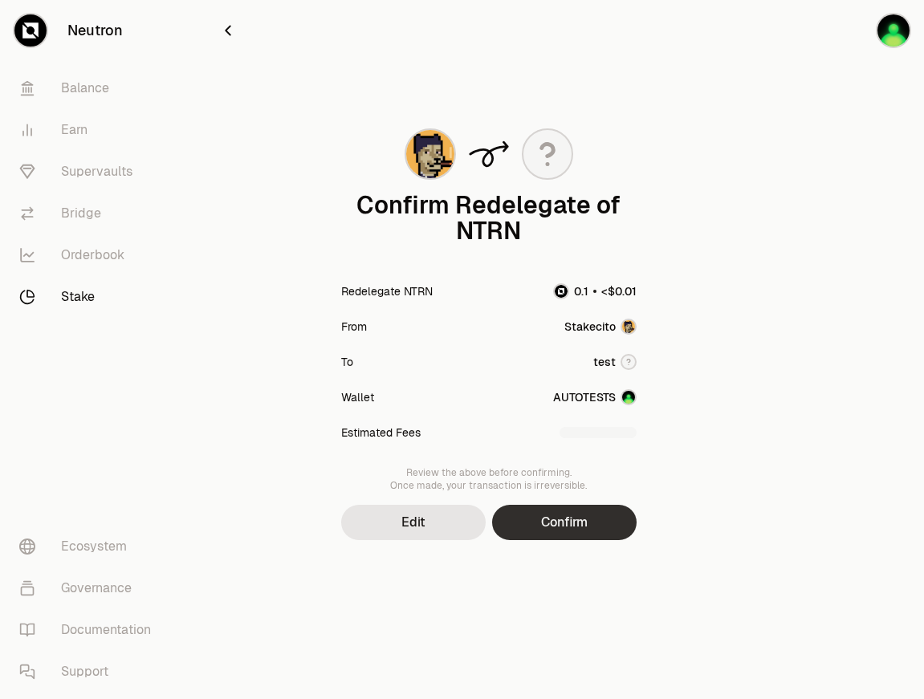
click at [601, 517] on button "Confirm" at bounding box center [564, 522] width 144 height 35
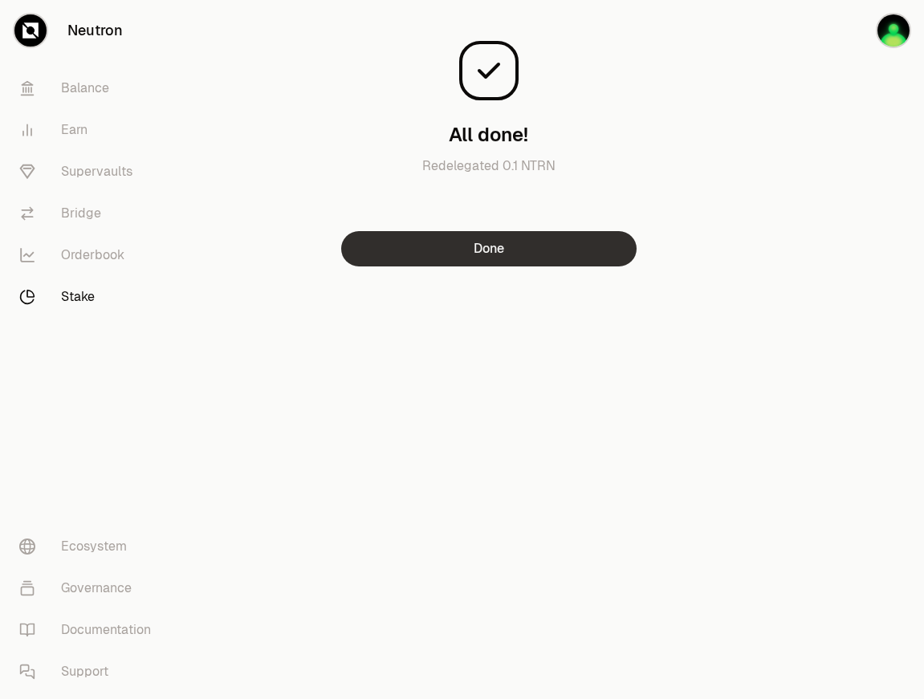
click at [598, 256] on button "Done" at bounding box center [488, 248] width 295 height 35
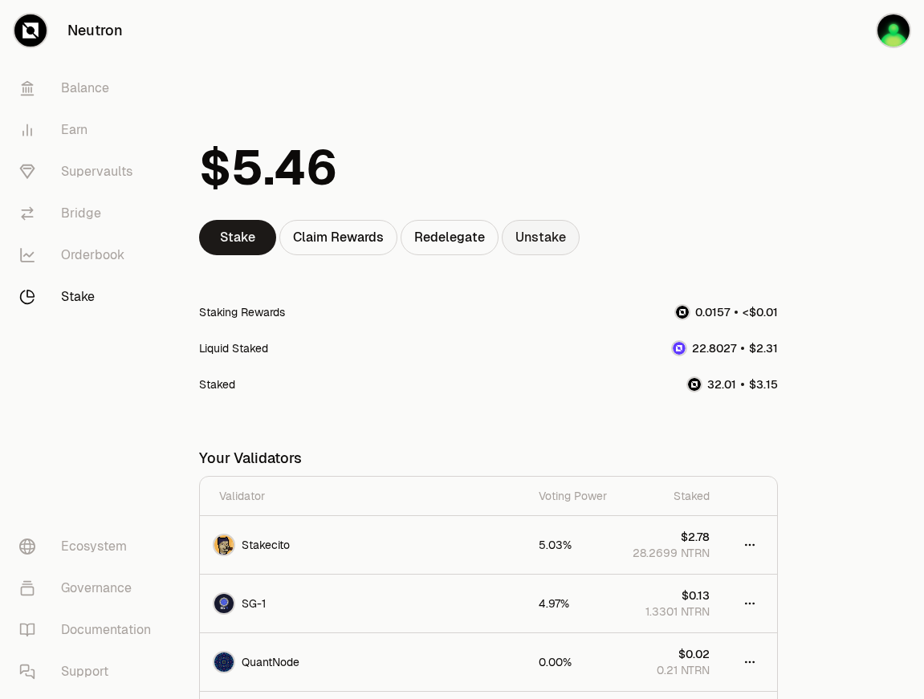
click at [559, 242] on link "Unstake" at bounding box center [541, 237] width 78 height 35
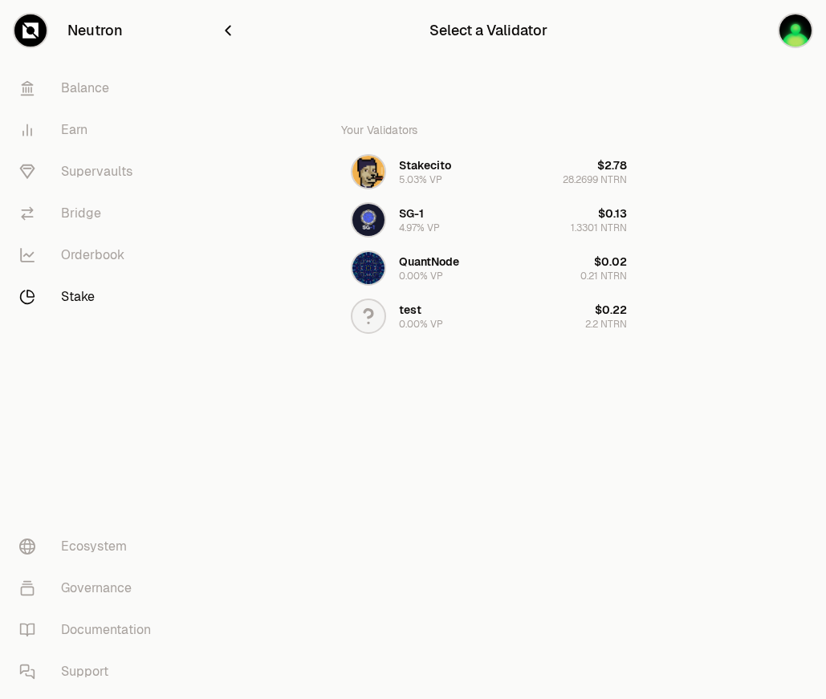
click at [229, 30] on icon "button" at bounding box center [228, 31] width 18 height 18
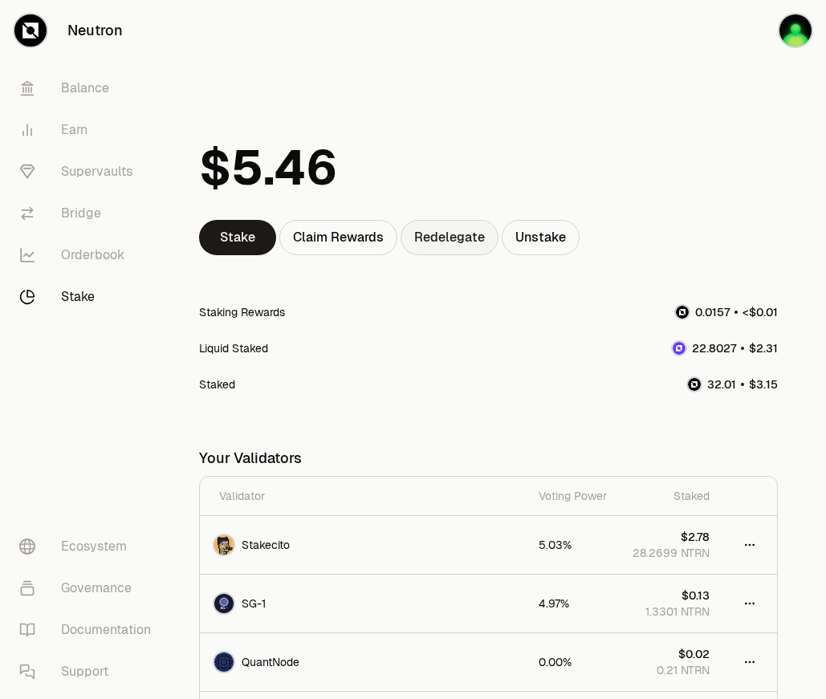
click at [468, 242] on link "Redelegate" at bounding box center [450, 237] width 98 height 35
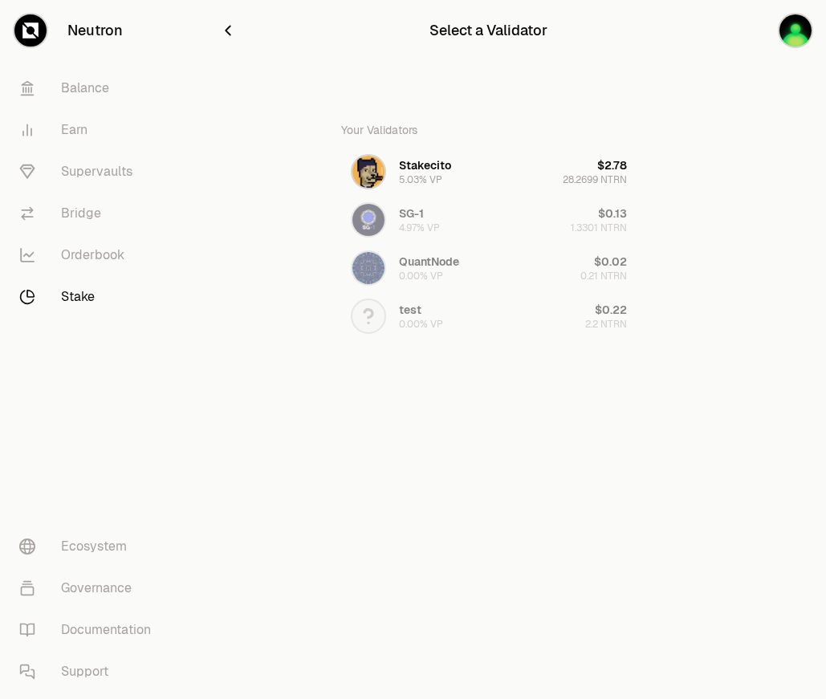
click at [227, 34] on icon "button" at bounding box center [228, 31] width 18 height 18
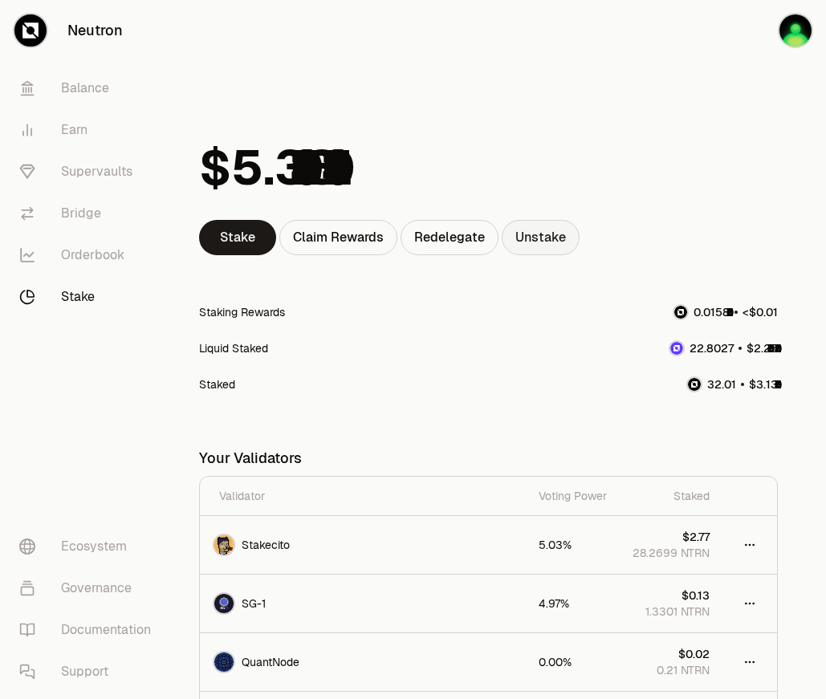
click at [546, 233] on link "Unstake" at bounding box center [541, 237] width 78 height 35
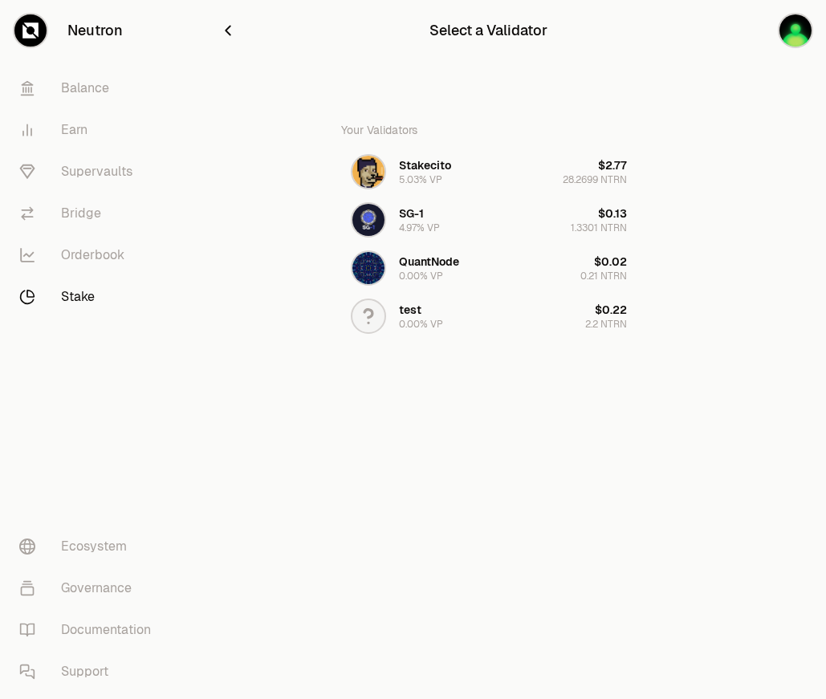
click at [232, 34] on icon "button" at bounding box center [228, 31] width 18 height 18
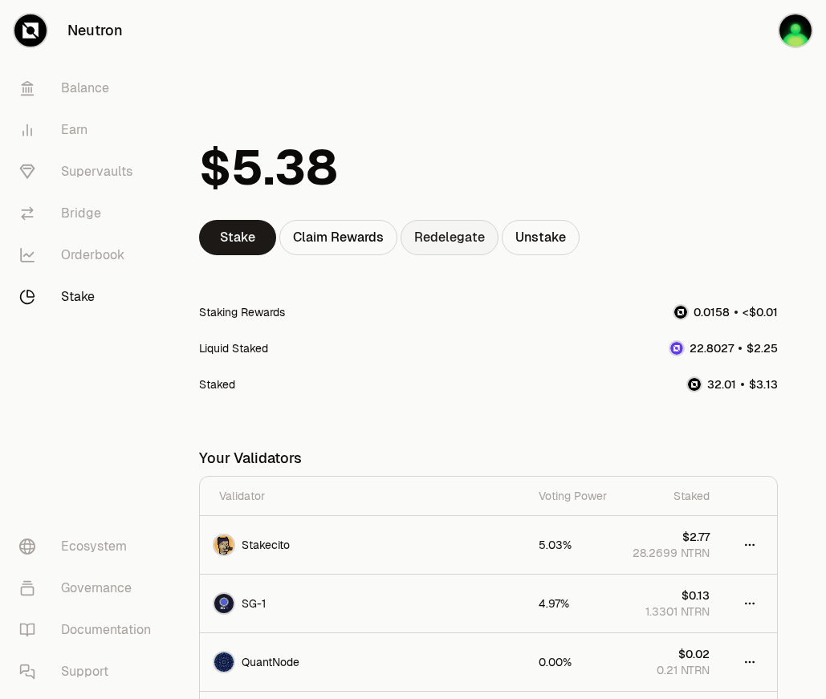
click at [418, 236] on link "Redelegate" at bounding box center [450, 237] width 98 height 35
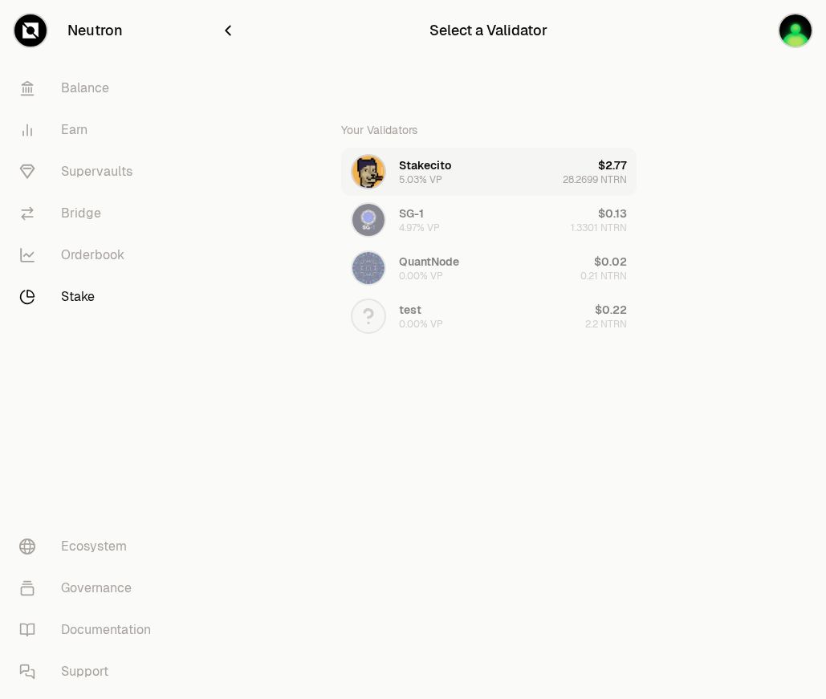
click at [456, 176] on button "Stakecito 5.03% VP $2.77 28.2699 NTRN" at bounding box center [488, 172] width 295 height 48
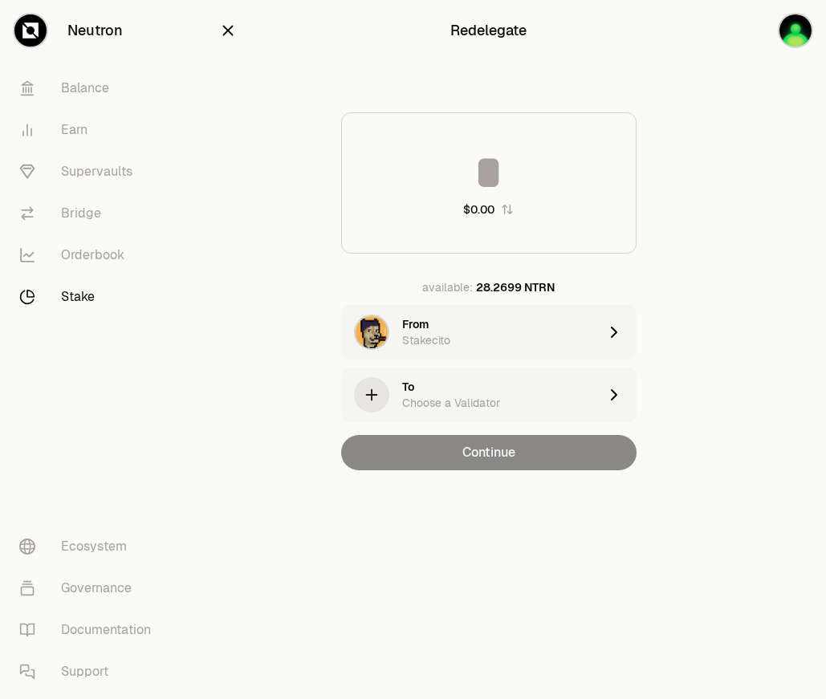
click at [480, 394] on div "To Choose a Validator" at bounding box center [500, 395] width 196 height 32
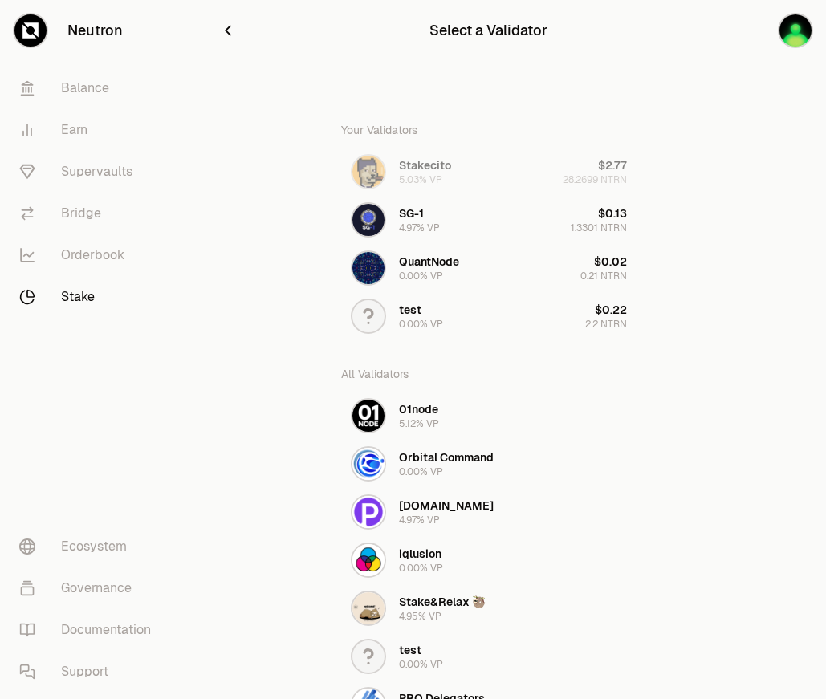
click at [231, 26] on icon "button" at bounding box center [228, 31] width 18 height 18
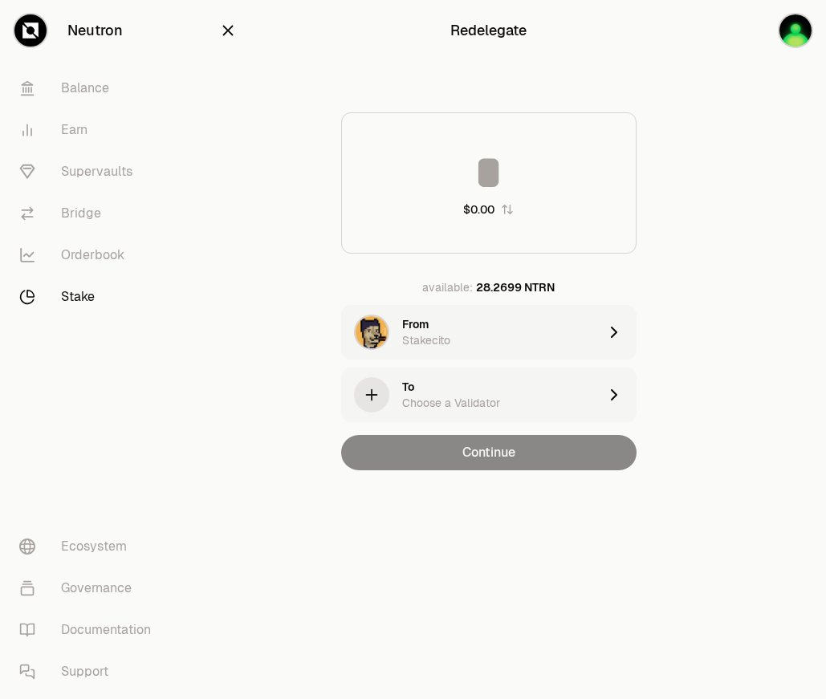
click at [219, 39] on icon "button" at bounding box center [228, 31] width 18 height 18
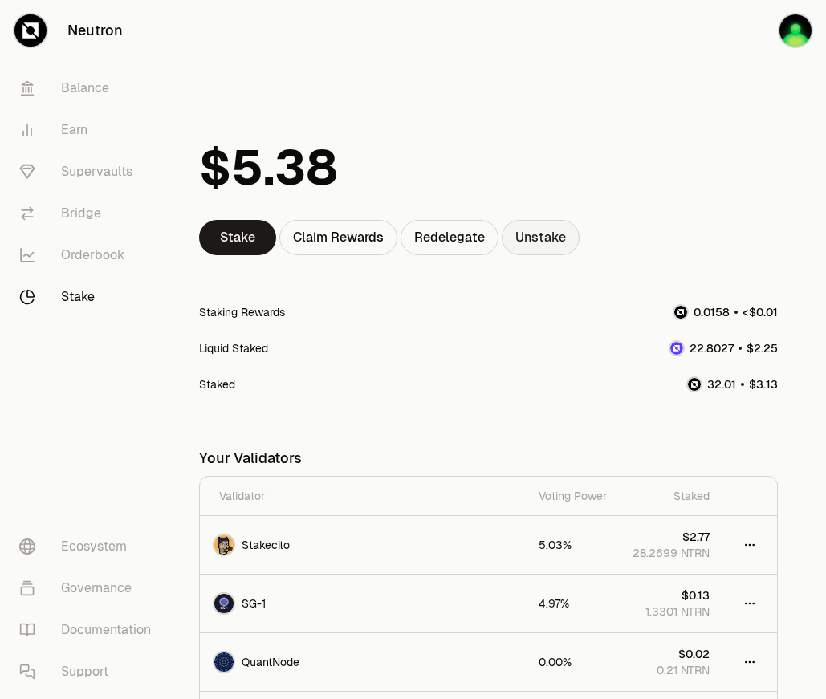
click at [520, 229] on link "Unstake" at bounding box center [541, 237] width 78 height 35
